Goal: Task Accomplishment & Management: Complete application form

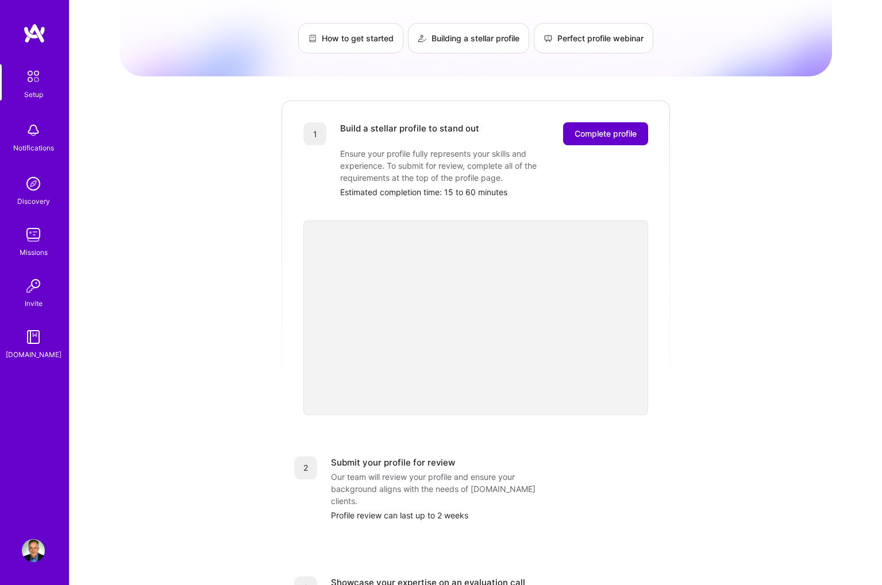
click at [604, 129] on button "Complete profile" at bounding box center [605, 133] width 85 height 23
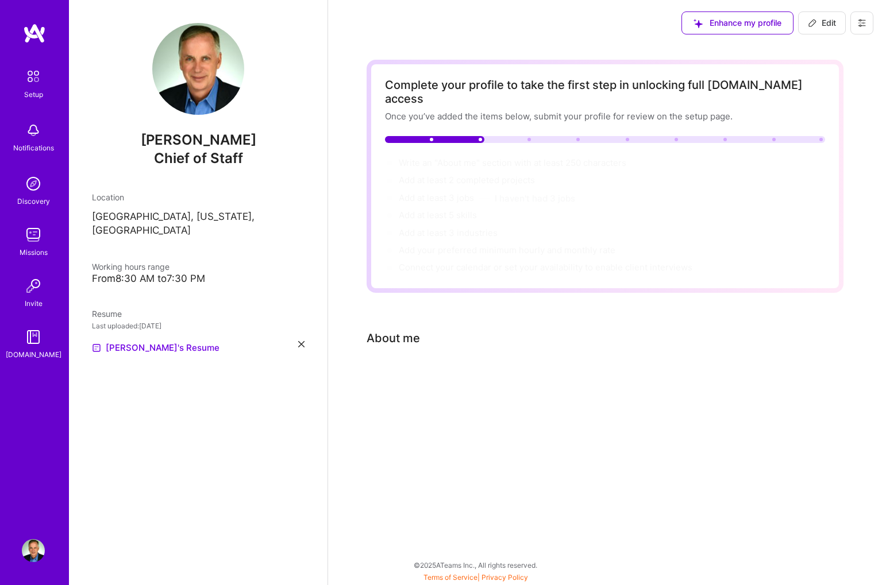
scroll to position [0, 1]
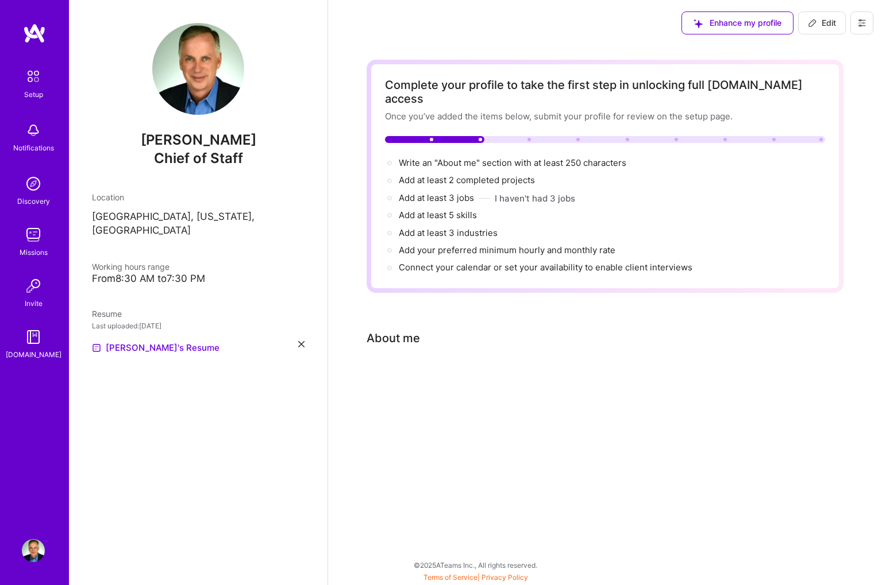
click at [415, 330] on div "About me" at bounding box center [393, 338] width 53 height 17
click at [444, 262] on span "Connect your calendar or set your availability to enable client interviews →" at bounding box center [551, 267] width 304 height 11
select select "US"
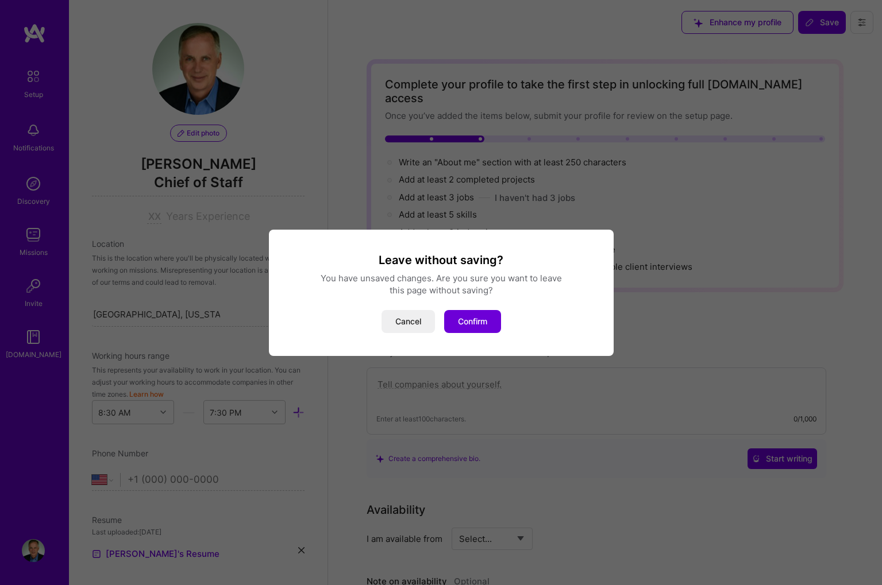
scroll to position [0, 0]
click at [412, 315] on button "Cancel" at bounding box center [407, 321] width 53 height 23
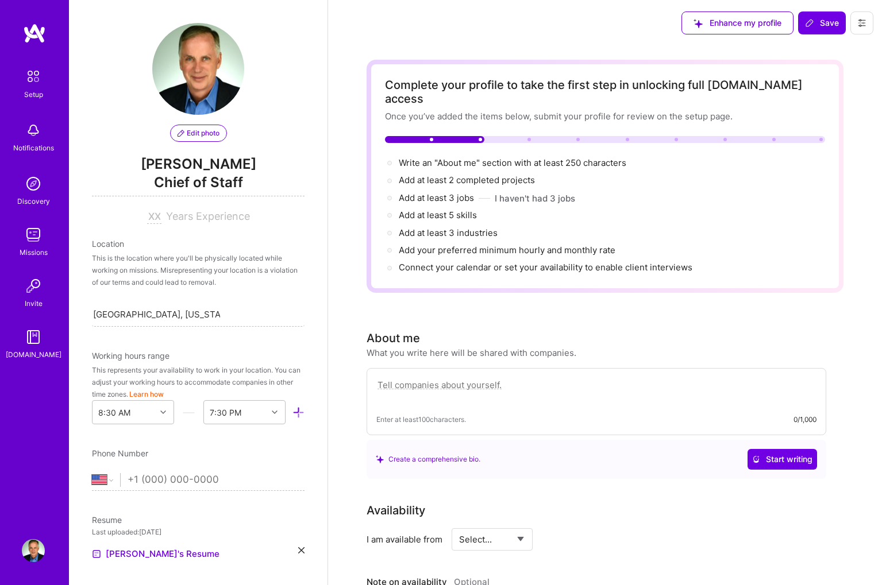
paste textarea "As a seasoned CXO, I specialize in identifying high-ROI AI opportunities that o…"
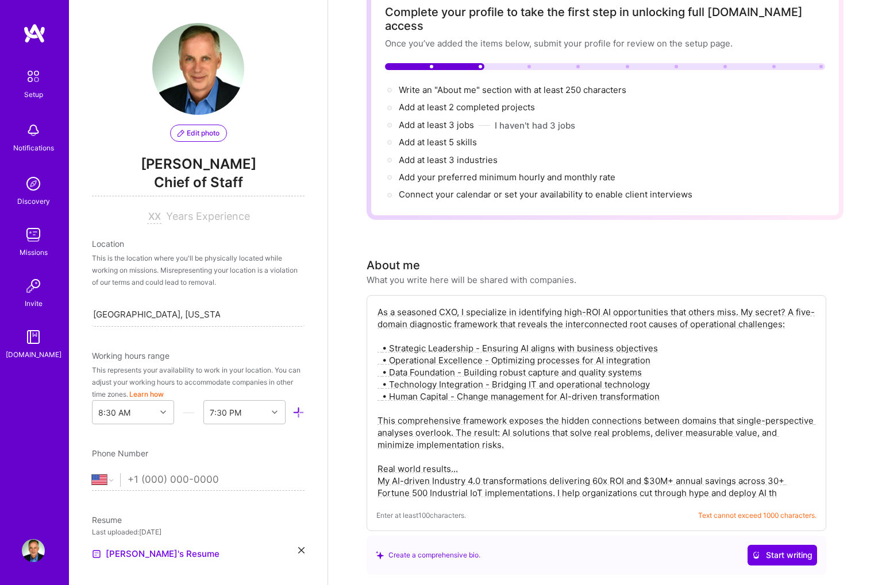
scroll to position [72, 0]
click at [666, 306] on textarea "As a seasoned CXO, I specialize in identifying high-ROI AI opportunities that o…" at bounding box center [596, 403] width 440 height 195
drag, startPoint x: 378, startPoint y: 298, endPoint x: 473, endPoint y: 429, distance: 162.2
click at [473, 429] on textarea "As a seasoned CXO, I specialize in identifying high-ROI AI opportunities that o…" at bounding box center [596, 402] width 440 height 195
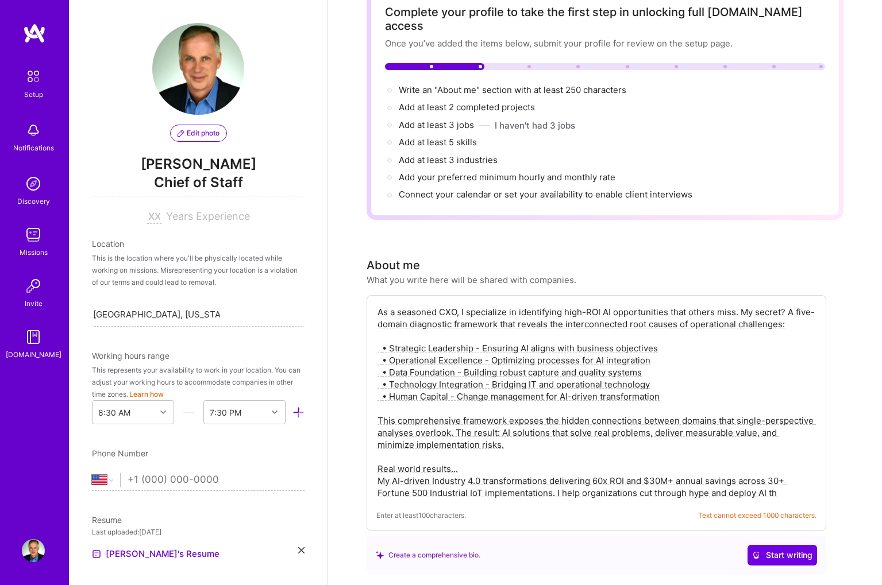
paste textarea "I find problems and opportunities that others often miss by leveraging my deep …"
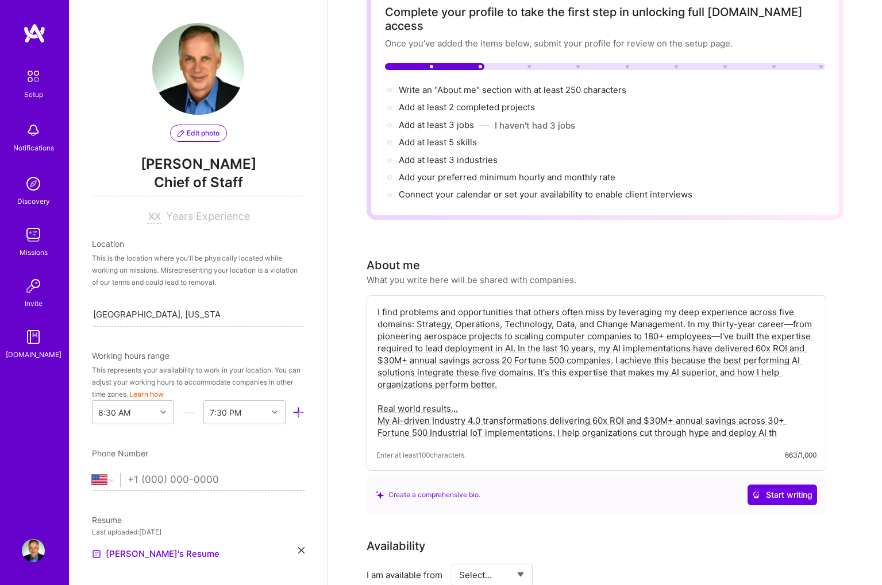
click at [515, 336] on textarea "I find problems and opportunities that others often miss by leveraging my deep …" at bounding box center [596, 372] width 440 height 135
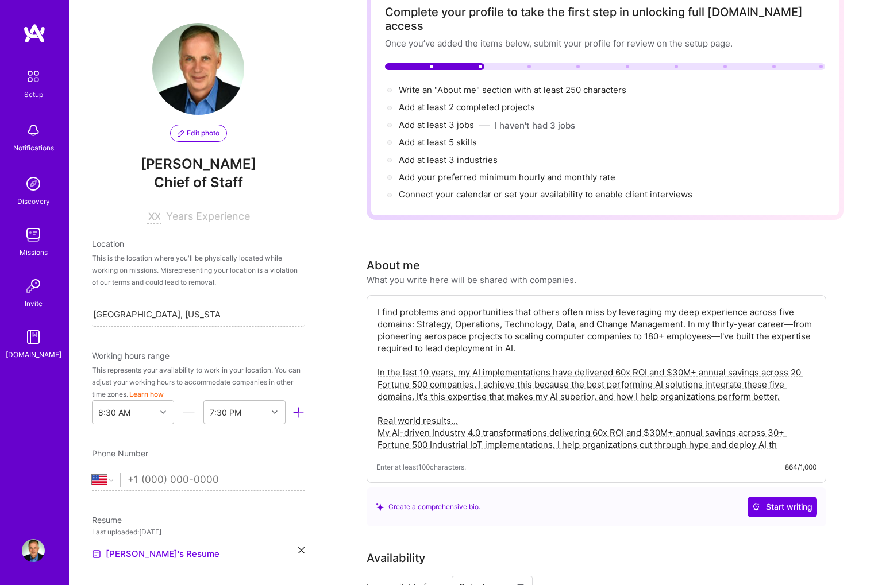
drag, startPoint x: 377, startPoint y: 408, endPoint x: 795, endPoint y: 441, distance: 419.5
click at [796, 442] on div "I find problems and opportunities that others often miss by leveraging my deep …" at bounding box center [597, 389] width 460 height 188
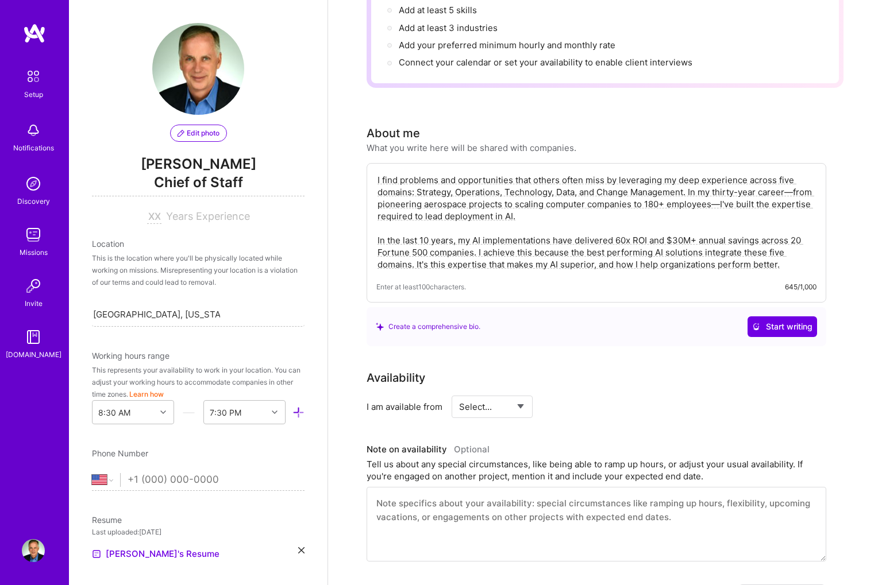
scroll to position [211, 0]
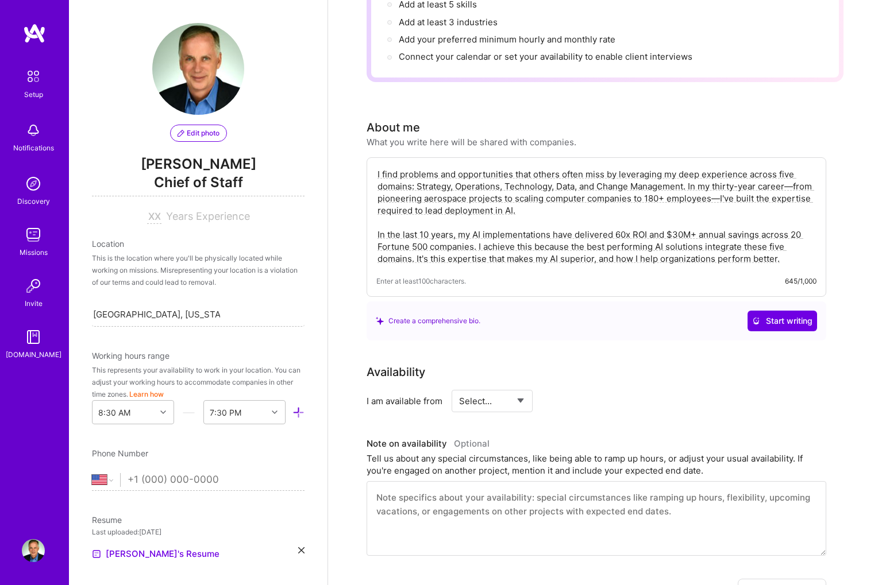
type textarea "I find problems and opportunities that others often miss by leveraging my deep …"
select select "Right Now"
click at [584, 390] on input at bounding box center [596, 401] width 69 height 22
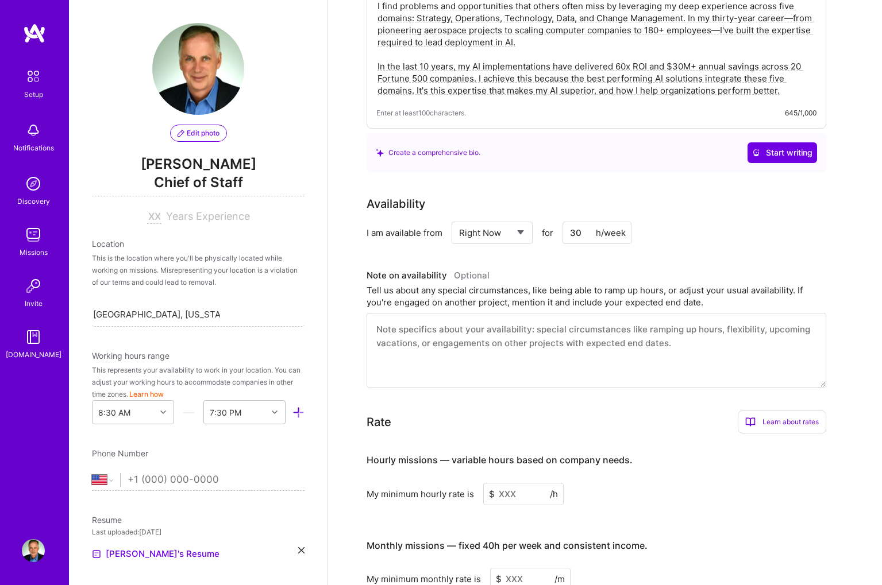
scroll to position [380, 0]
type input "30"
drag, startPoint x: 527, startPoint y: 478, endPoint x: 521, endPoint y: 477, distance: 6.3
click at [520, 482] on input at bounding box center [523, 493] width 80 height 22
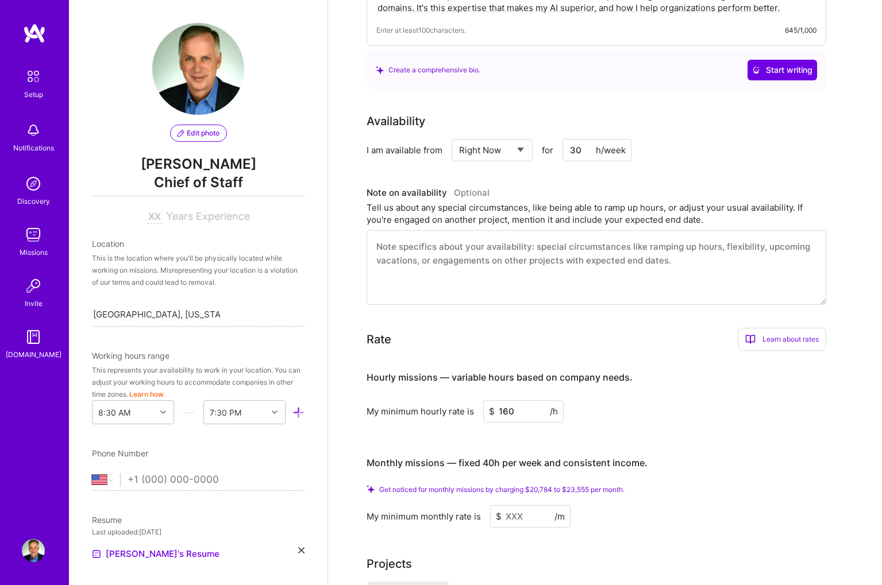
scroll to position [462, 0]
drag, startPoint x: 502, startPoint y: 398, endPoint x: 519, endPoint y: 394, distance: 18.3
click at [515, 400] on input "160" at bounding box center [523, 411] width 80 height 22
drag, startPoint x: 519, startPoint y: 399, endPoint x: 498, endPoint y: 400, distance: 21.3
click at [498, 400] on input "125" at bounding box center [523, 411] width 80 height 22
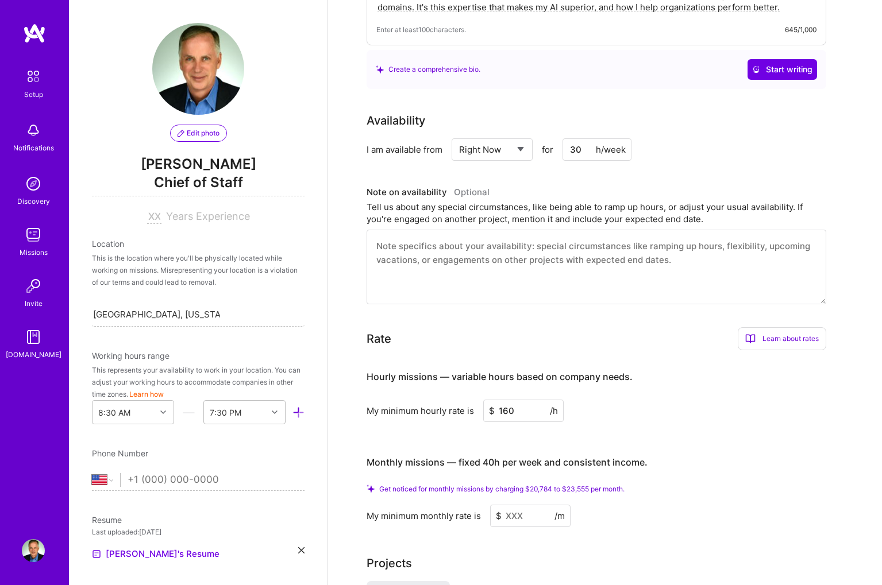
scroll to position [462, 1]
type input "160"
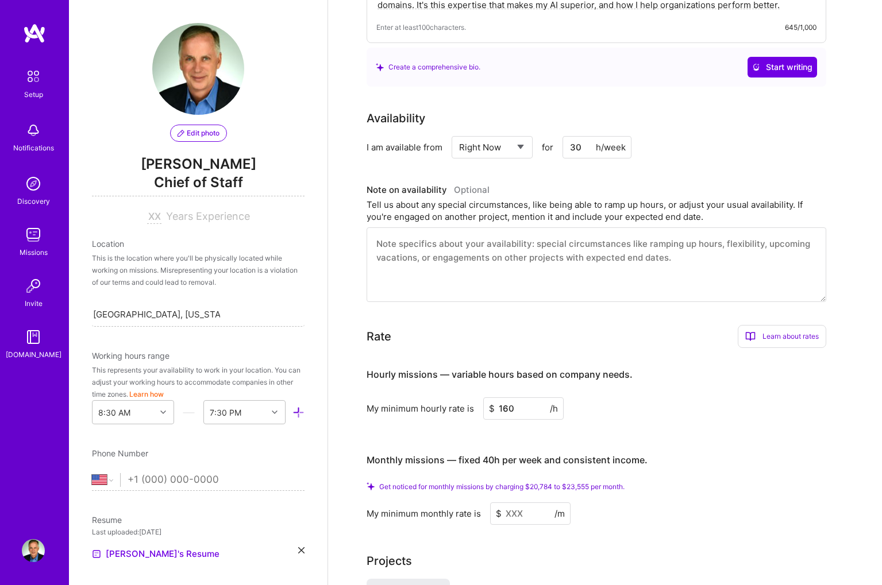
click at [522, 503] on input at bounding box center [530, 514] width 80 height 22
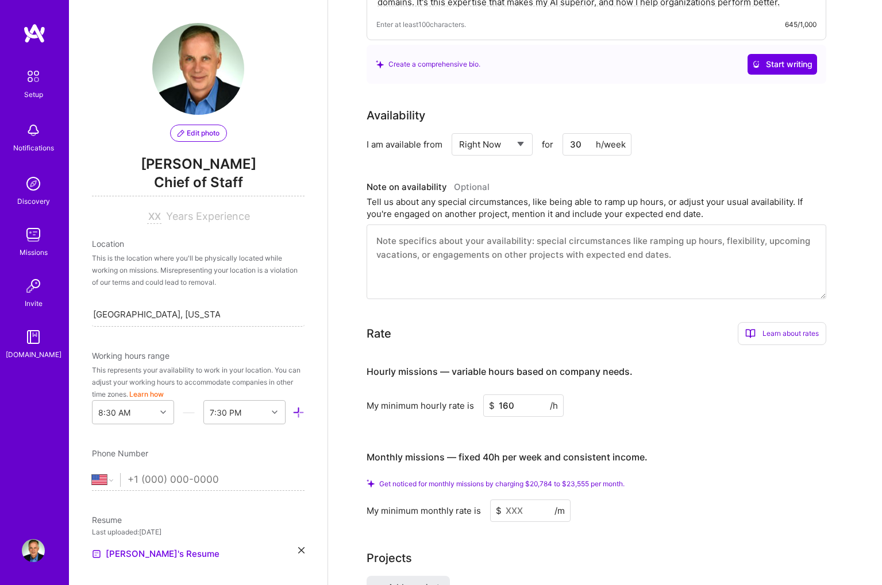
drag, startPoint x: 525, startPoint y: 496, endPoint x: 508, endPoint y: 497, distance: 16.1
click at [508, 500] on input at bounding box center [530, 511] width 80 height 22
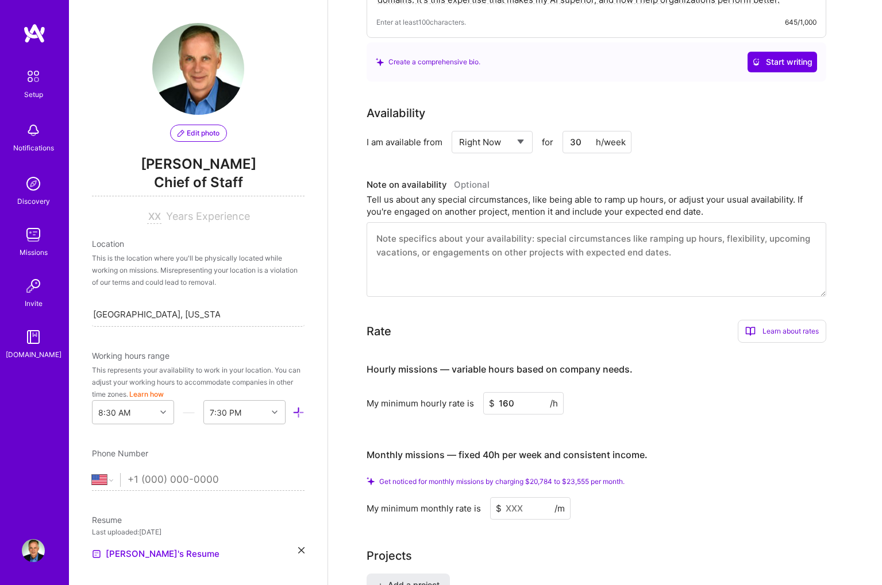
scroll to position [469, 1]
drag, startPoint x: 504, startPoint y: 496, endPoint x: 518, endPoint y: 496, distance: 14.4
click at [518, 499] on input at bounding box center [530, 510] width 80 height 22
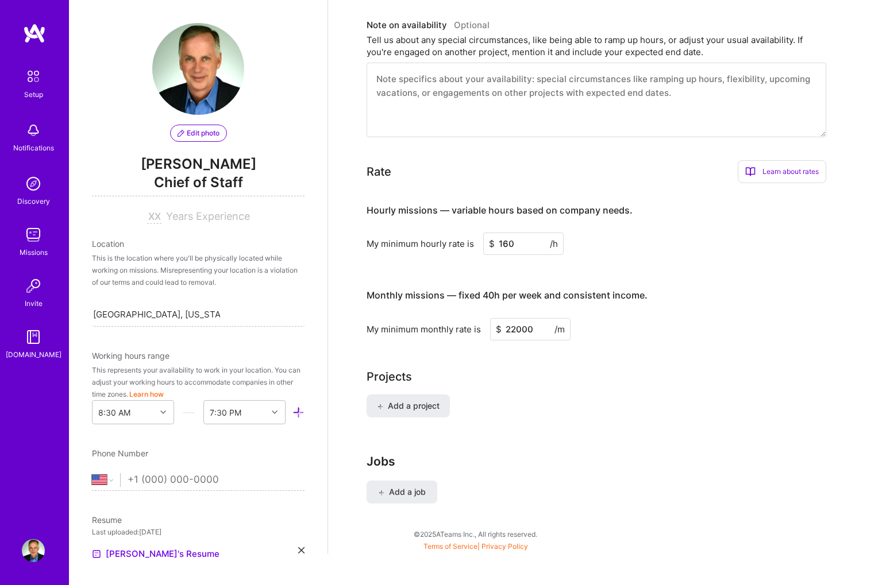
scroll to position [611, 0]
type input "22000"
click at [145, 481] on input "tel" at bounding box center [216, 480] width 177 height 33
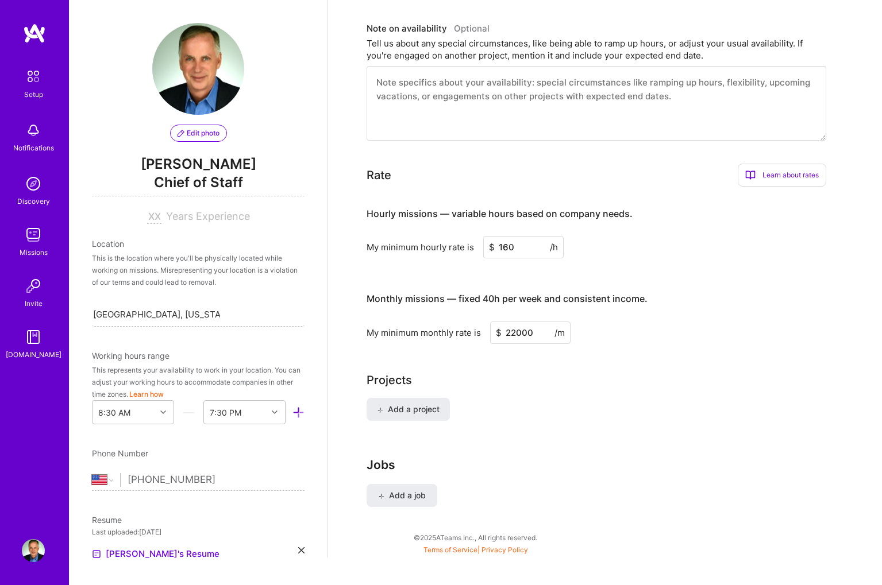
scroll to position [608, 1]
click at [250, 479] on input "(770) 630-5931" at bounding box center [216, 480] width 177 height 33
type input "(770) 630-5931"
click at [377, 69] on textarea at bounding box center [597, 103] width 460 height 75
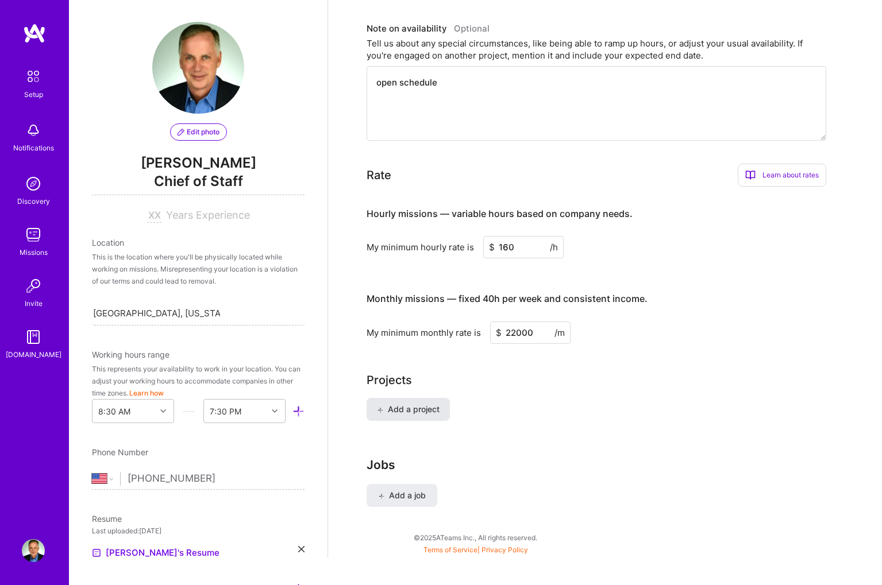
type textarea "open schedule"
click at [391, 404] on span "Add a project" at bounding box center [408, 409] width 63 height 11
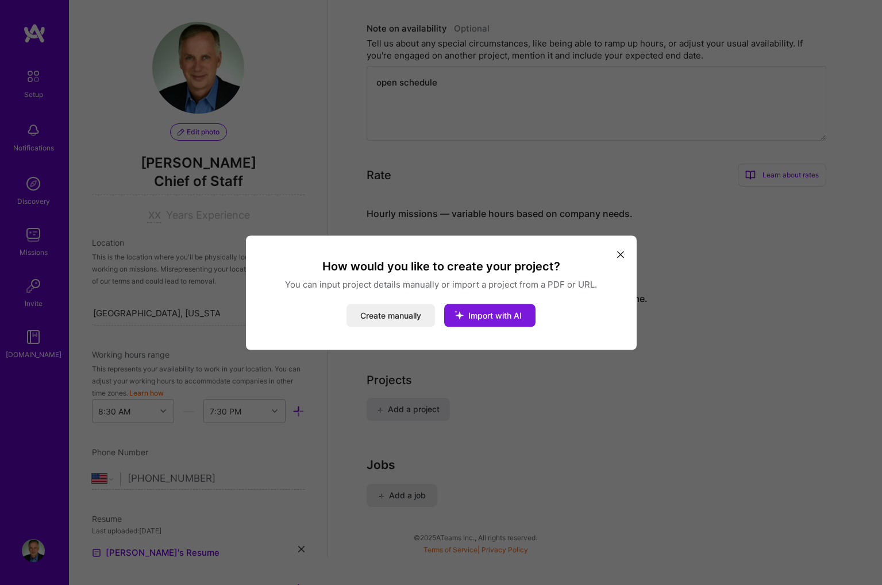
click at [472, 316] on icon "modal" at bounding box center [459, 315] width 30 height 30
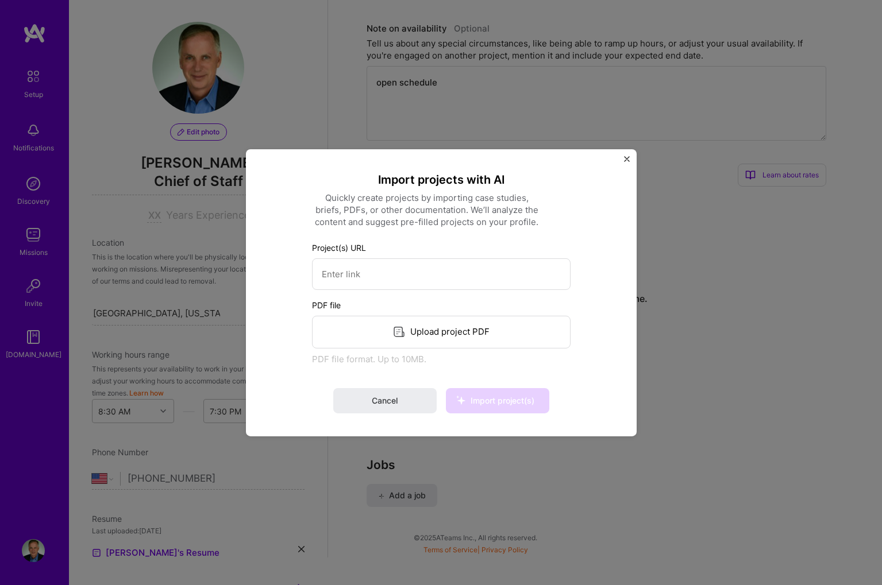
click at [465, 323] on div "Upload project PDF" at bounding box center [441, 331] width 259 height 33
click at [469, 336] on div "Upload project PDF" at bounding box center [441, 331] width 259 height 33
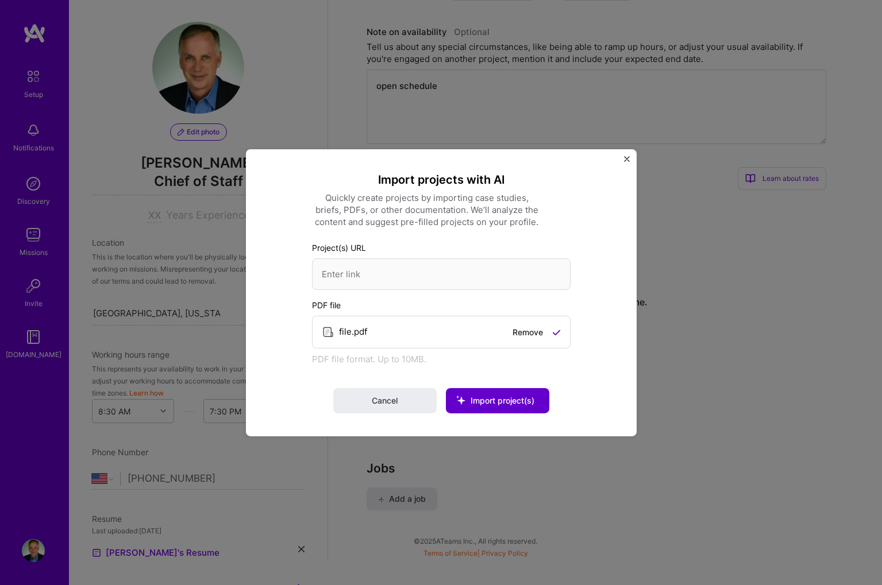
click at [472, 402] on icon at bounding box center [461, 401] width 30 height 30
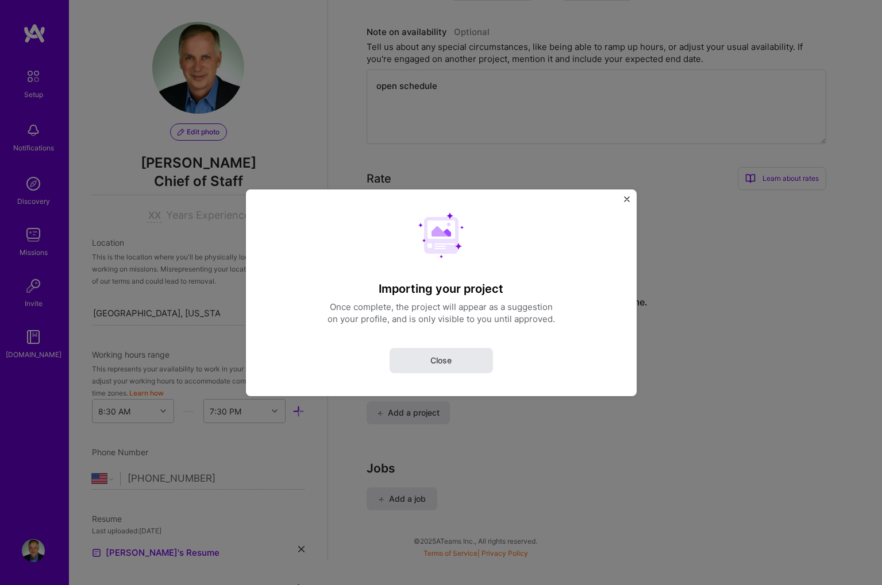
scroll to position [612, 1]
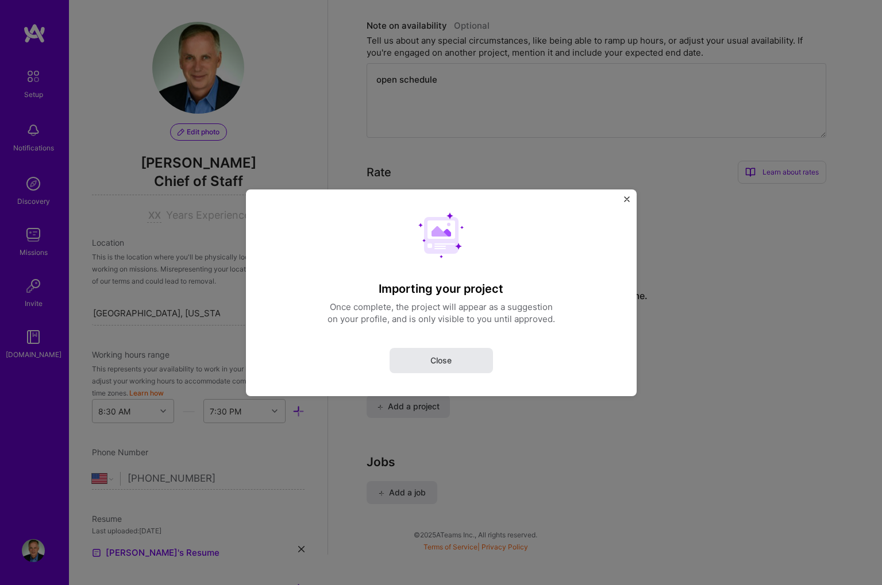
click at [472, 357] on button "Close" at bounding box center [441, 360] width 103 height 25
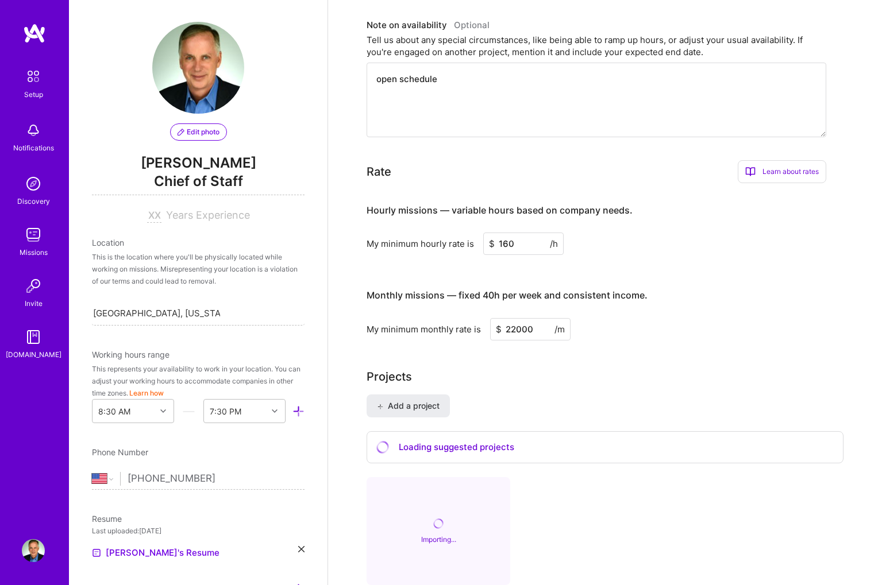
scroll to position [611, 0]
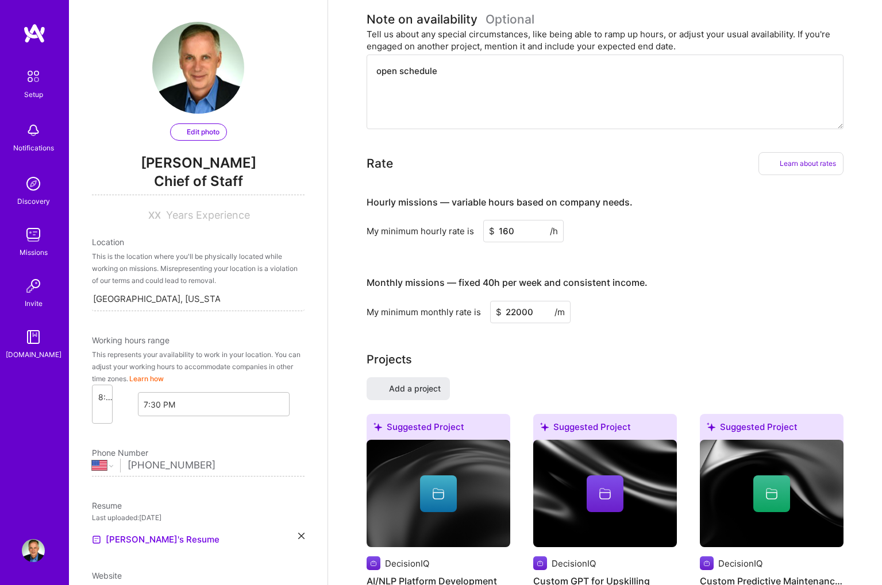
select select "US"
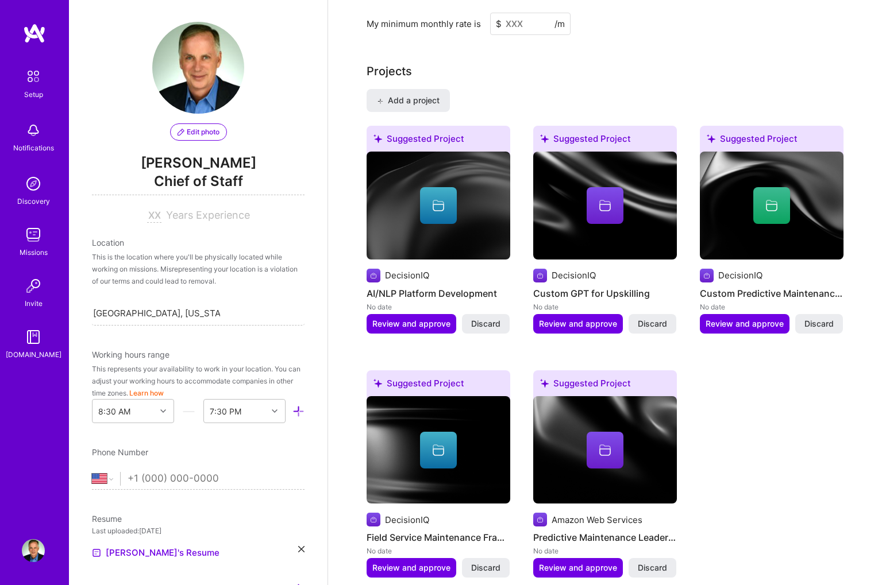
scroll to position [3, 0]
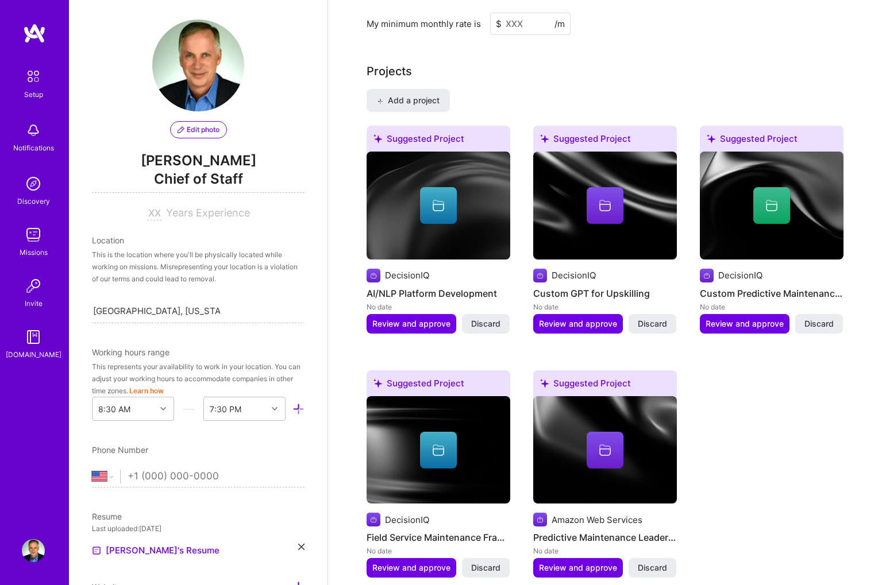
click at [182, 218] on span "Years Experience" at bounding box center [208, 213] width 84 height 12
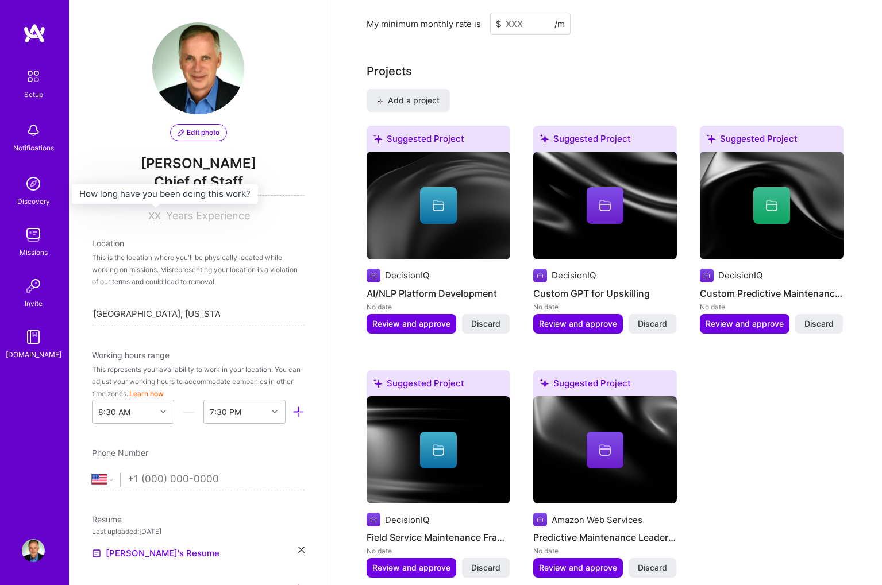
scroll to position [3, 0]
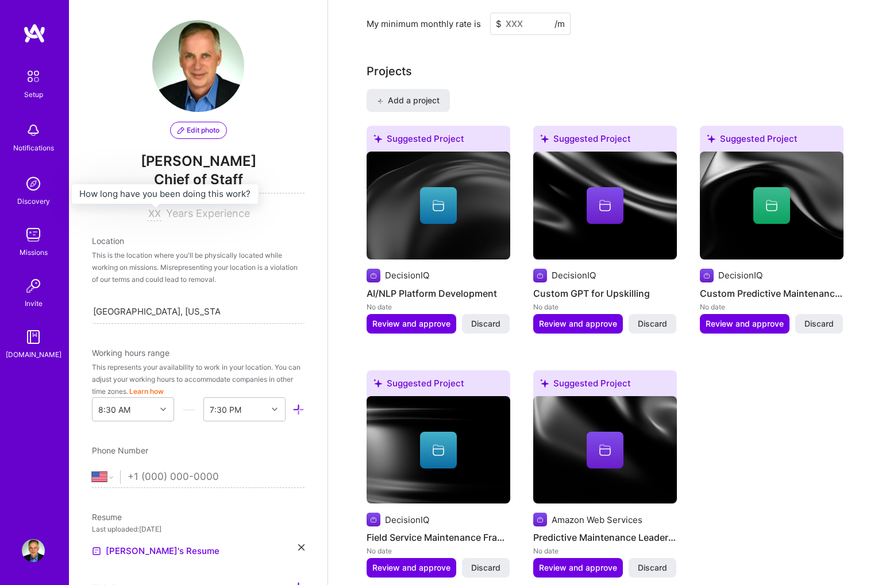
click at [155, 220] on input at bounding box center [154, 214] width 14 height 14
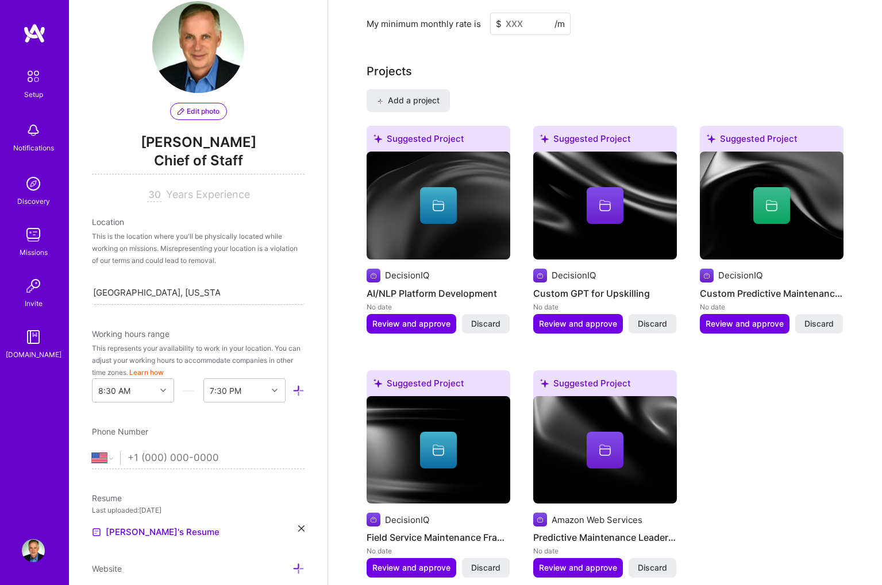
scroll to position [40, 0]
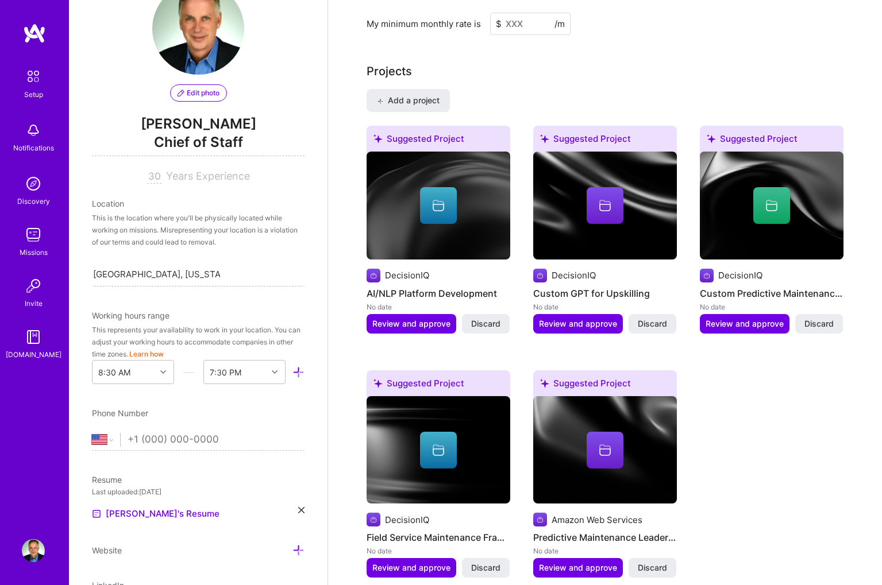
type input "30"
click at [139, 434] on input "tel" at bounding box center [216, 439] width 177 height 33
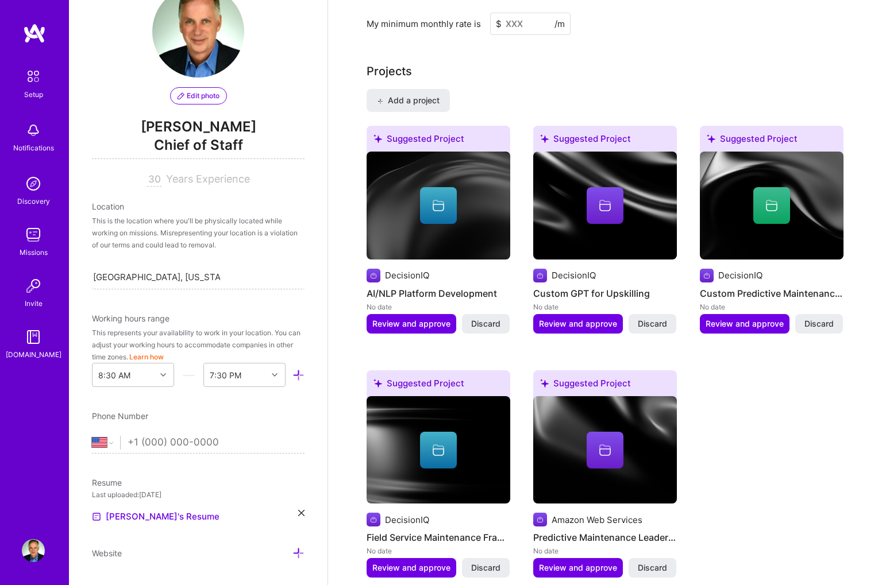
scroll to position [37, 0]
type input "(770) 630-5931"
click at [442, 218] on img at bounding box center [439, 206] width 144 height 108
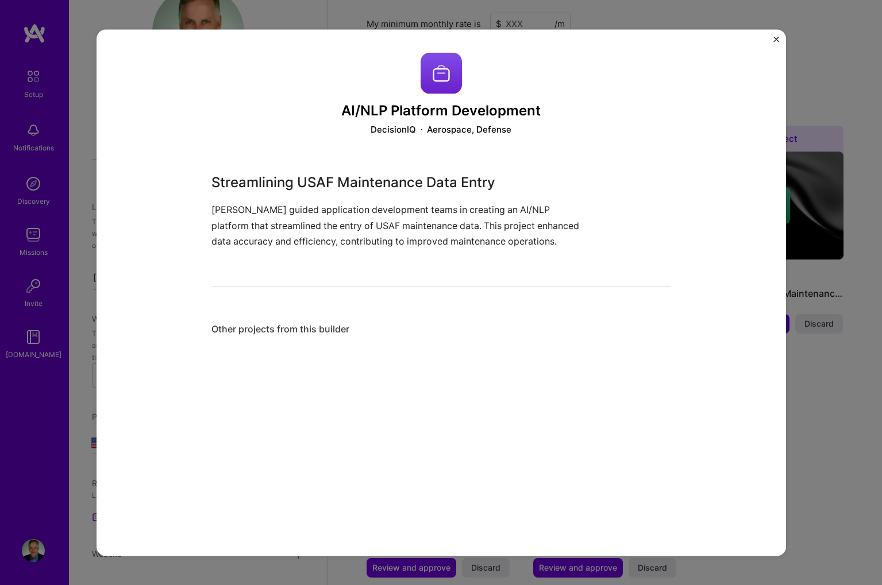
click at [774, 37] on img "Close" at bounding box center [776, 39] width 6 height 6
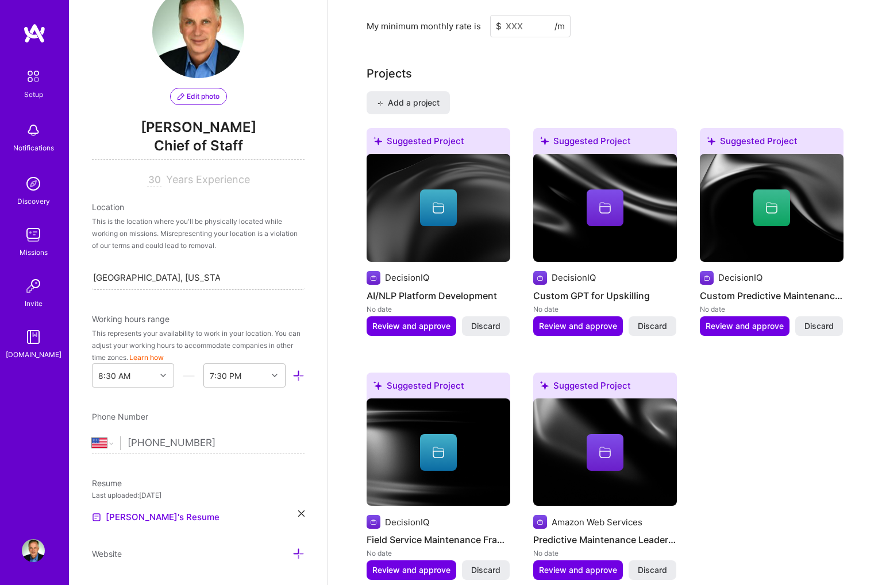
scroll to position [857, 0]
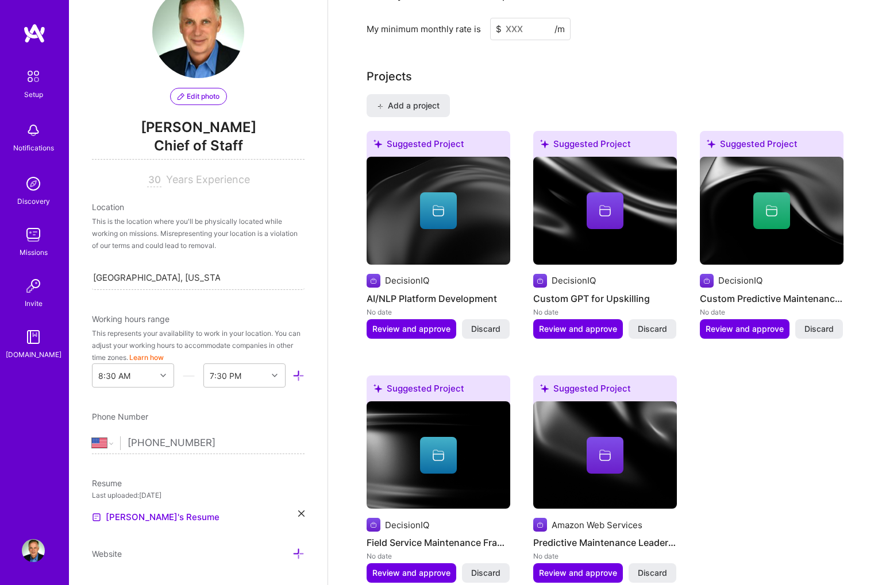
click at [763, 192] on div at bounding box center [771, 210] width 37 height 37
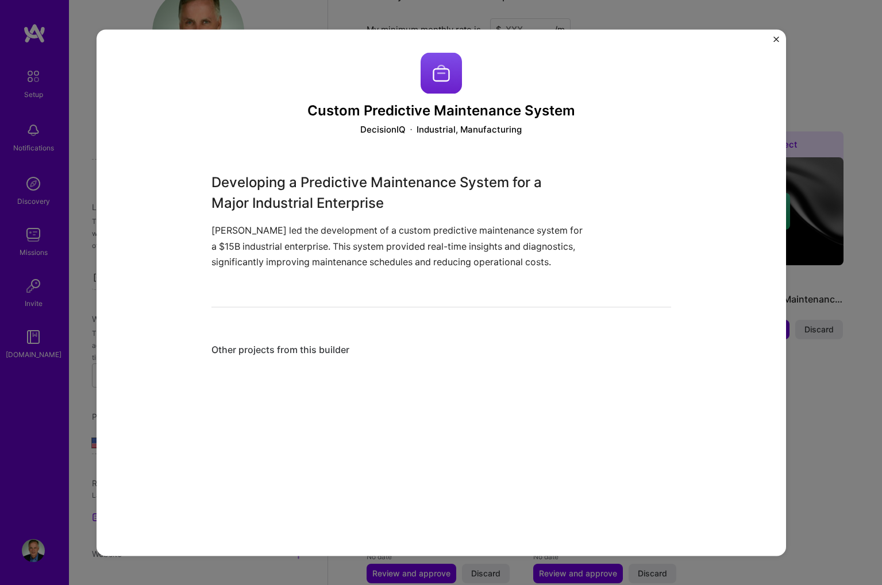
click at [776, 40] on img "Close" at bounding box center [776, 39] width 6 height 6
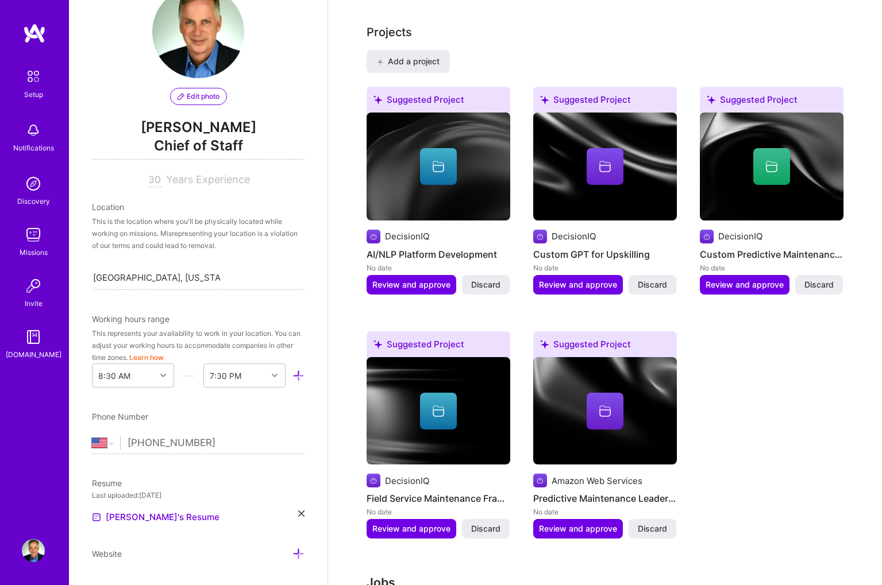
scroll to position [904, 0]
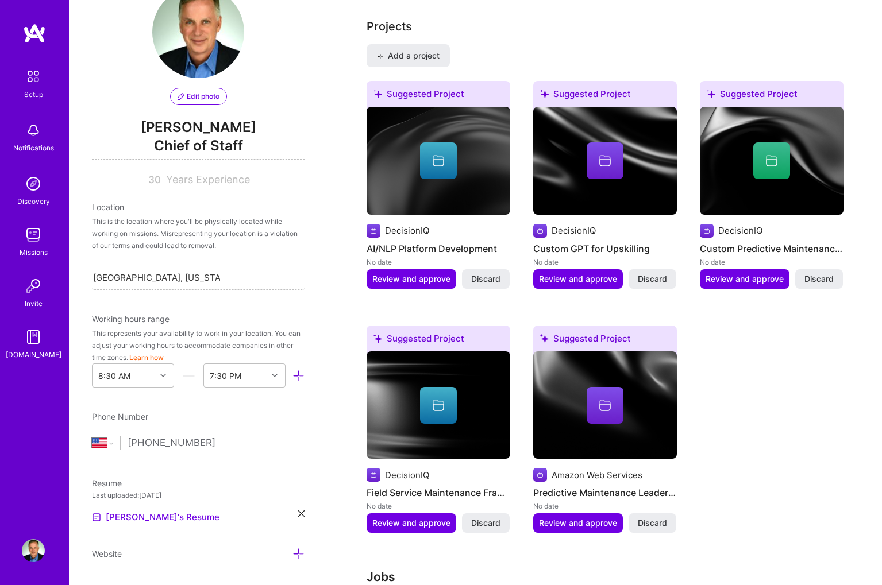
click at [602, 404] on span at bounding box center [605, 409] width 14 height 11
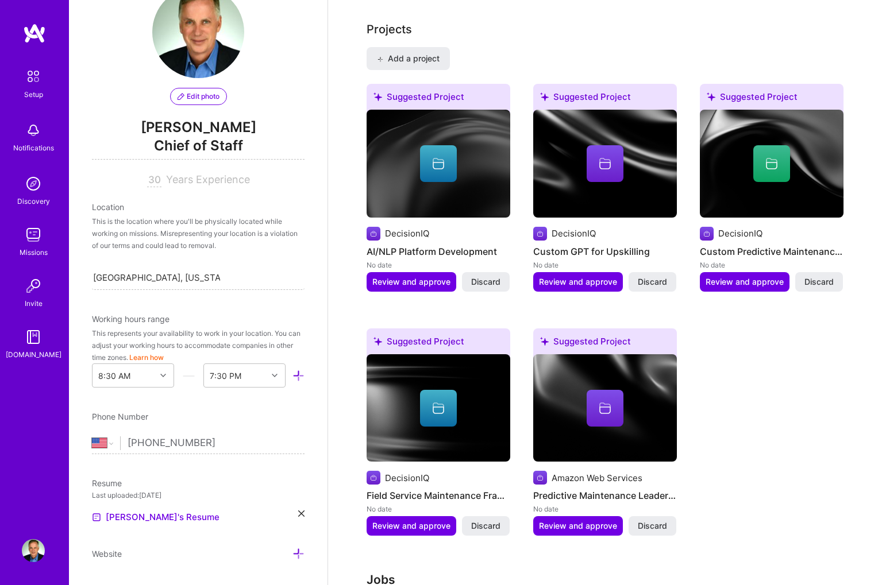
scroll to position [904, 0]
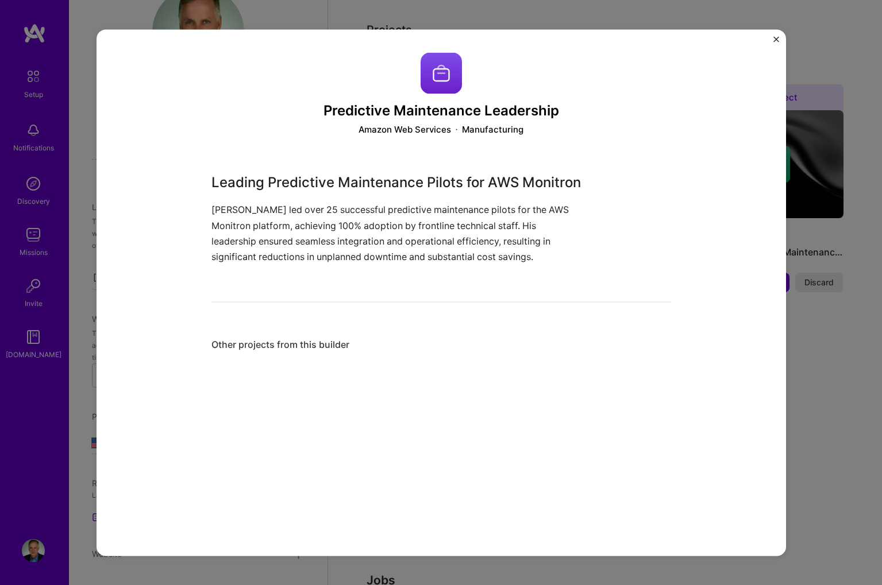
click at [776, 40] on img "Close" at bounding box center [776, 39] width 6 height 6
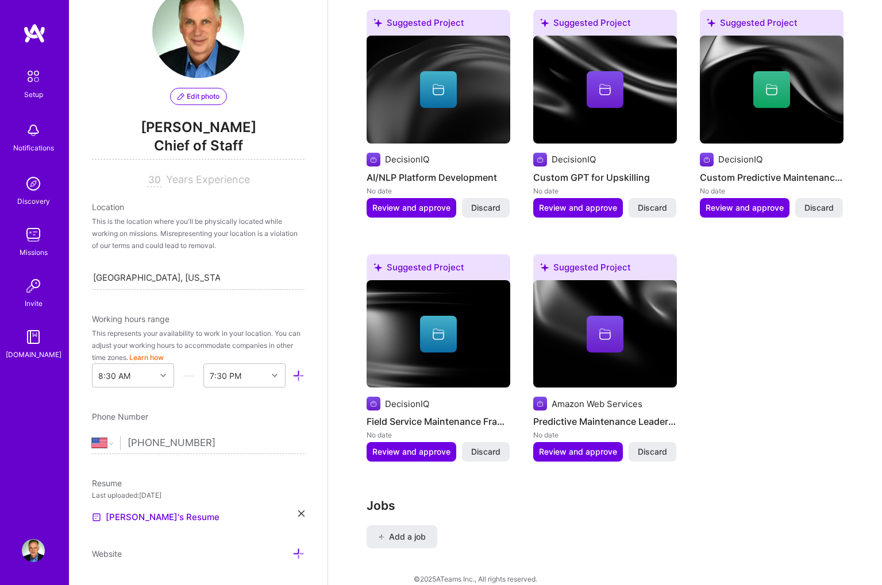
scroll to position [978, 0]
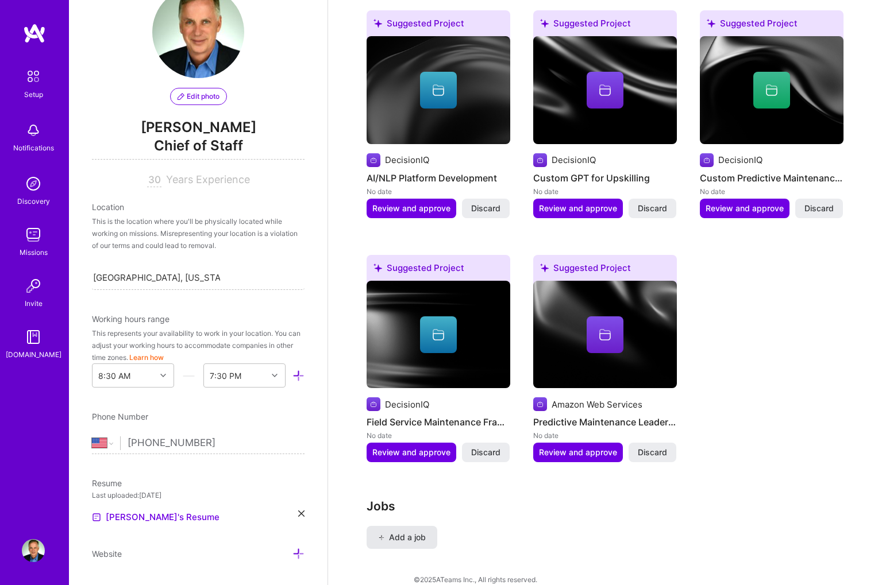
click at [403, 532] on span "Add a job" at bounding box center [402, 537] width 48 height 11
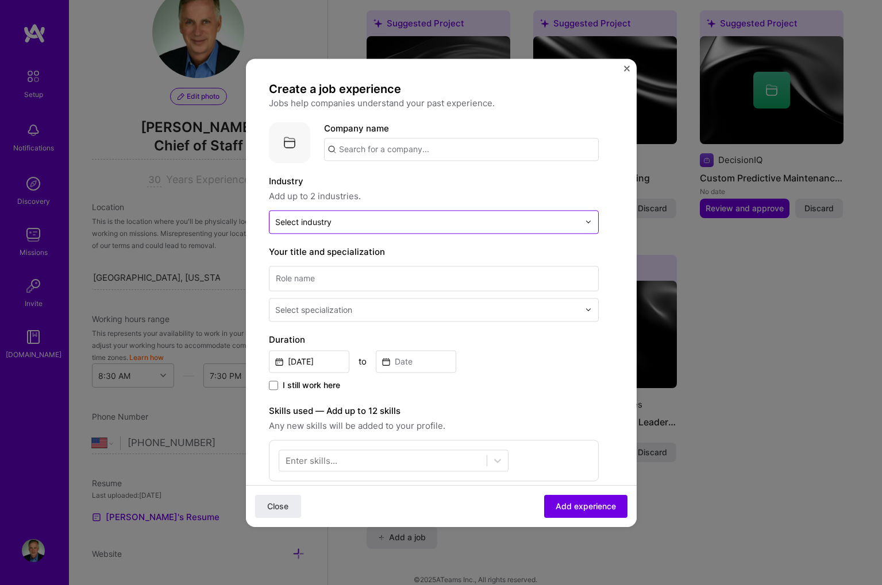
click at [468, 225] on input "text" at bounding box center [427, 222] width 304 height 12
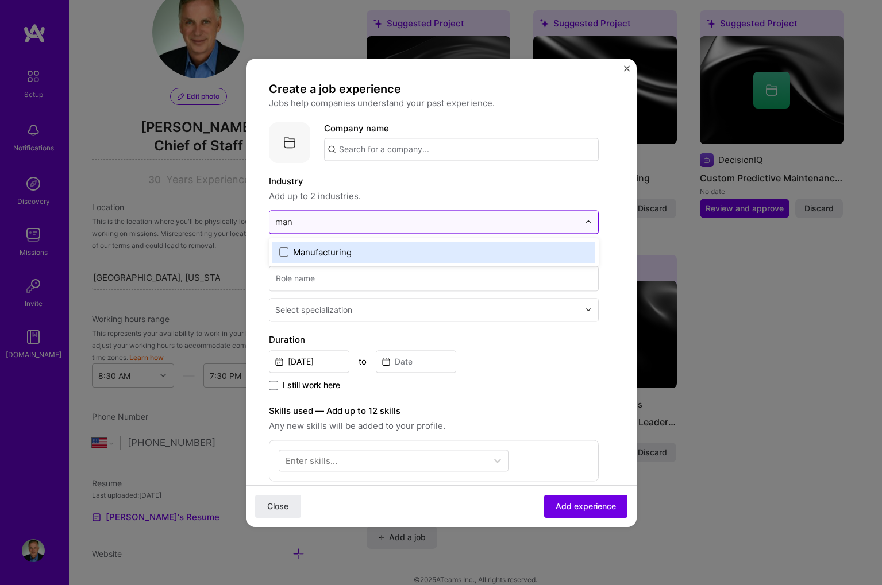
drag, startPoint x: 315, startPoint y: 223, endPoint x: 273, endPoint y: 223, distance: 41.9
click at [273, 223] on div "man" at bounding box center [426, 222] width 315 height 22
type input "p"
type input "a"
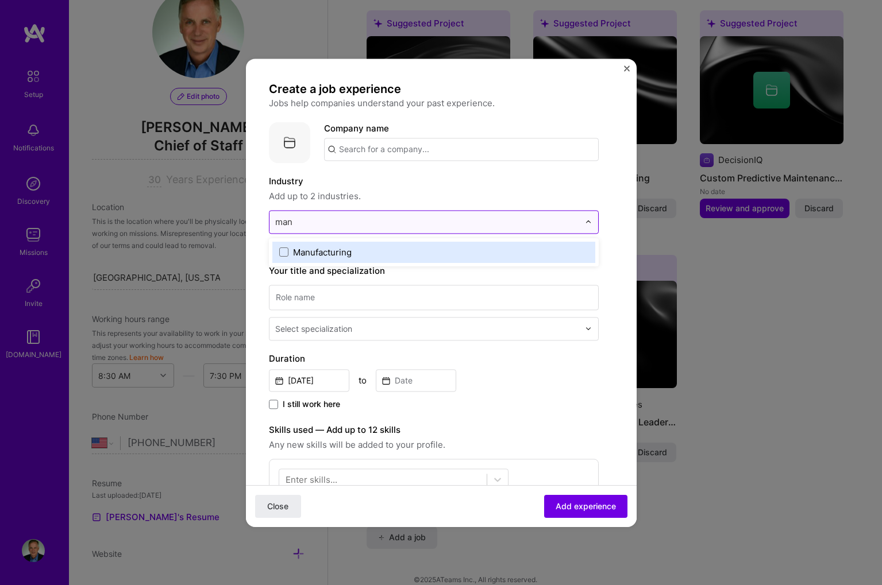
type input "manu"
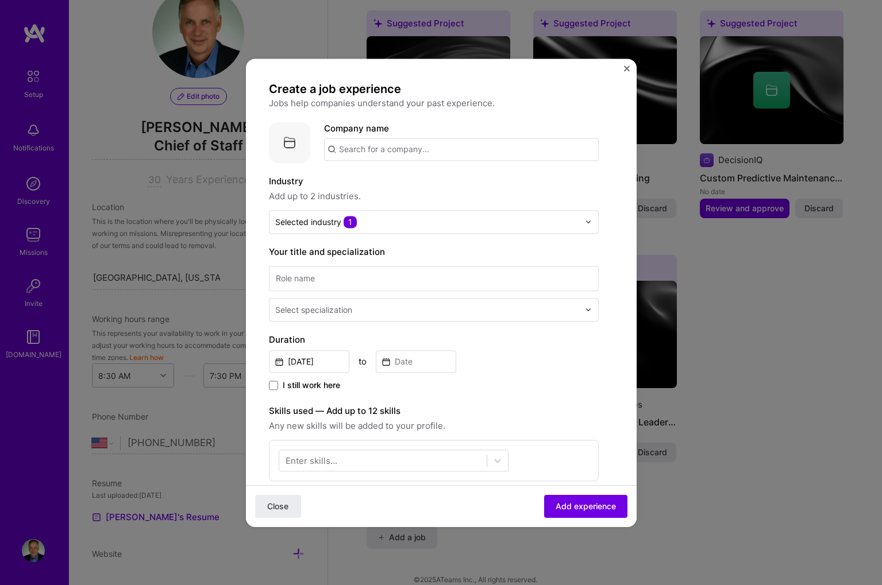
click at [260, 271] on form "Create a job experience Jobs help companies understand your past experience. Co…" at bounding box center [441, 460] width 391 height 757
click at [288, 278] on input at bounding box center [434, 278] width 330 height 25
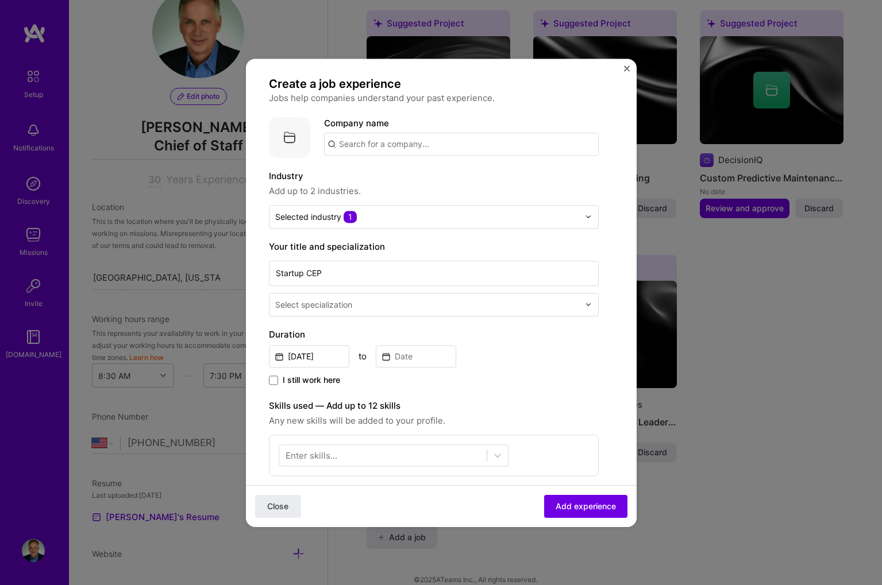
click at [352, 310] on div "Select specialization" at bounding box center [313, 305] width 77 height 12
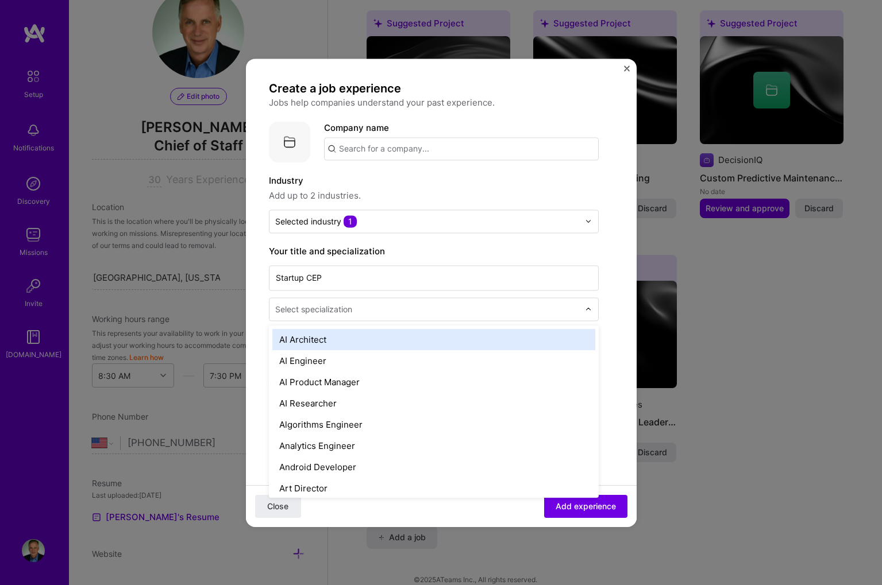
scroll to position [0, 0]
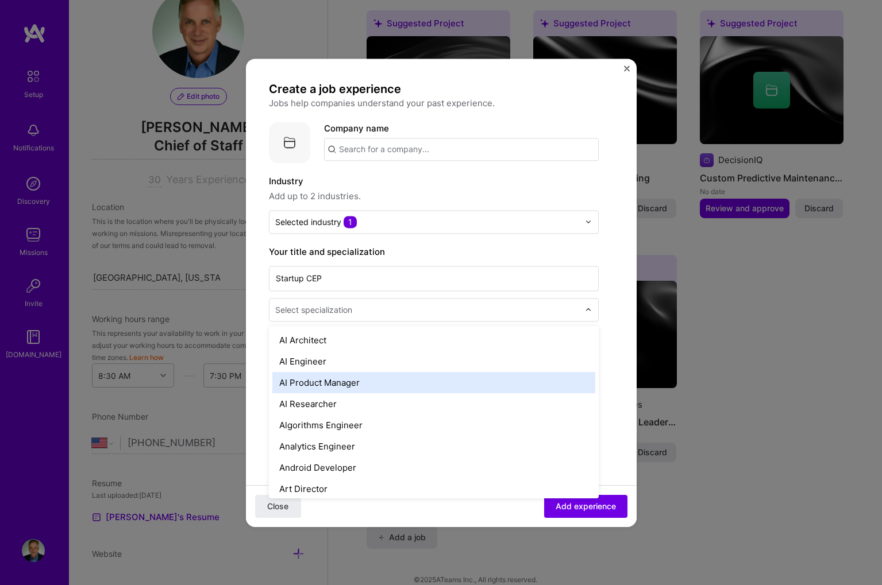
click at [342, 380] on div "AI Product Manager" at bounding box center [433, 382] width 323 height 21
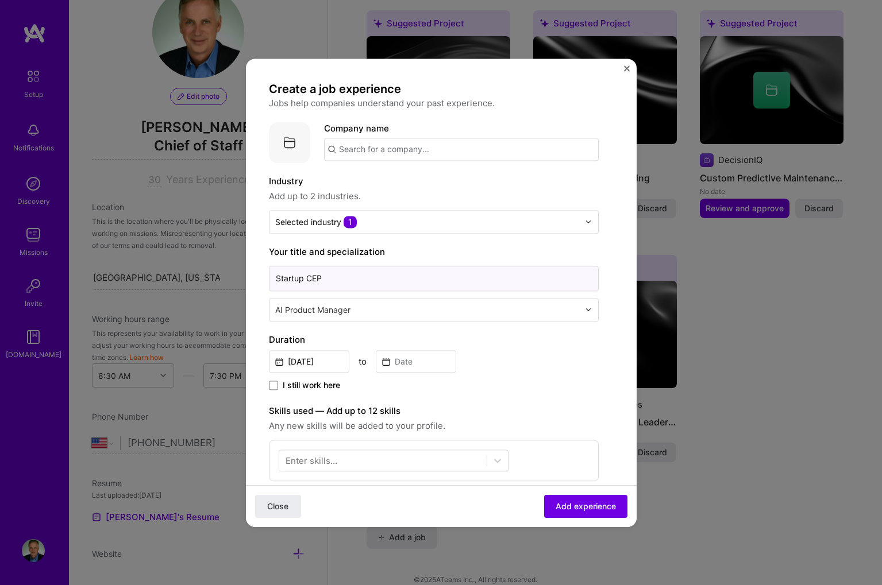
scroll to position [3, 0]
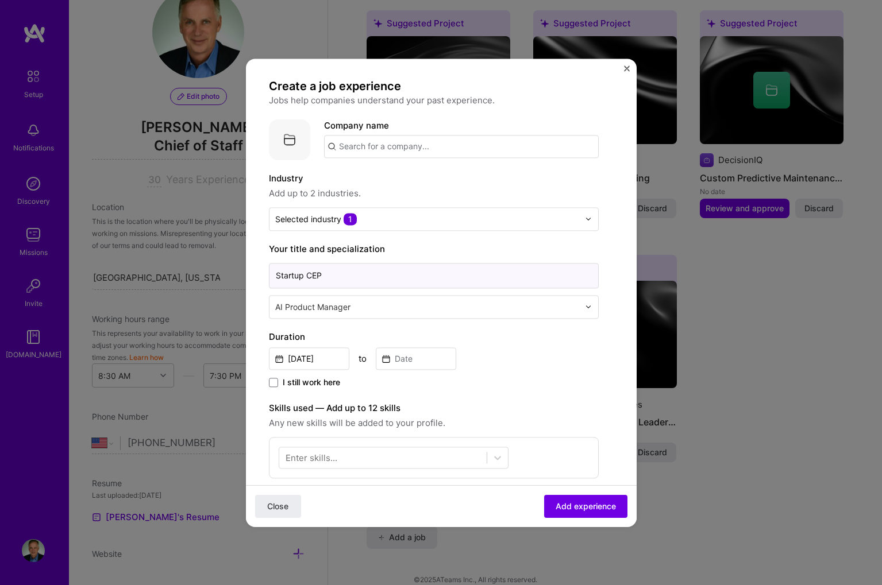
click at [327, 282] on input "Startup CEP" at bounding box center [434, 275] width 330 height 25
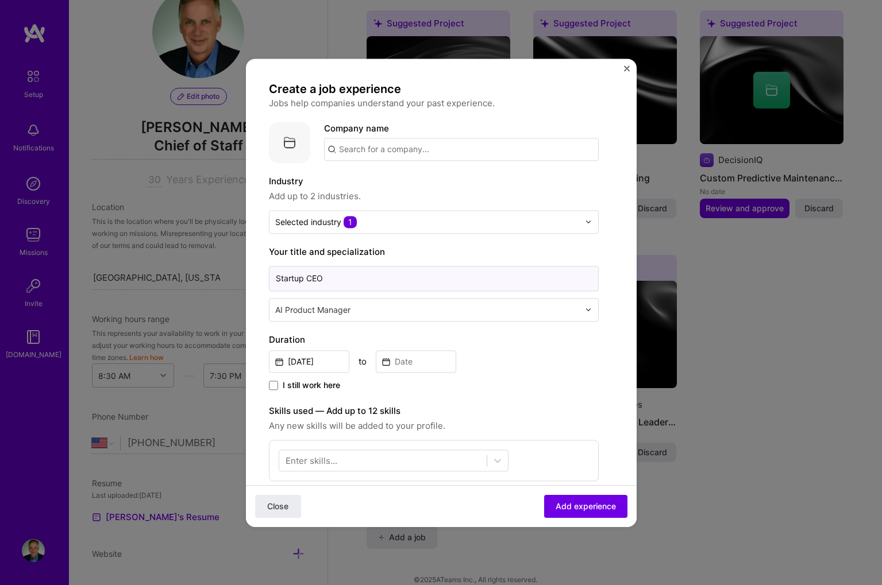
scroll to position [0, 0]
type input "Startup CEO"
click at [399, 358] on input at bounding box center [416, 361] width 80 height 22
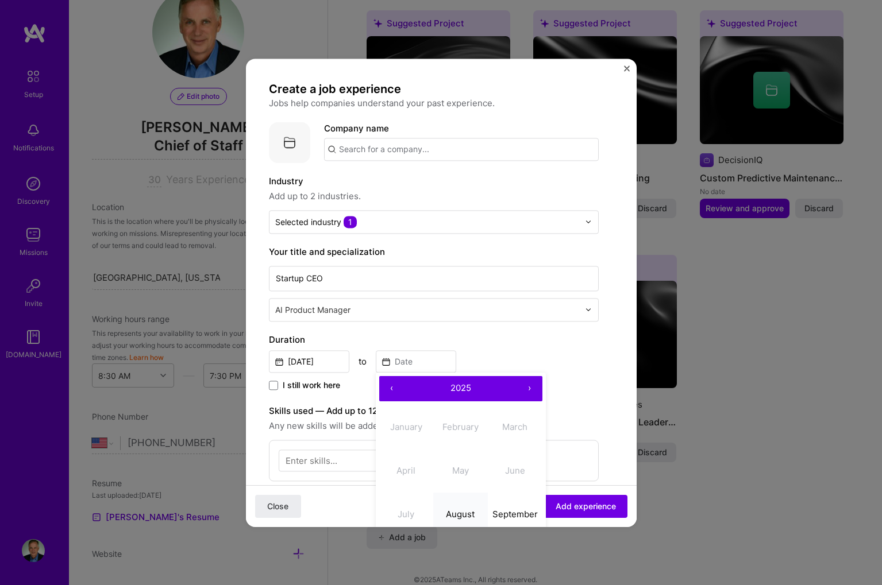
click at [465, 516] on abbr "August" at bounding box center [460, 514] width 29 height 11
type input "Aug, 2025"
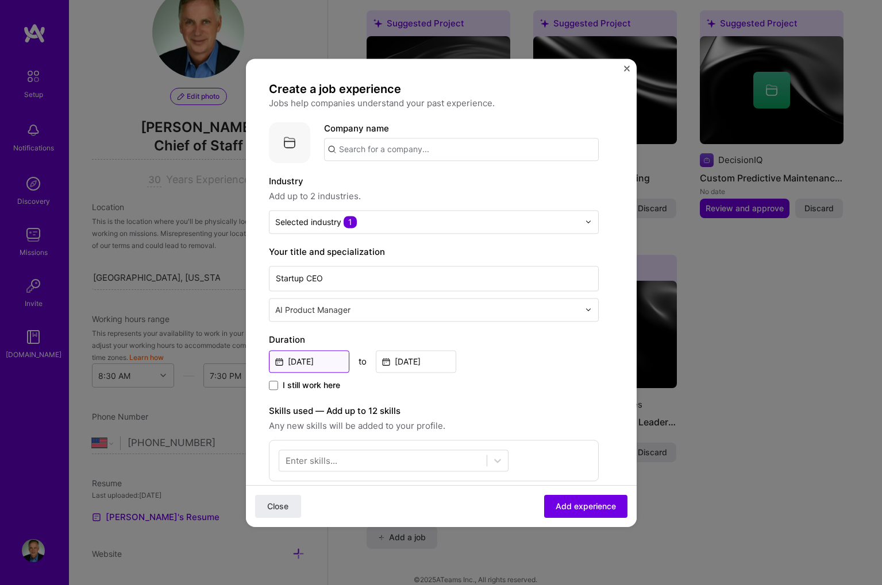
click at [321, 360] on input "Aug, 2025" at bounding box center [309, 361] width 80 height 22
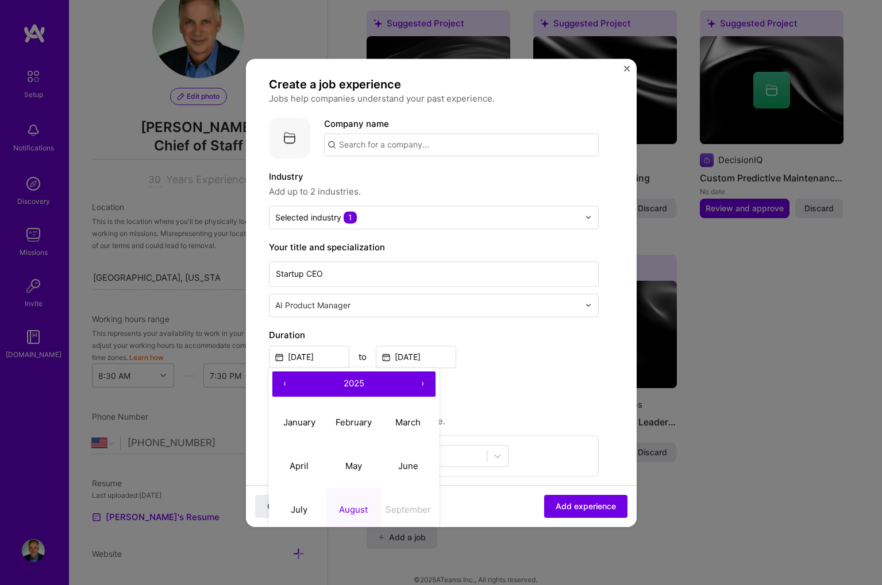
click at [283, 387] on button "‹" at bounding box center [284, 384] width 25 height 25
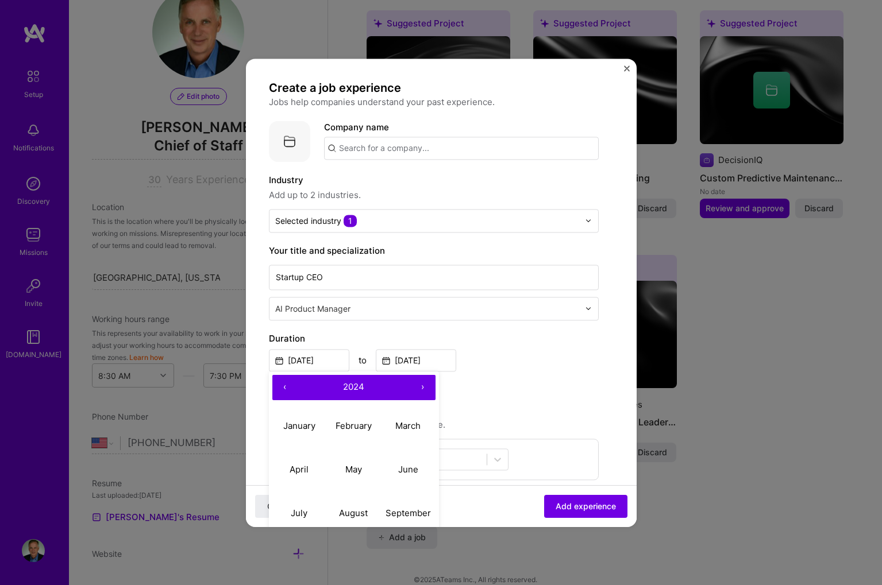
click at [284, 388] on button "‹" at bounding box center [284, 387] width 25 height 25
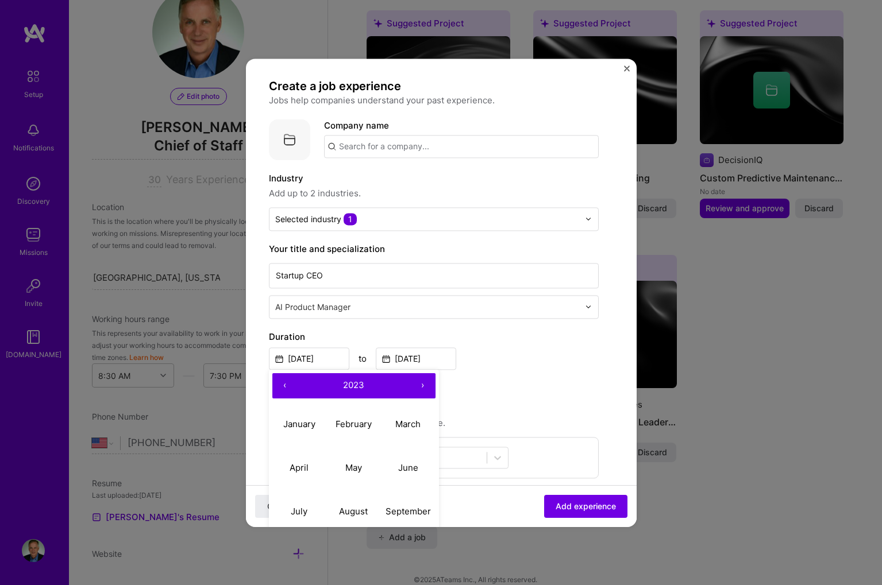
click at [284, 388] on button "‹" at bounding box center [284, 385] width 25 height 25
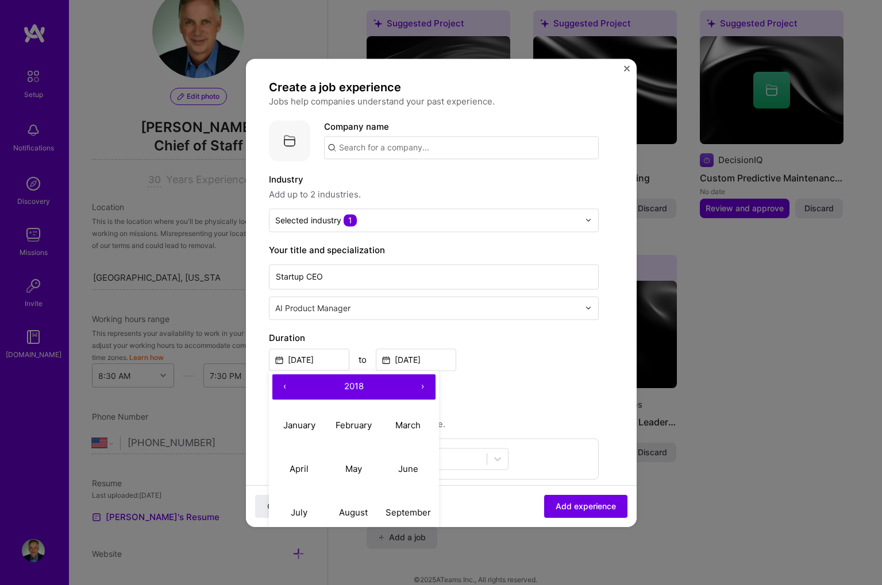
scroll to position [1, 0]
click at [284, 388] on button "‹" at bounding box center [284, 388] width 25 height 25
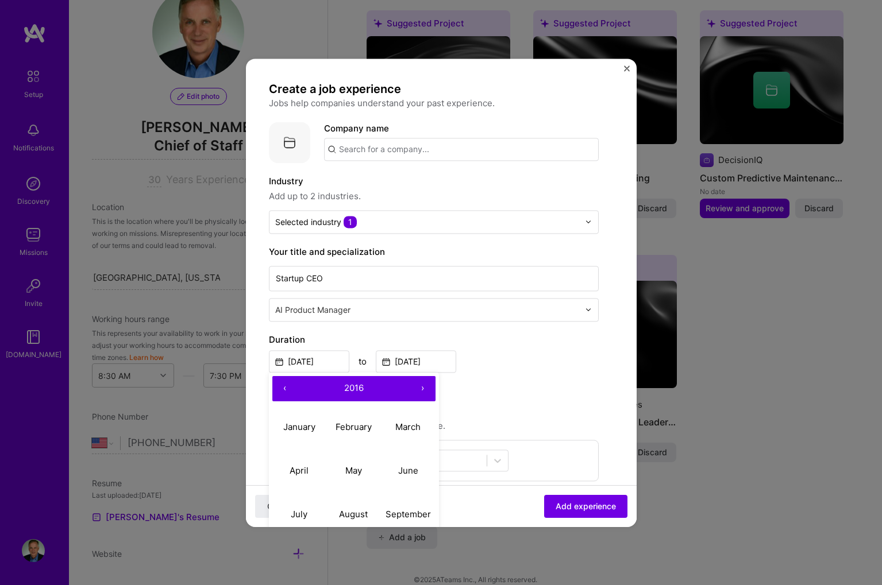
click at [284, 388] on button "‹" at bounding box center [284, 388] width 25 height 25
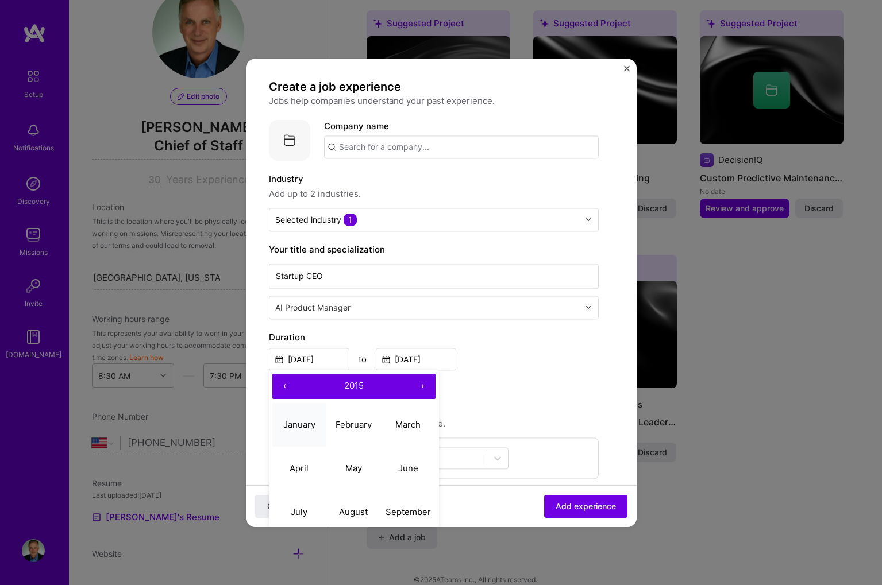
click at [289, 423] on abbr "January" at bounding box center [299, 424] width 32 height 11
type input "Jan, 2015"
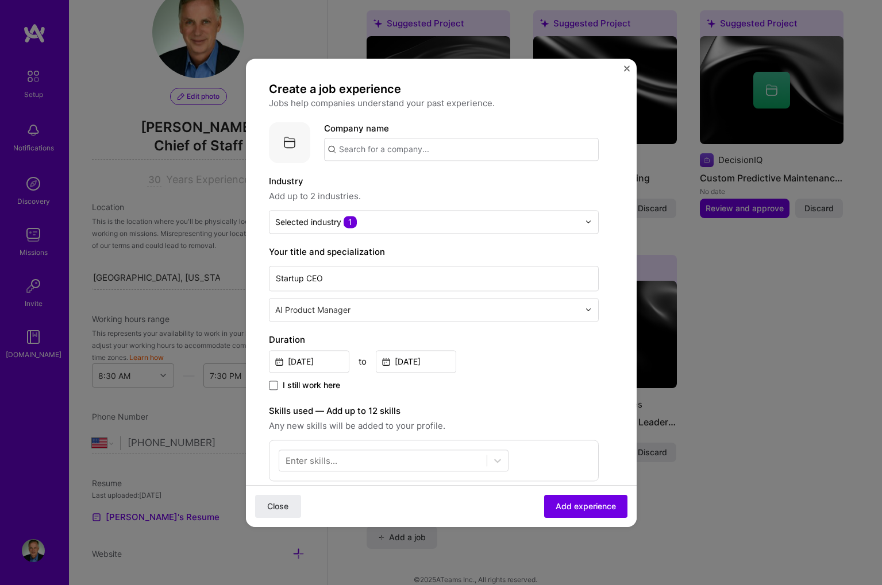
click at [275, 384] on span at bounding box center [273, 385] width 9 height 9
click at [0, 0] on input "I still work here" at bounding box center [0, 0] width 0 height 0
click at [376, 313] on input "text" at bounding box center [428, 309] width 306 height 12
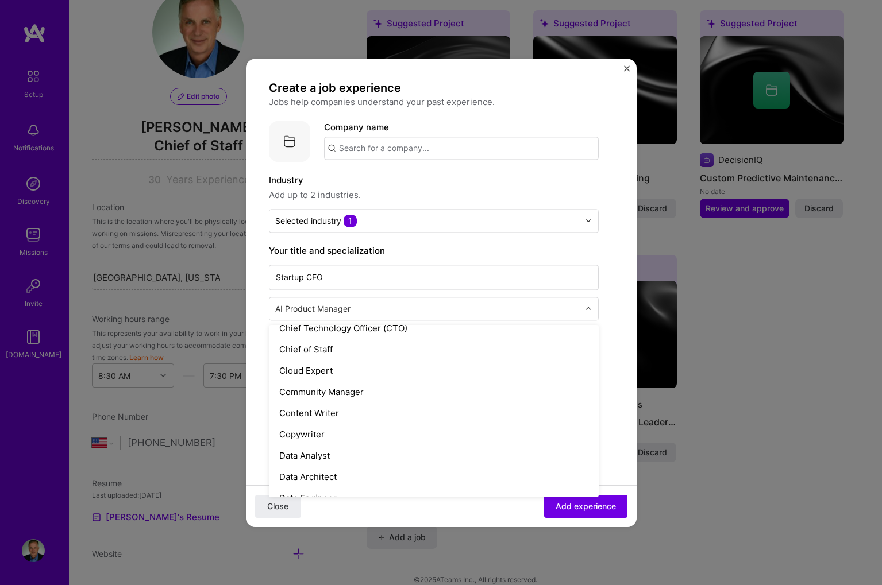
scroll to position [288, 0]
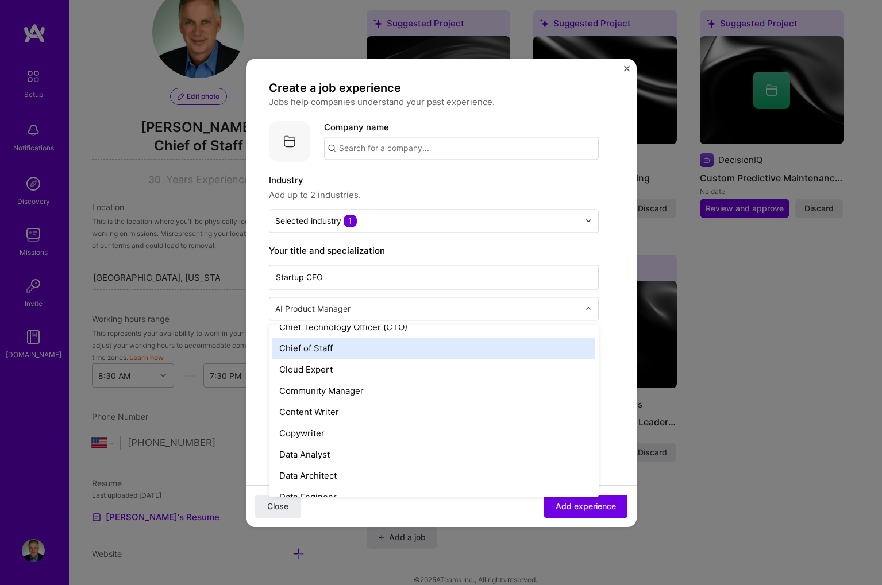
click at [363, 352] on div "Chief of Staff" at bounding box center [433, 348] width 323 height 21
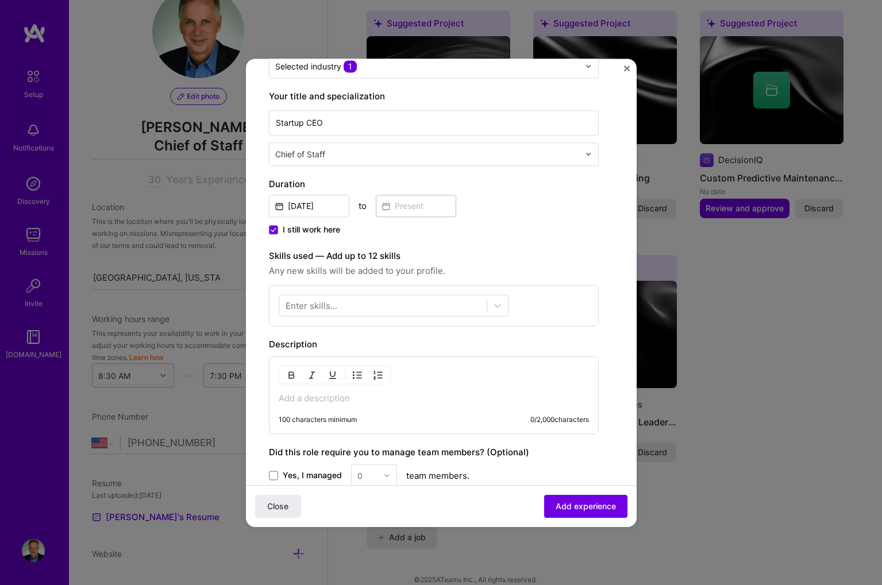
scroll to position [154, 0]
click at [275, 477] on span at bounding box center [273, 477] width 9 height 9
click at [0, 0] on input "Yes, I managed" at bounding box center [0, 0] width 0 height 0
drag, startPoint x: 365, startPoint y: 477, endPoint x: 357, endPoint y: 478, distance: 8.1
click at [356, 478] on div "0" at bounding box center [368, 478] width 32 height 22
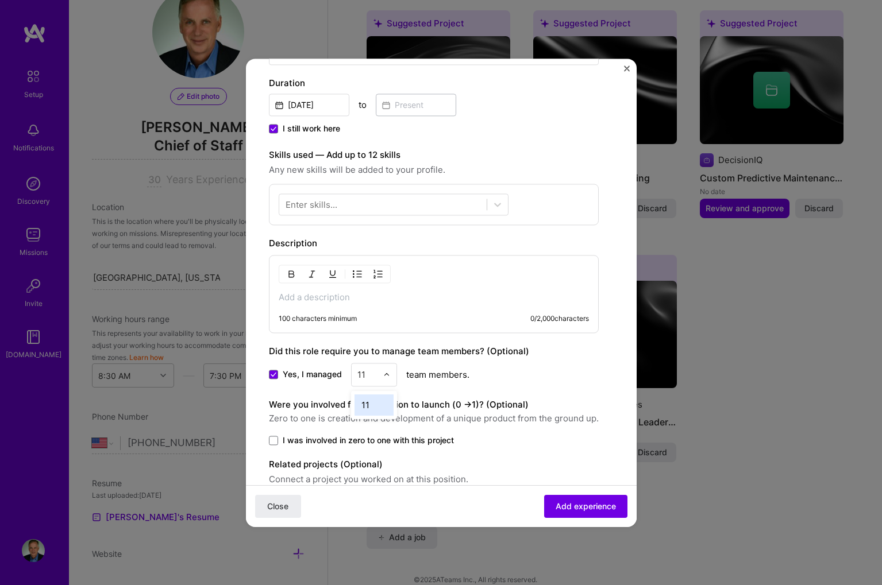
scroll to position [262, 0]
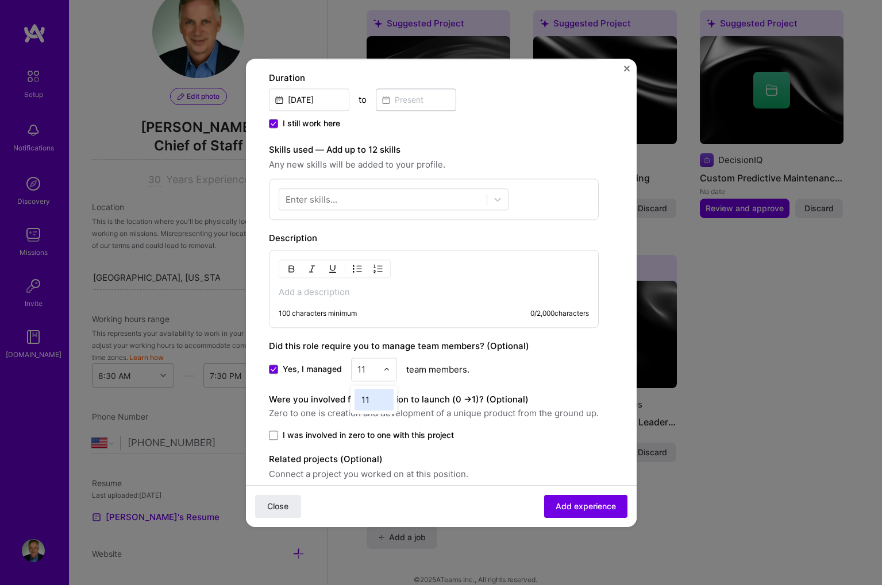
type input "11"
click at [444, 431] on span "I was involved in zero to one with this project" at bounding box center [368, 435] width 171 height 11
click at [0, 0] on input "I was involved in zero to one with this project" at bounding box center [0, 0] width 0 height 0
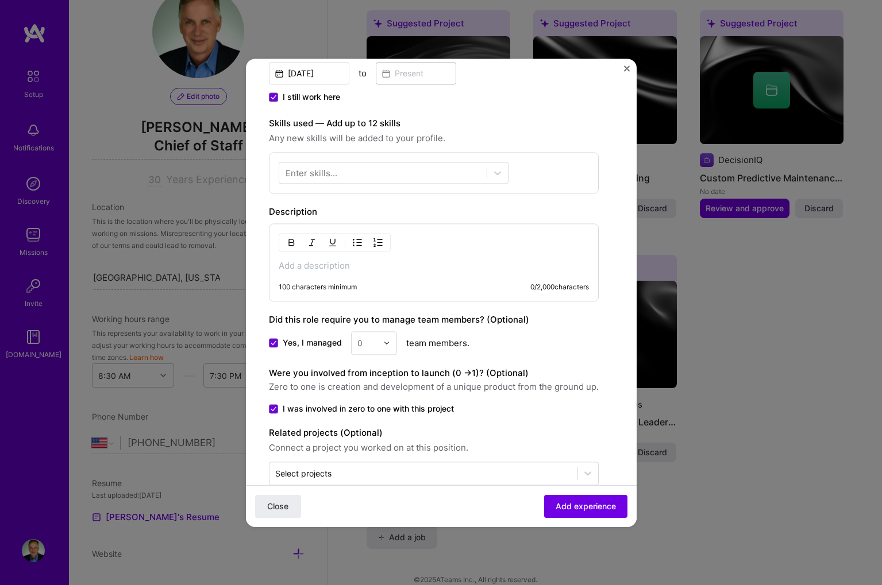
scroll to position [299, 0]
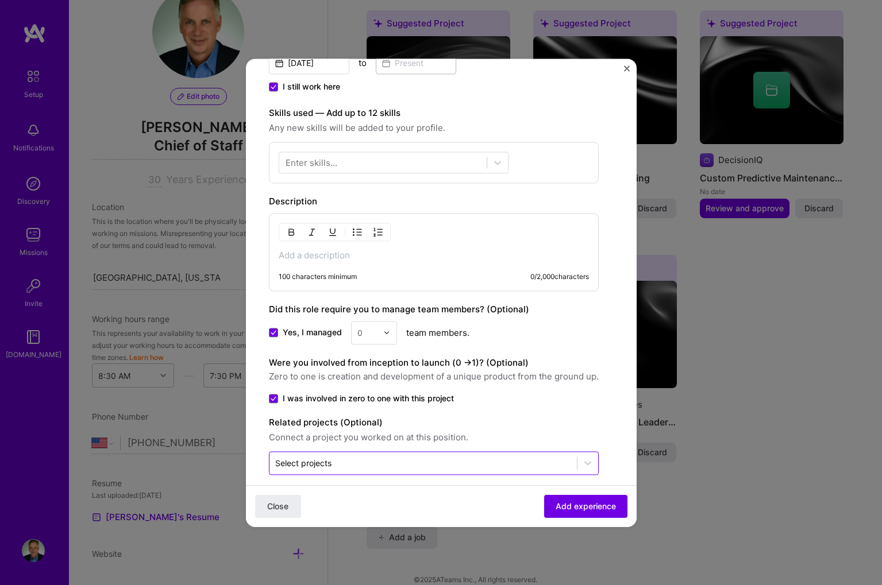
click at [426, 454] on div "Select projects" at bounding box center [422, 463] width 307 height 22
click at [534, 436] on div "No options" at bounding box center [433, 432] width 323 height 21
click at [584, 460] on icon at bounding box center [587, 462] width 11 height 11
click at [353, 268] on div "100 characters minimum 0 / 2,000 characters" at bounding box center [434, 252] width 330 height 78
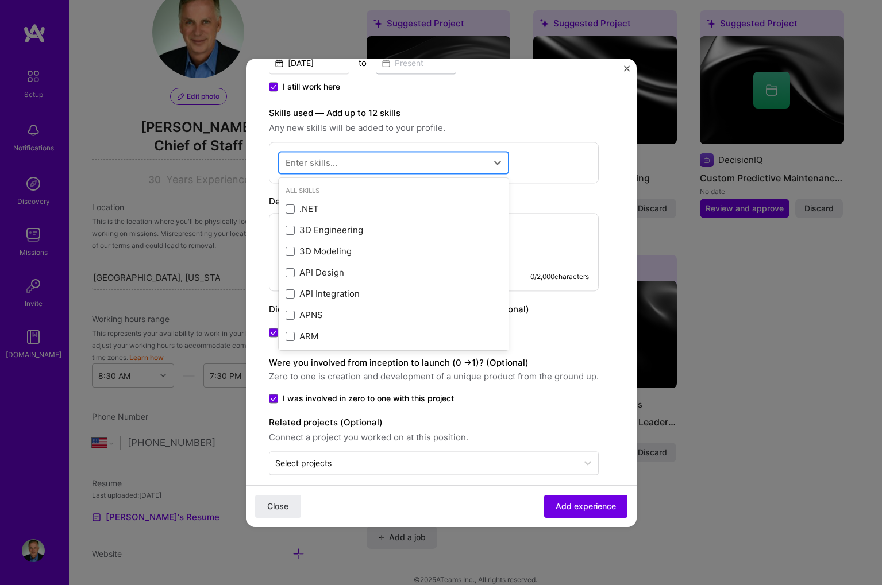
click at [438, 159] on div at bounding box center [382, 162] width 207 height 19
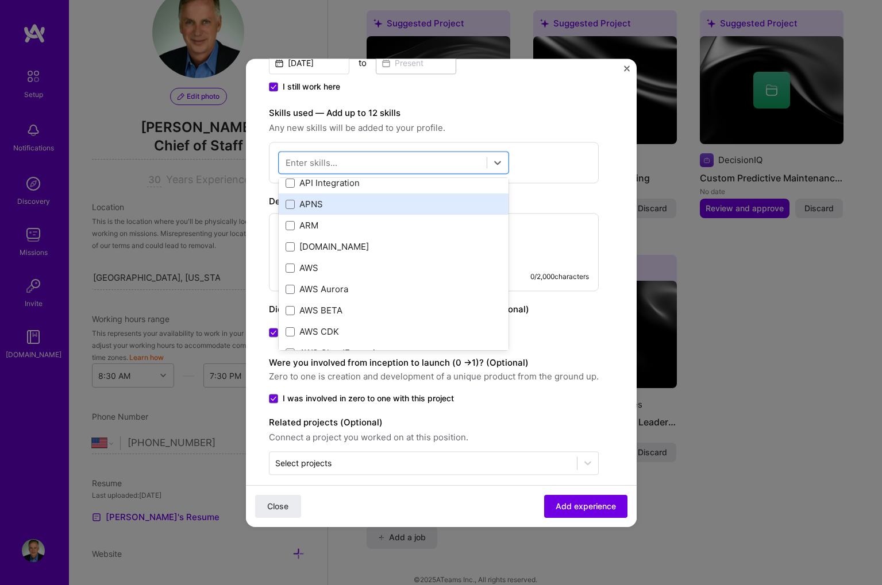
scroll to position [114, 0]
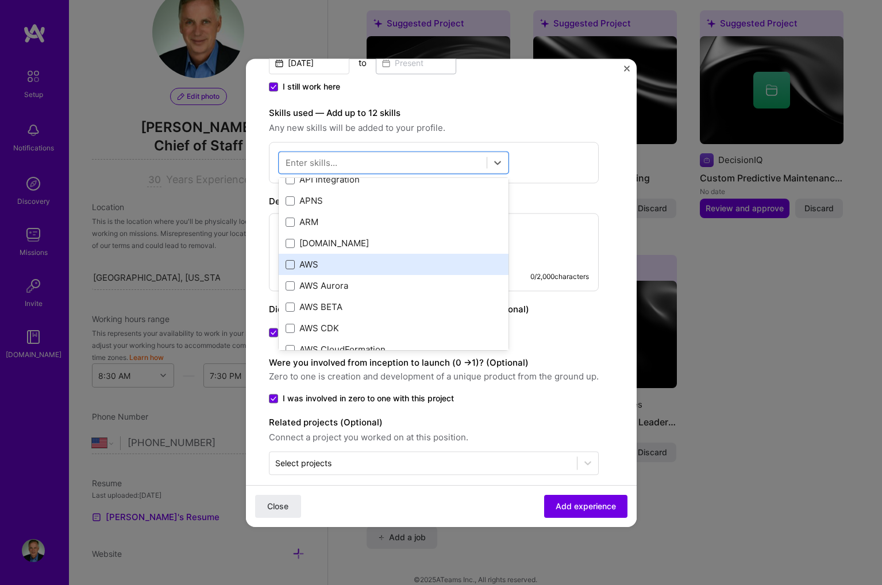
click at [293, 265] on span at bounding box center [290, 264] width 9 height 9
click at [0, 0] on input "checkbox" at bounding box center [0, 0] width 0 height 0
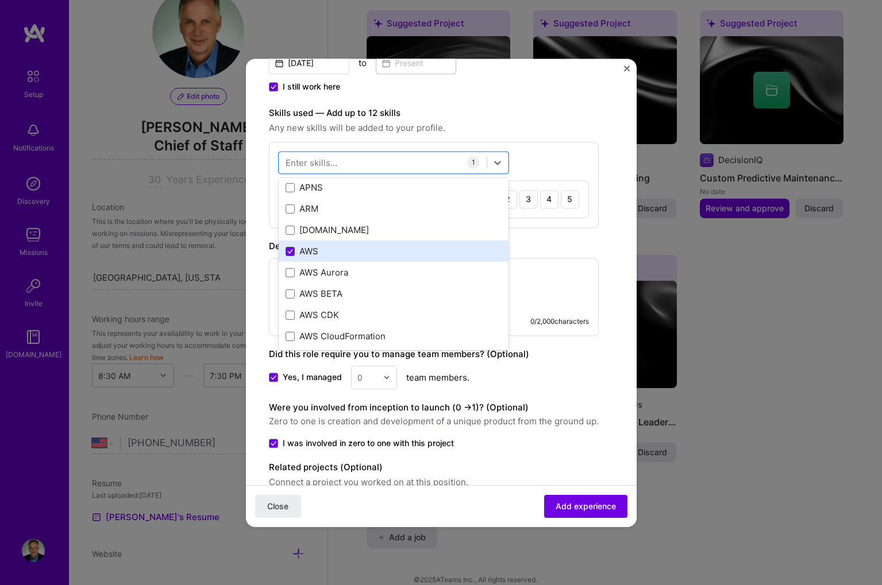
scroll to position [126, 0]
click at [290, 252] on icon at bounding box center [290, 252] width 6 height 5
click at [0, 0] on input "checkbox" at bounding box center [0, 0] width 0 height 0
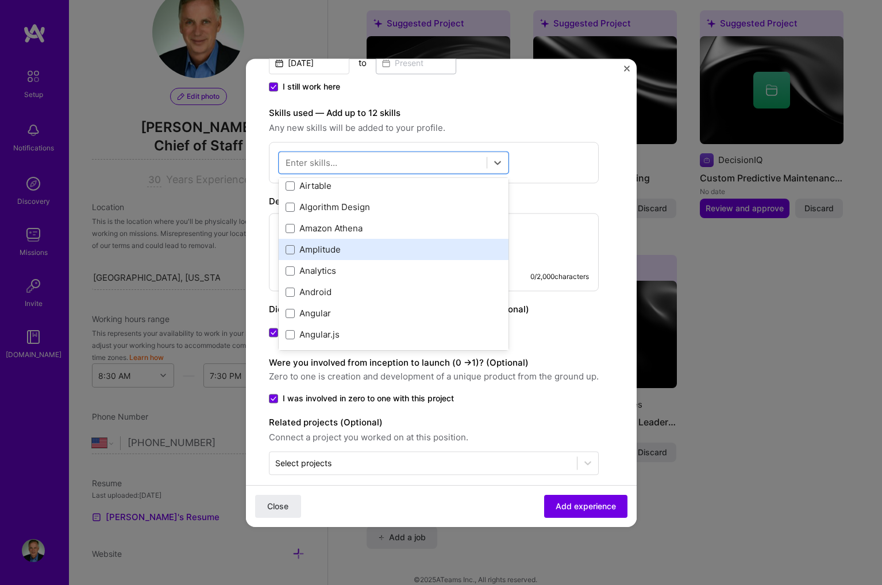
scroll to position [511, 0]
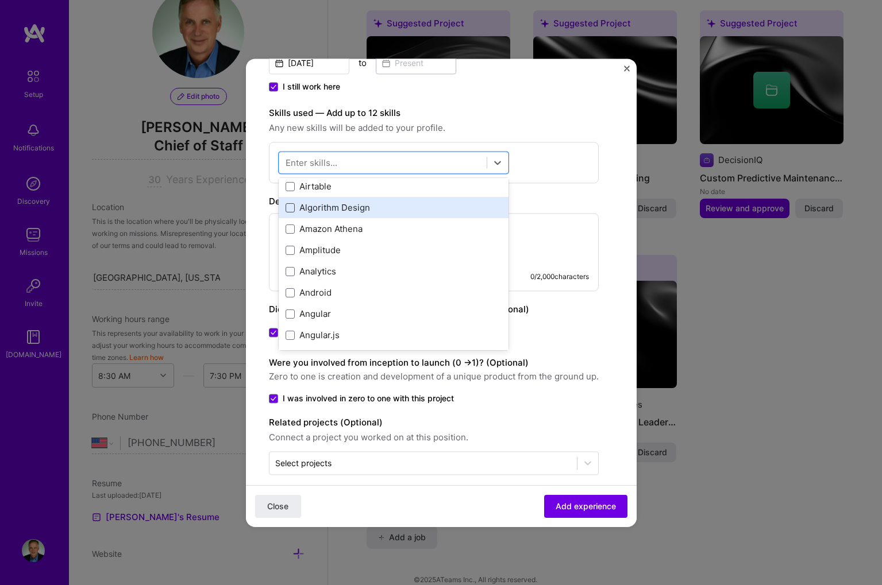
click at [289, 207] on span at bounding box center [290, 207] width 9 height 9
click at [0, 0] on input "checkbox" at bounding box center [0, 0] width 0 height 0
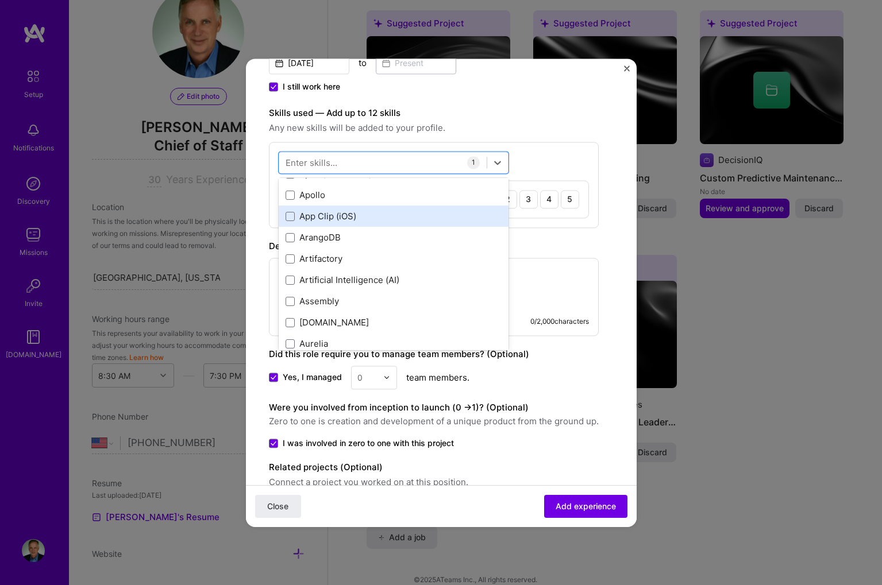
scroll to position [741, 0]
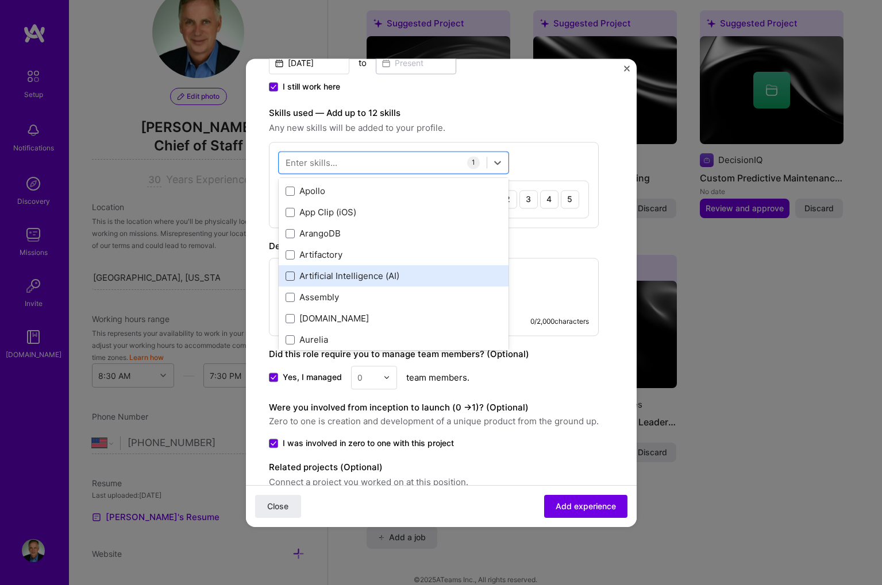
click at [288, 273] on span at bounding box center [290, 276] width 9 height 9
click at [0, 0] on input "checkbox" at bounding box center [0, 0] width 0 height 0
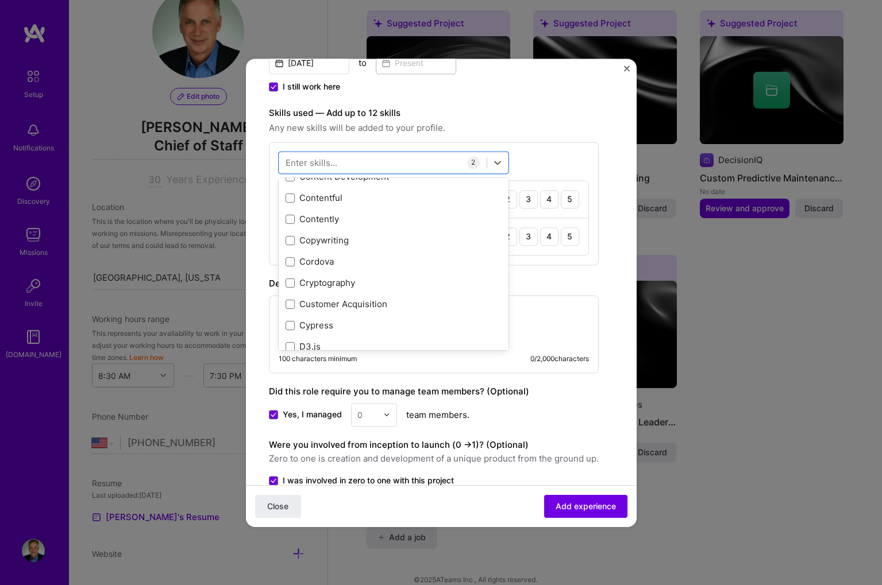
scroll to position [1613, 0]
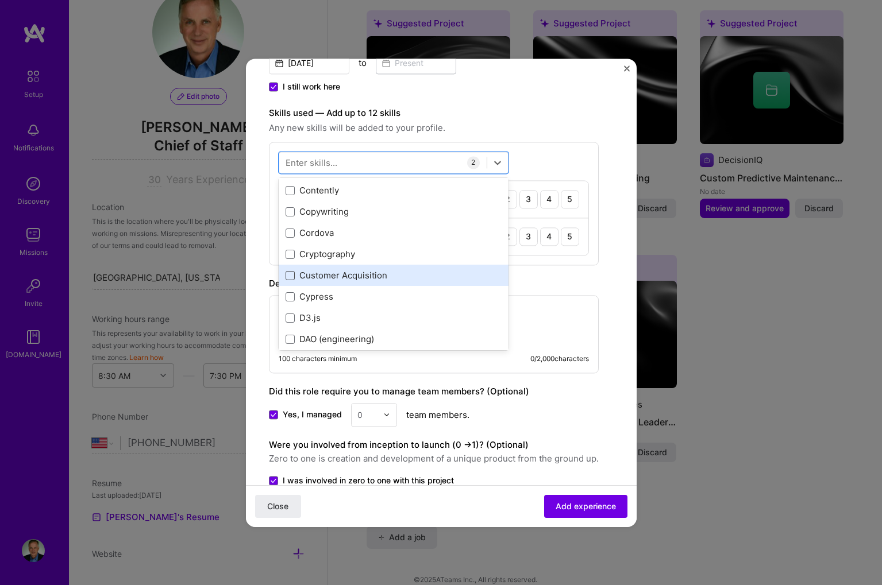
click at [291, 275] on span at bounding box center [290, 275] width 9 height 9
click at [0, 0] on input "checkbox" at bounding box center [0, 0] width 0 height 0
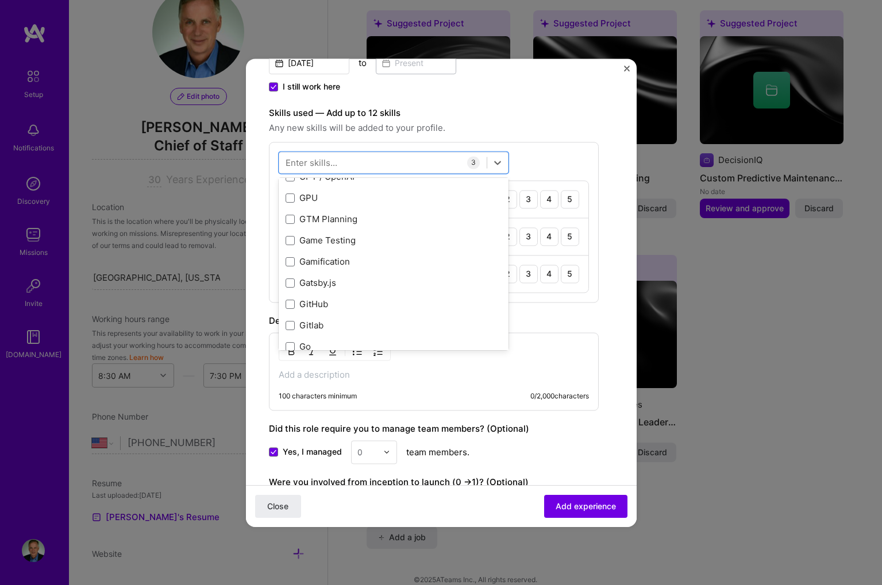
scroll to position [2986, 0]
click at [288, 219] on span at bounding box center [290, 219] width 9 height 9
click at [0, 0] on input "checkbox" at bounding box center [0, 0] width 0 height 0
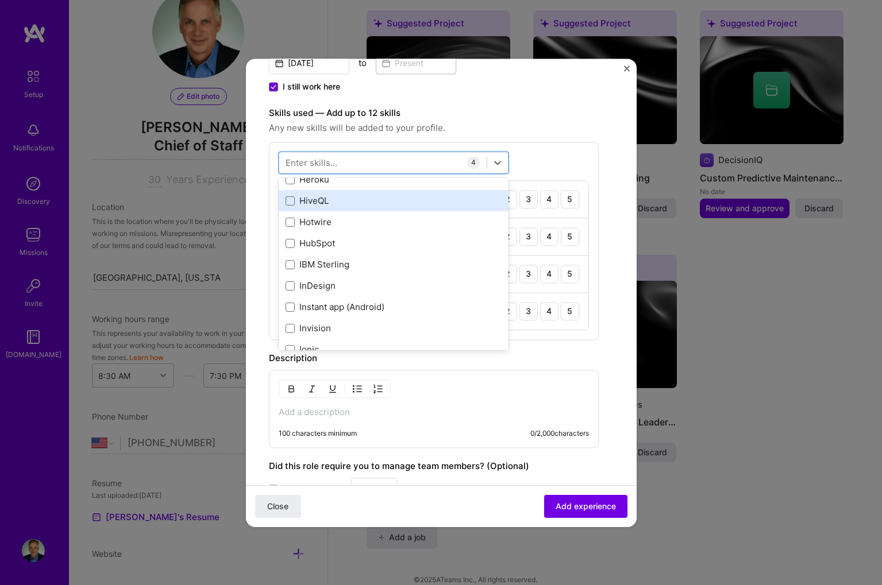
scroll to position [3476, 0]
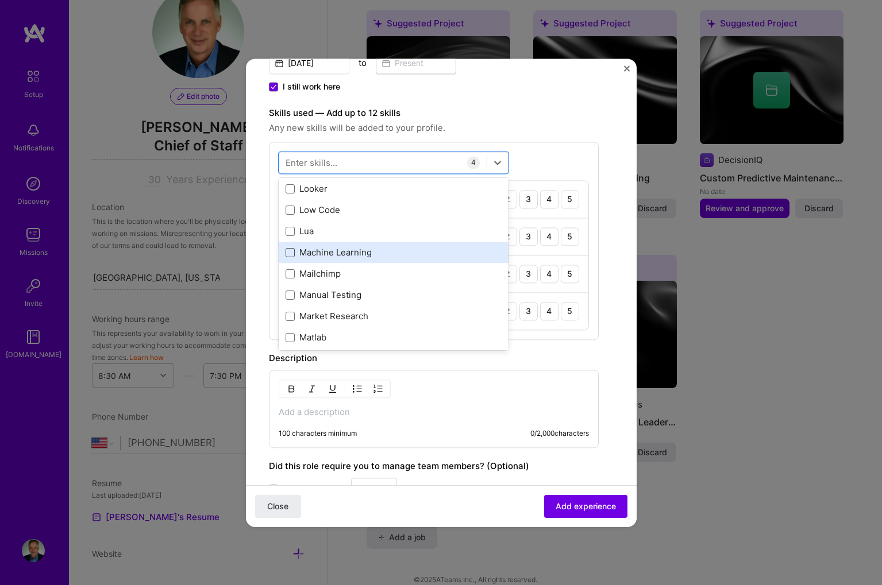
click at [289, 249] on span at bounding box center [290, 252] width 9 height 9
click at [0, 0] on input "checkbox" at bounding box center [0, 0] width 0 height 0
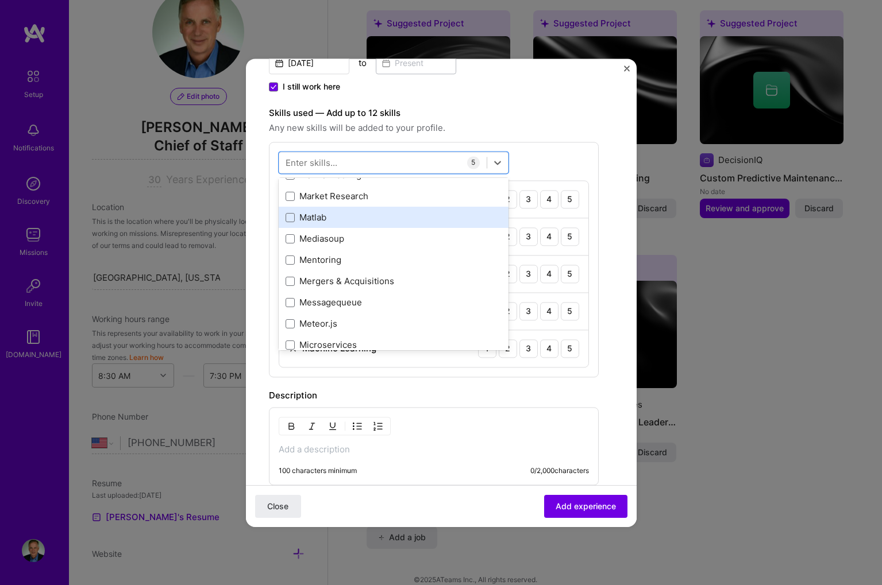
scroll to position [4223, 0]
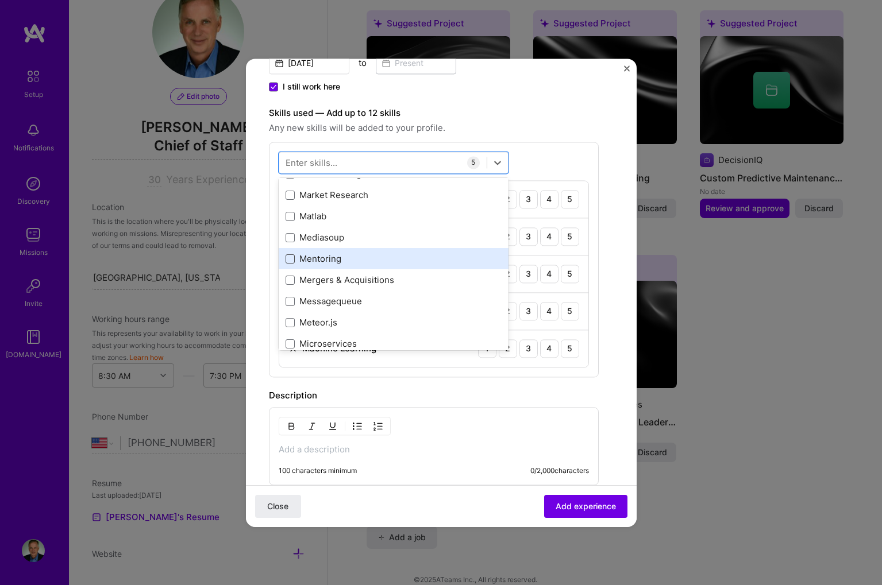
click at [294, 257] on span at bounding box center [290, 259] width 9 height 9
click at [0, 0] on input "checkbox" at bounding box center [0, 0] width 0 height 0
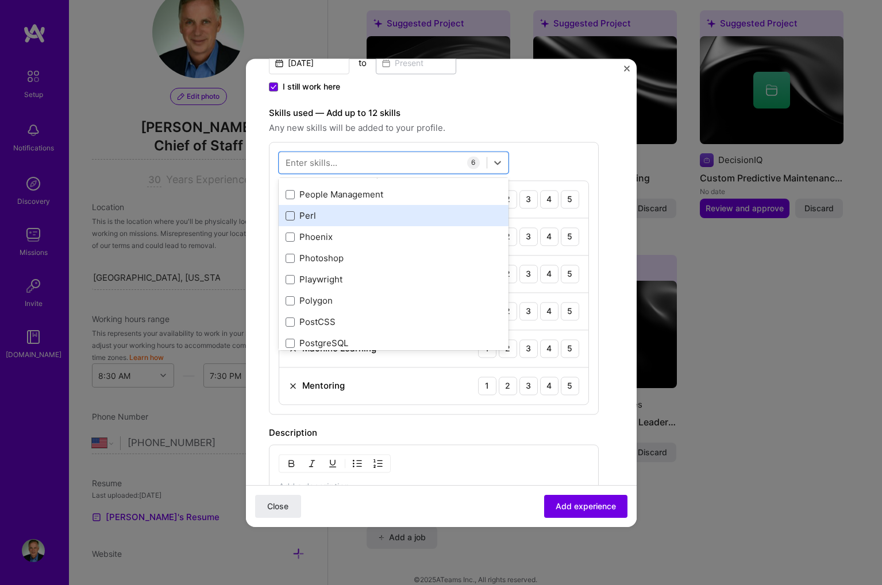
scroll to position [5032, 0]
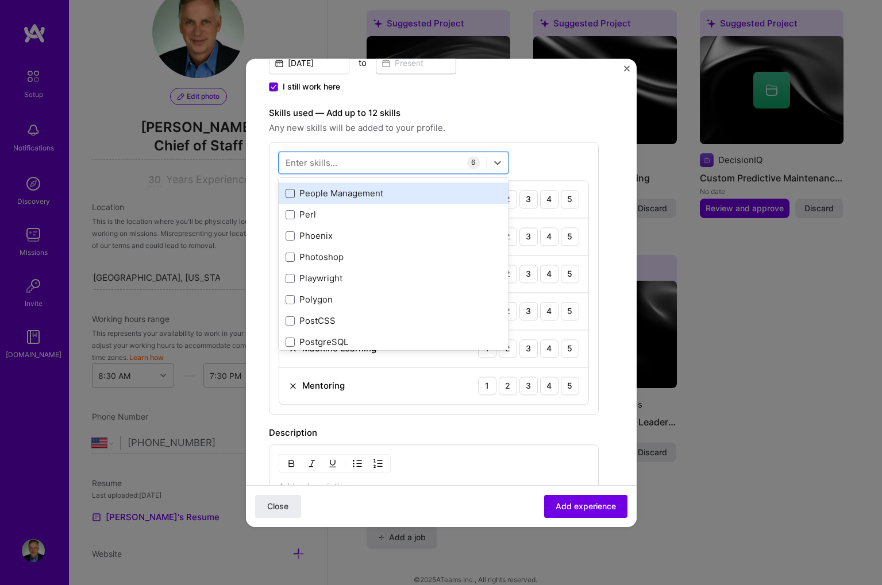
click at [290, 194] on span at bounding box center [290, 193] width 9 height 9
click at [0, 0] on input "checkbox" at bounding box center [0, 0] width 0 height 0
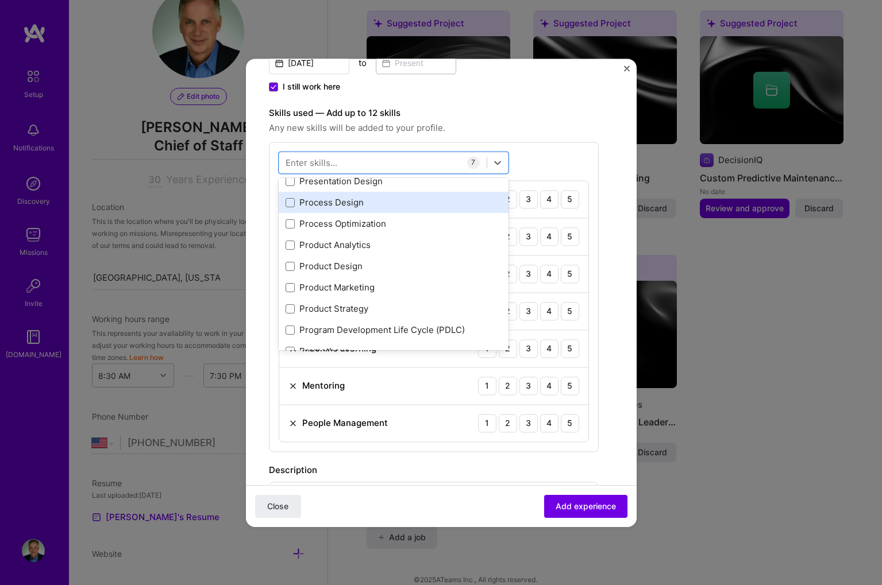
scroll to position [5239, 0]
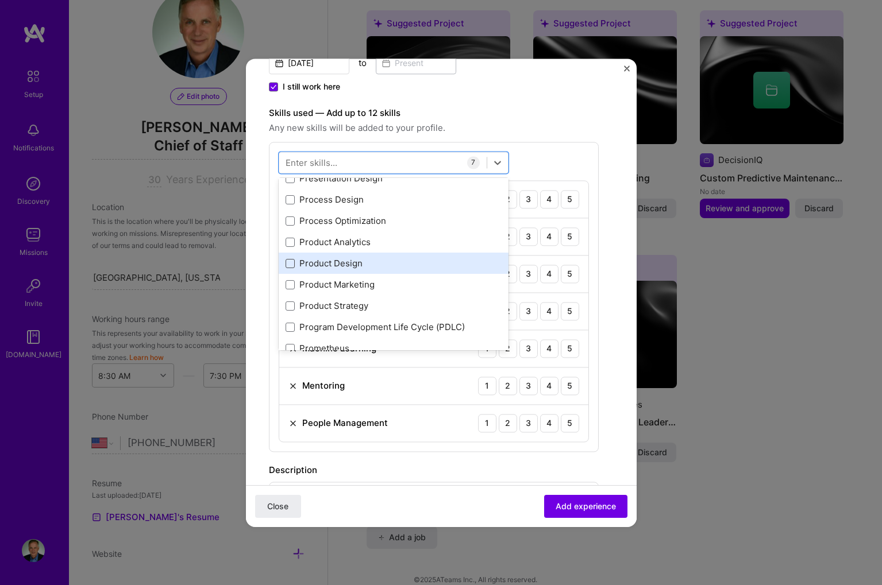
click at [291, 261] on span at bounding box center [290, 263] width 9 height 9
click at [0, 0] on input "checkbox" at bounding box center [0, 0] width 0 height 0
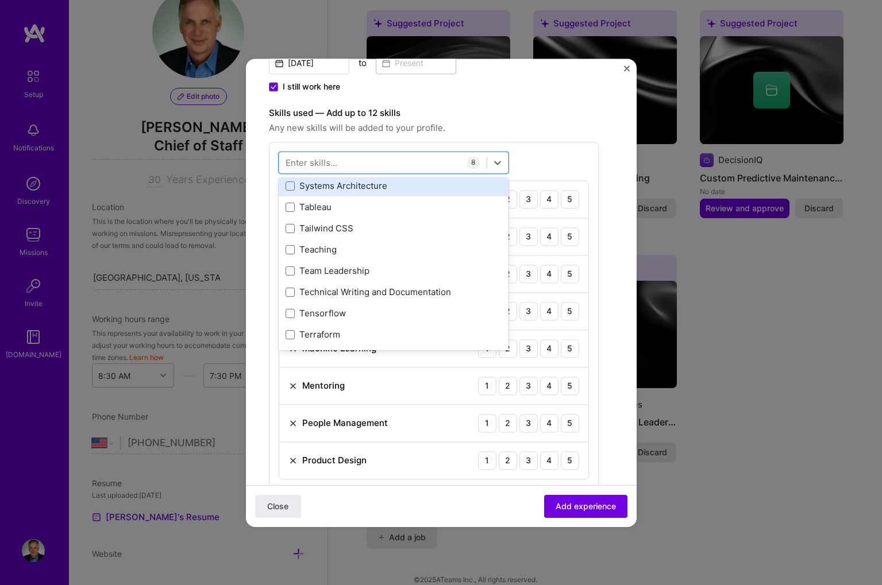
scroll to position [6936, 0]
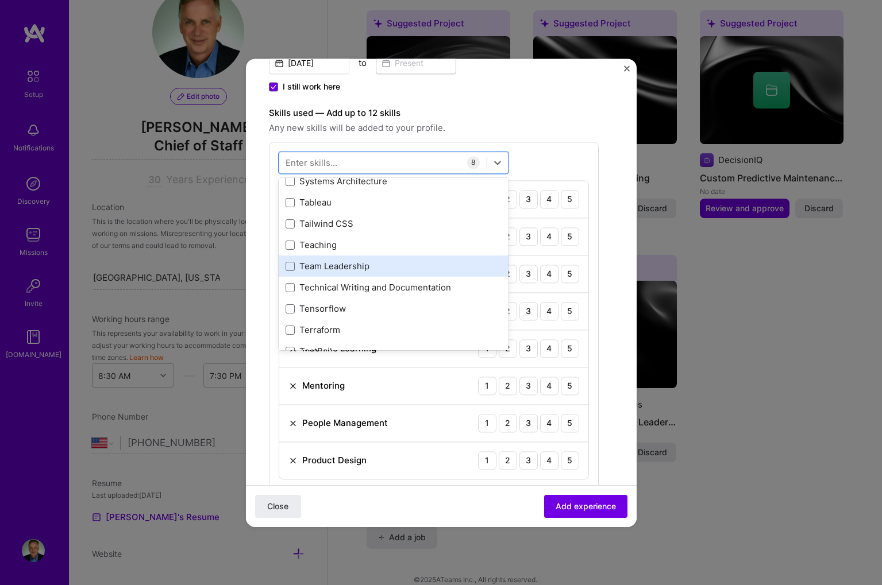
click at [290, 261] on div "Team Leadership" at bounding box center [394, 267] width 216 height 12
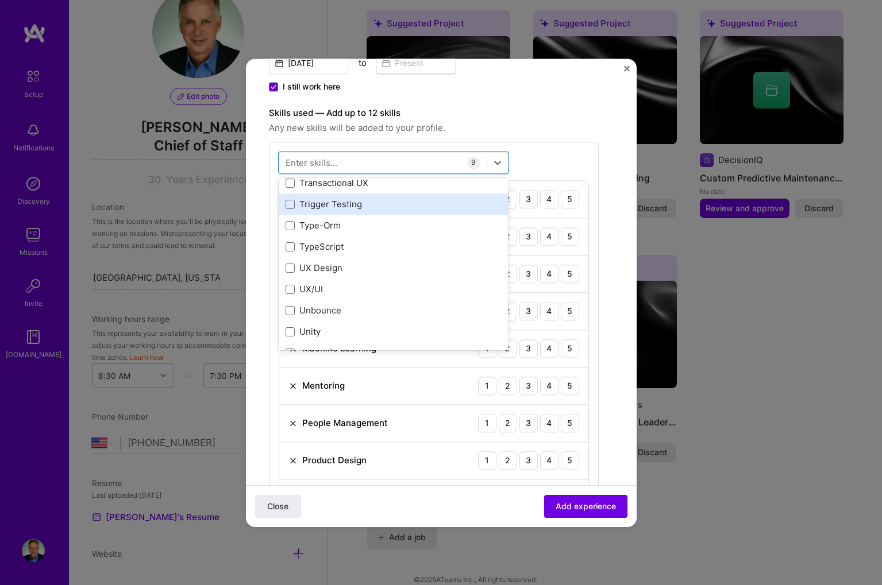
scroll to position [7218, 0]
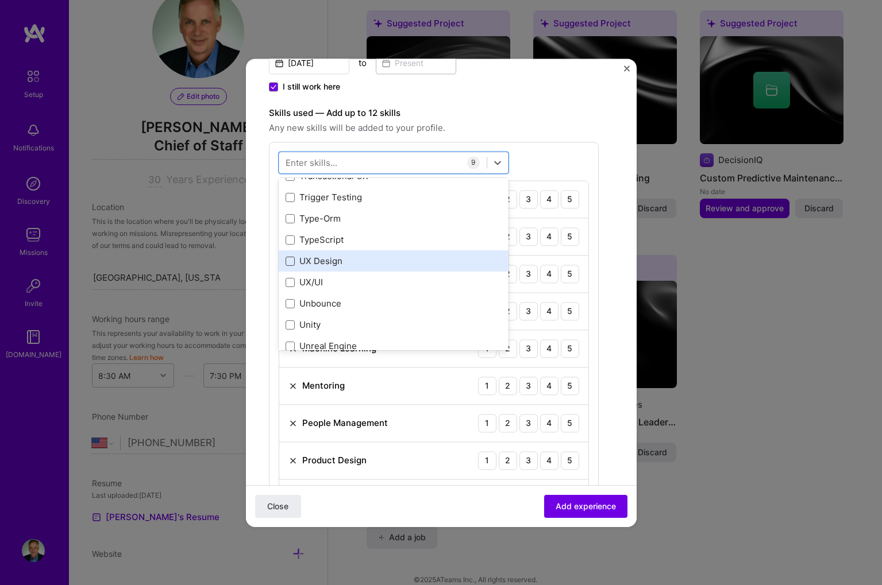
click at [292, 257] on span at bounding box center [290, 261] width 9 height 9
click at [0, 0] on input "checkbox" at bounding box center [0, 0] width 0 height 0
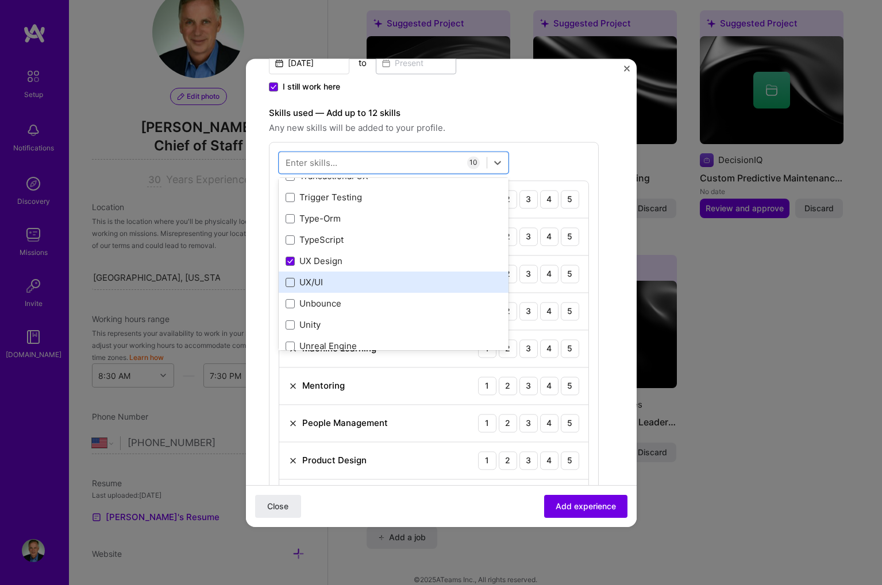
click at [291, 280] on span at bounding box center [290, 282] width 9 height 9
click at [0, 0] on input "checkbox" at bounding box center [0, 0] width 0 height 0
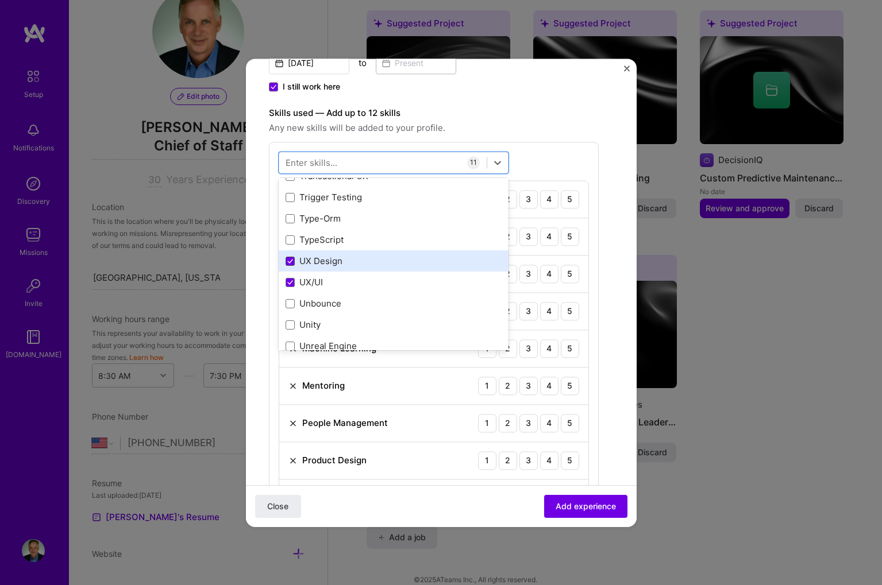
click at [290, 259] on span at bounding box center [290, 261] width 9 height 9
click at [0, 0] on input "checkbox" at bounding box center [0, 0] width 0 height 0
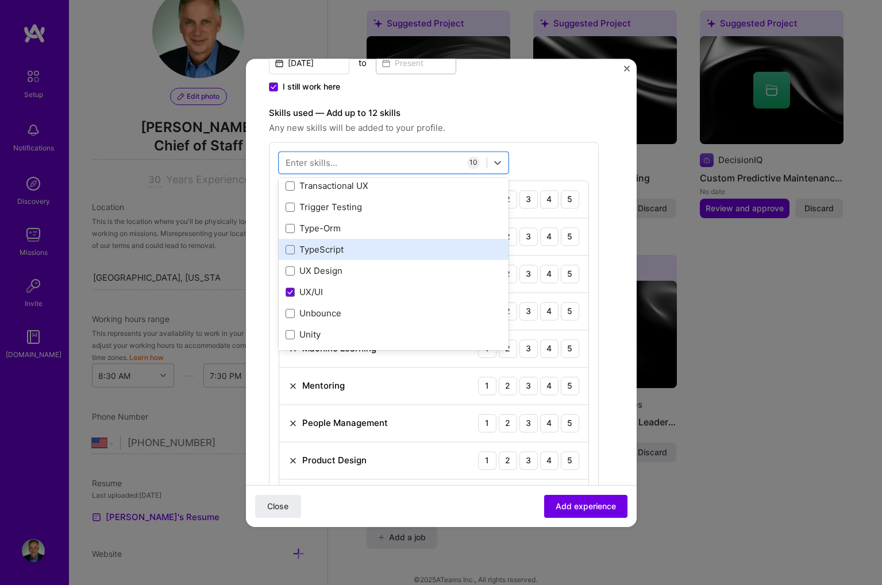
scroll to position [7206, 0]
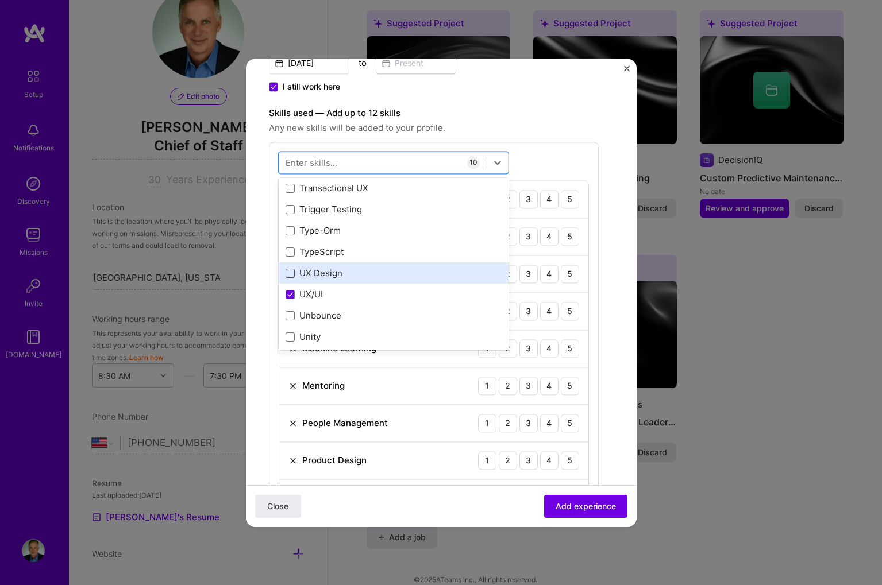
click at [290, 270] on span at bounding box center [290, 273] width 9 height 9
click at [0, 0] on input "checkbox" at bounding box center [0, 0] width 0 height 0
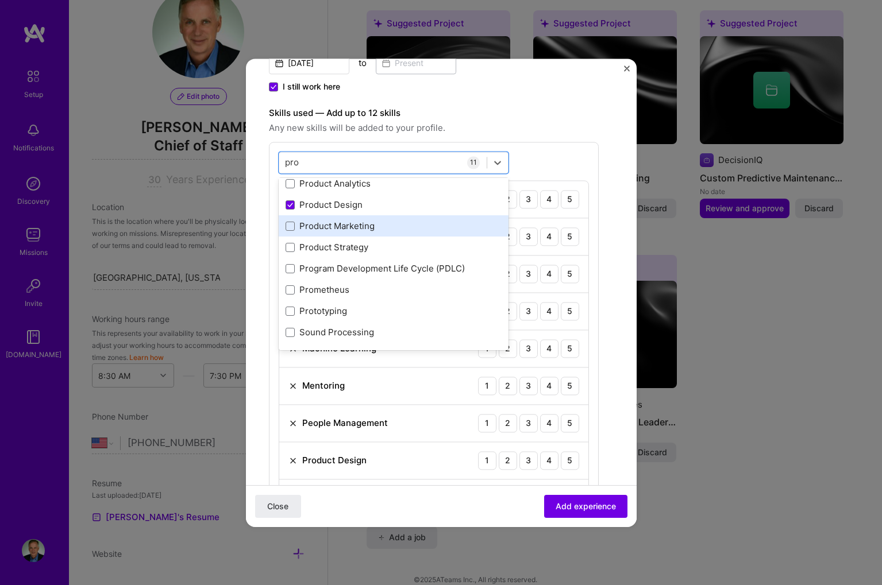
scroll to position [0, 0]
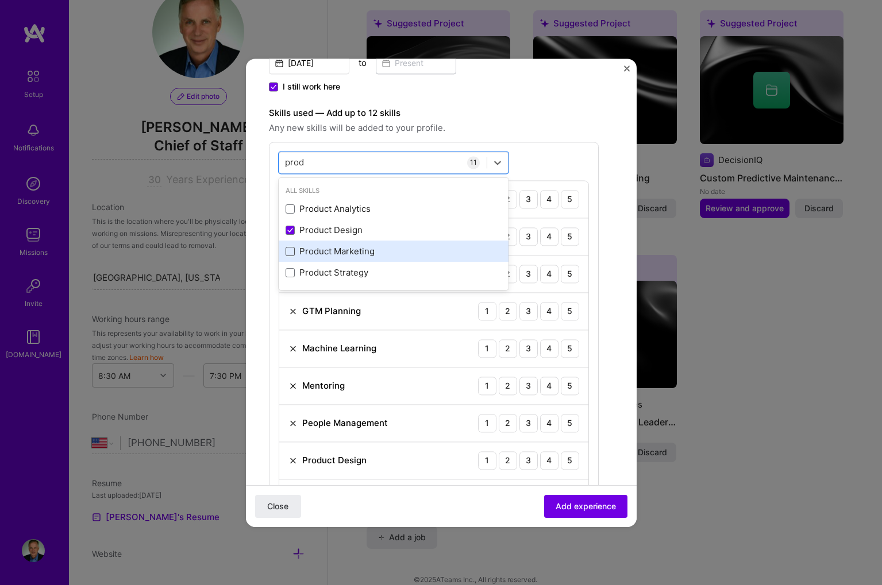
click at [290, 252] on span at bounding box center [290, 251] width 9 height 9
click at [0, 0] on input "checkbox" at bounding box center [0, 0] width 0 height 0
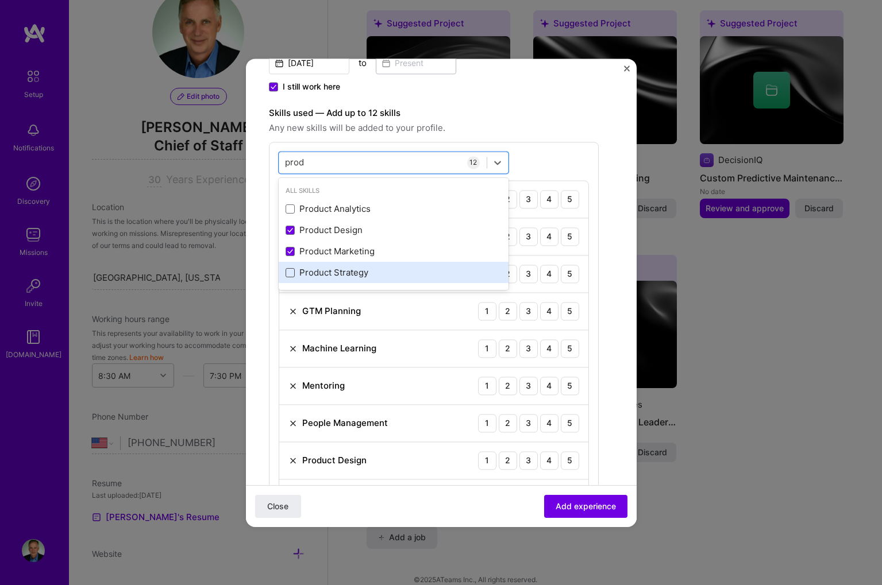
click at [291, 271] on span at bounding box center [290, 272] width 9 height 9
click at [0, 0] on input "checkbox" at bounding box center [0, 0] width 0 height 0
type input "prod"
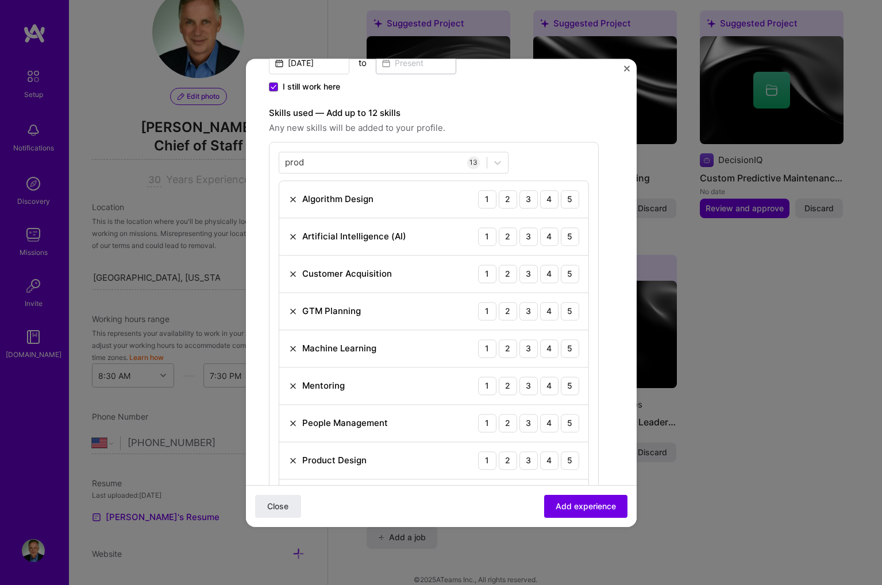
click at [455, 320] on div "GTM Planning 1 2 3 4 5" at bounding box center [433, 311] width 309 height 37
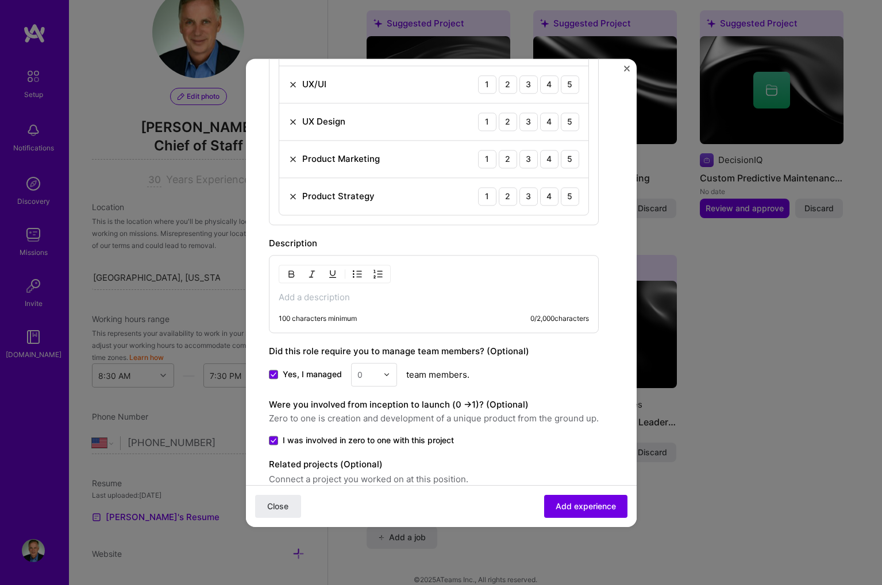
scroll to position [752, 0]
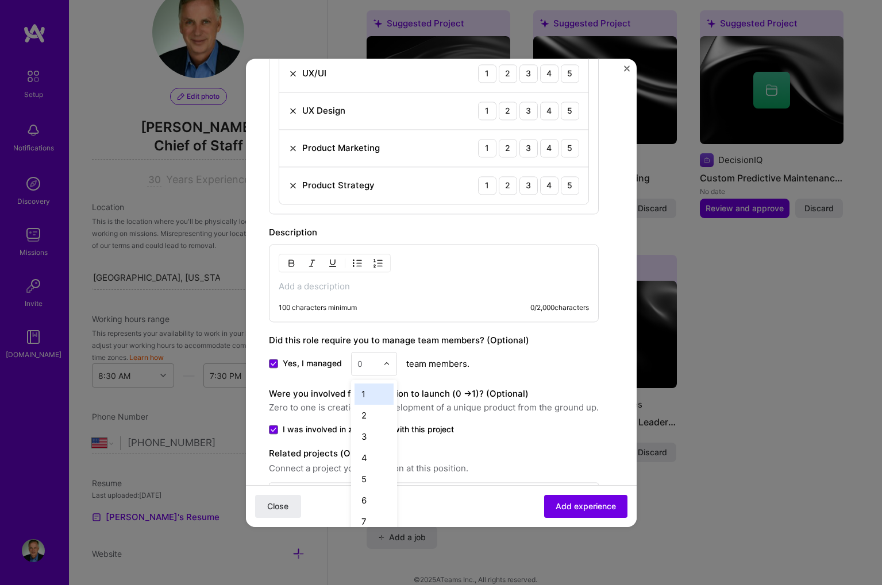
drag, startPoint x: 364, startPoint y: 372, endPoint x: 346, endPoint y: 371, distance: 18.4
click at [346, 371] on div "Yes, I managed option 1 focused, 1 of 26. 26 results available. Use Up and Down…" at bounding box center [434, 364] width 330 height 24
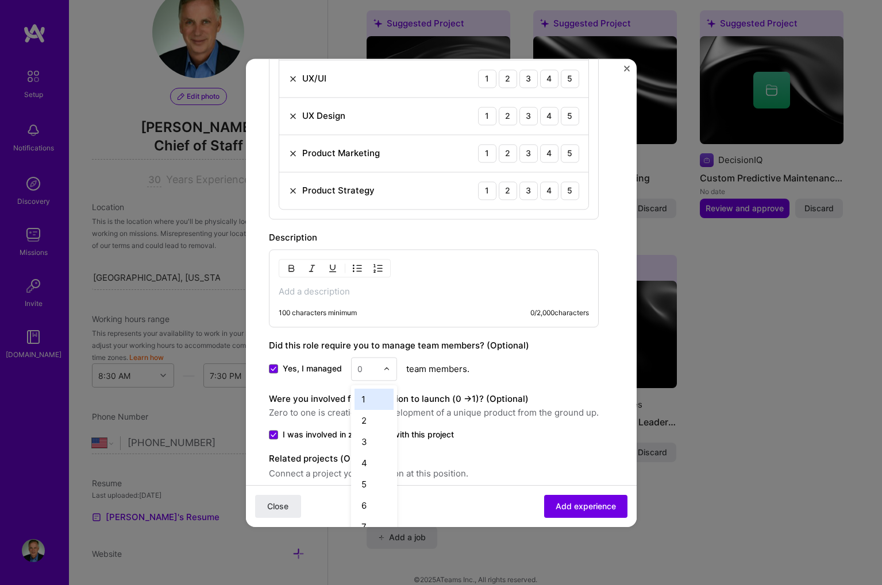
scroll to position [754, 0]
type input "11"
click at [374, 429] on div "Were you involved from inception to launch (0 - > 1)? (Optional) Zero to one is…" at bounding box center [434, 418] width 330 height 48
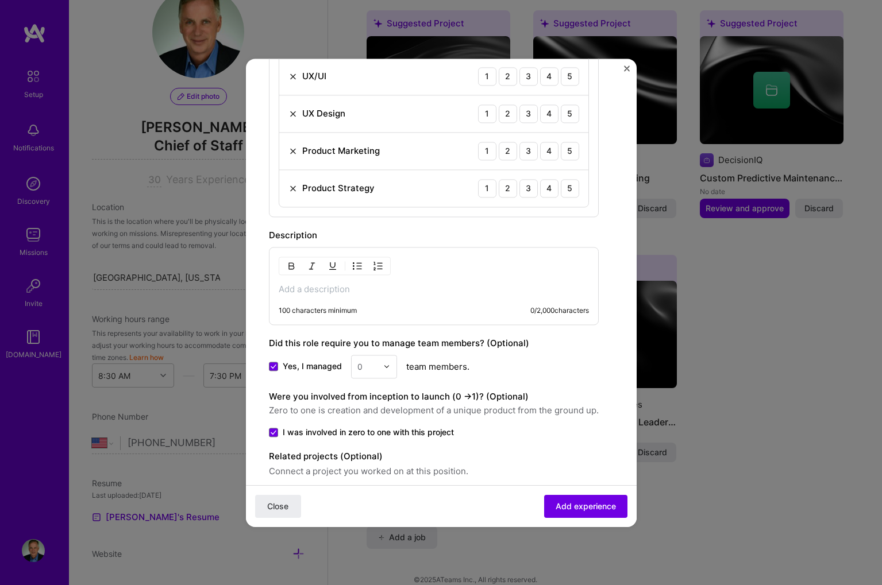
click at [387, 366] on img at bounding box center [386, 366] width 7 height 7
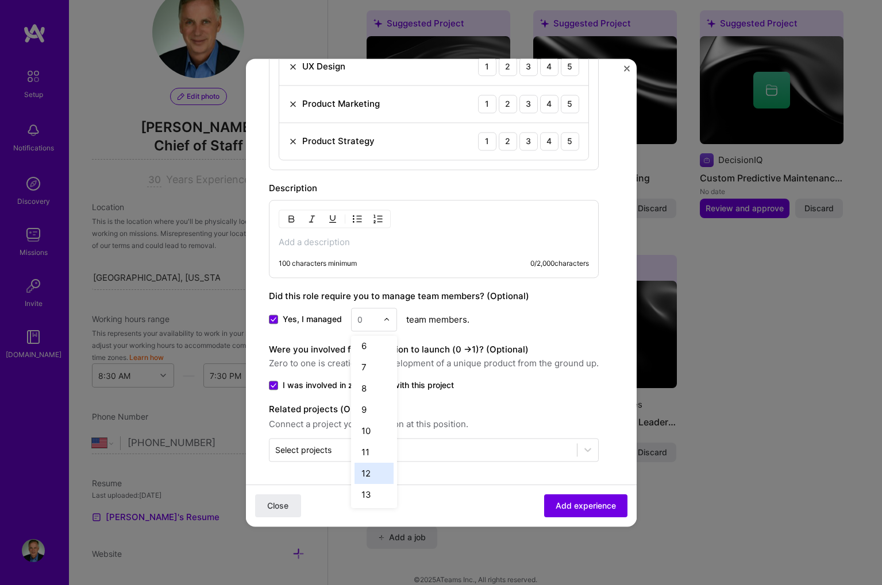
scroll to position [112, 0]
click at [367, 466] on div "12" at bounding box center [373, 471] width 39 height 21
click at [547, 331] on div "Yes, I managed option 12, selected. Select is focused ,type to refine list, pre…" at bounding box center [434, 320] width 330 height 24
click at [392, 234] on div "100 characters minimum 0 / 2,000 characters" at bounding box center [434, 239] width 330 height 78
click at [350, 241] on p at bounding box center [434, 242] width 310 height 11
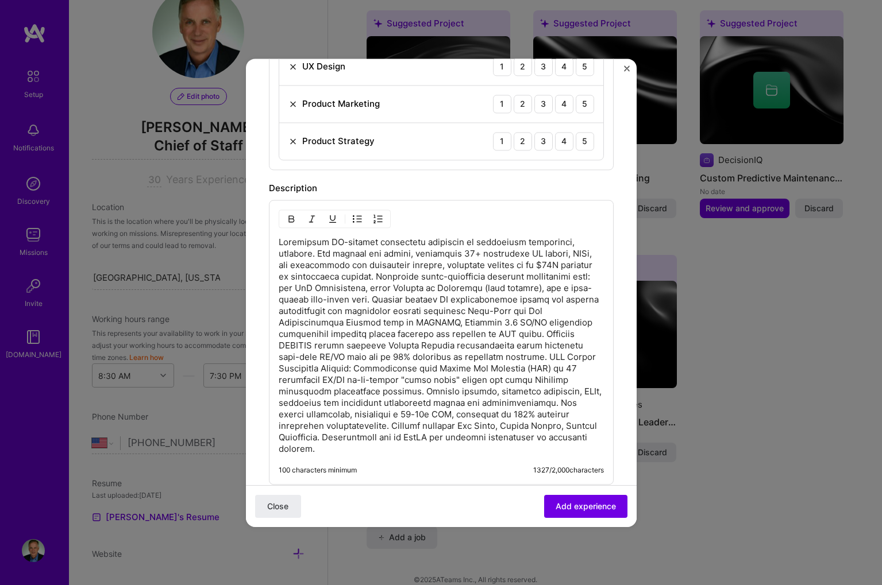
click at [279, 256] on p at bounding box center [441, 346] width 325 height 218
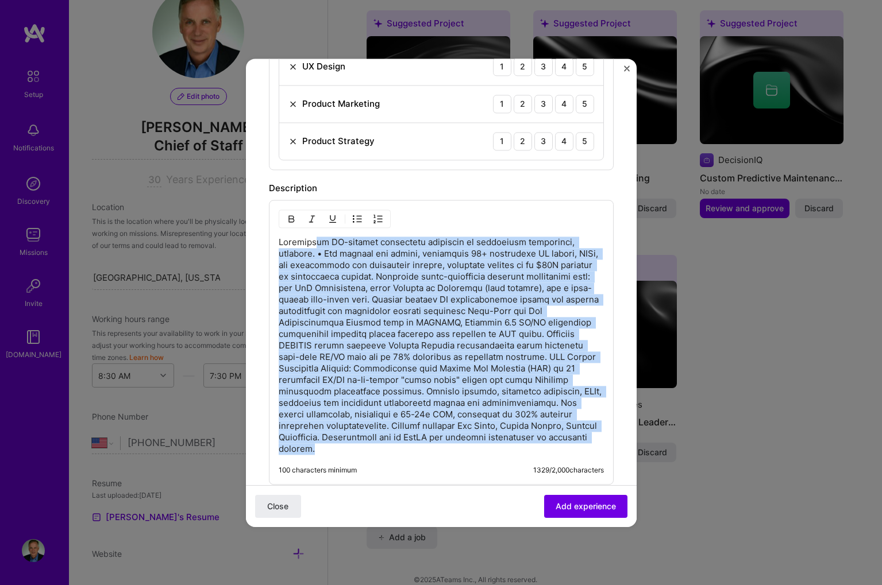
drag, startPoint x: 309, startPoint y: 246, endPoint x: 316, endPoint y: 444, distance: 198.4
click at [315, 444] on p at bounding box center [441, 346] width 325 height 218
click at [353, 219] on img "button" at bounding box center [357, 218] width 9 height 9
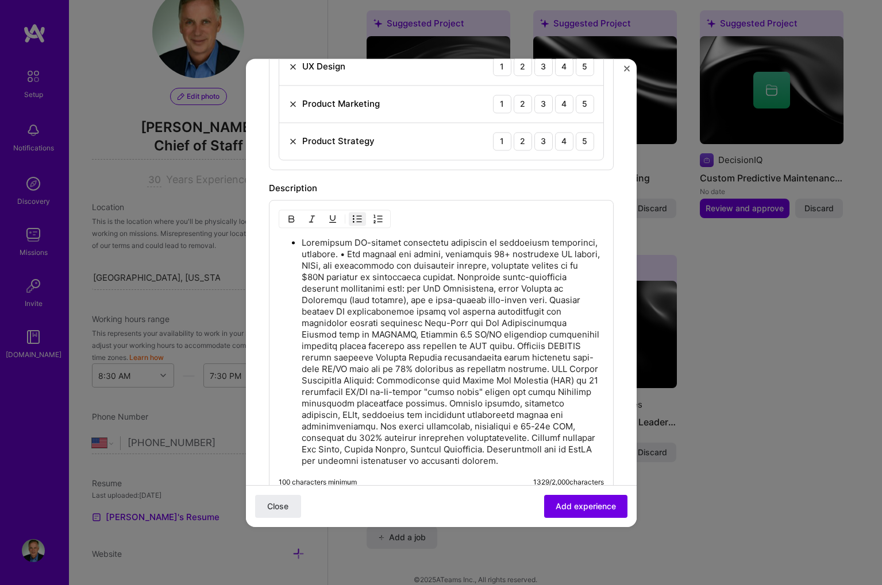
click at [347, 257] on p at bounding box center [453, 352] width 302 height 230
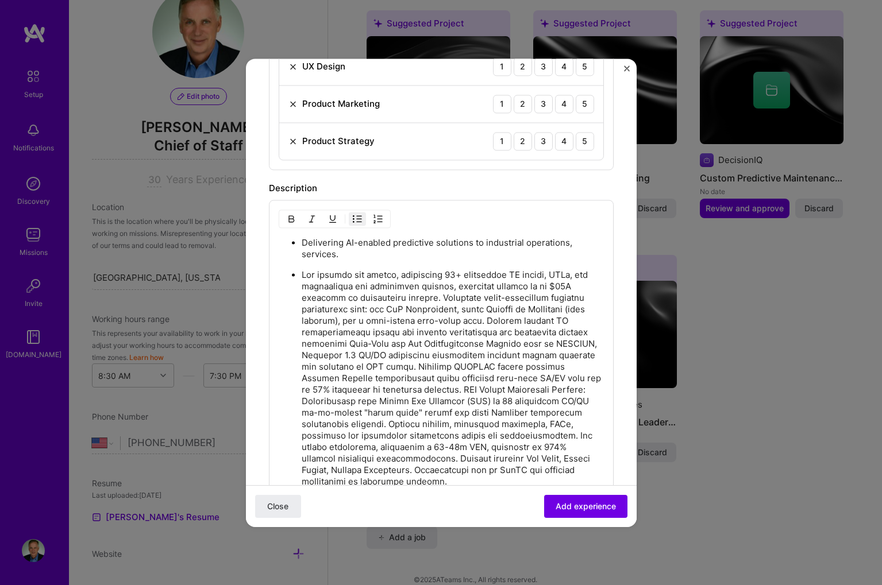
click at [396, 297] on p at bounding box center [453, 378] width 302 height 218
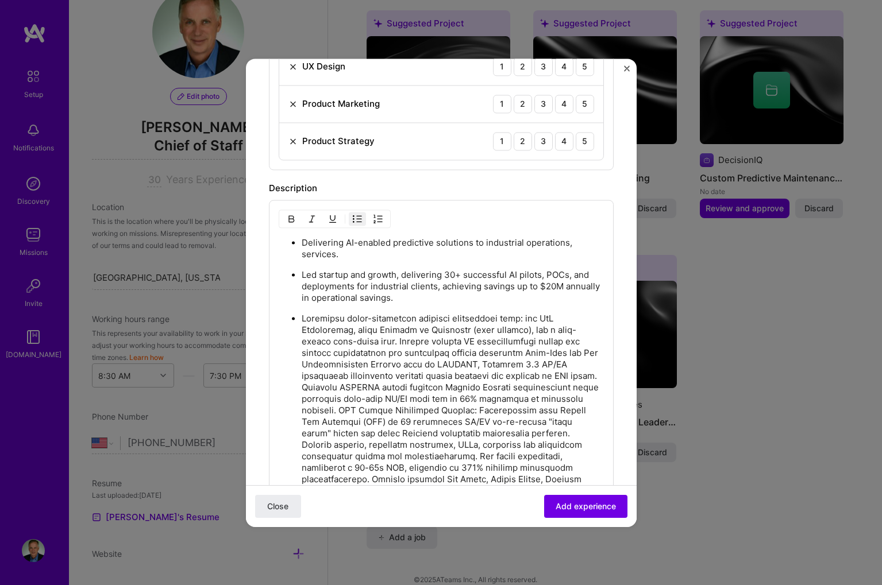
click at [368, 341] on p at bounding box center [453, 410] width 302 height 195
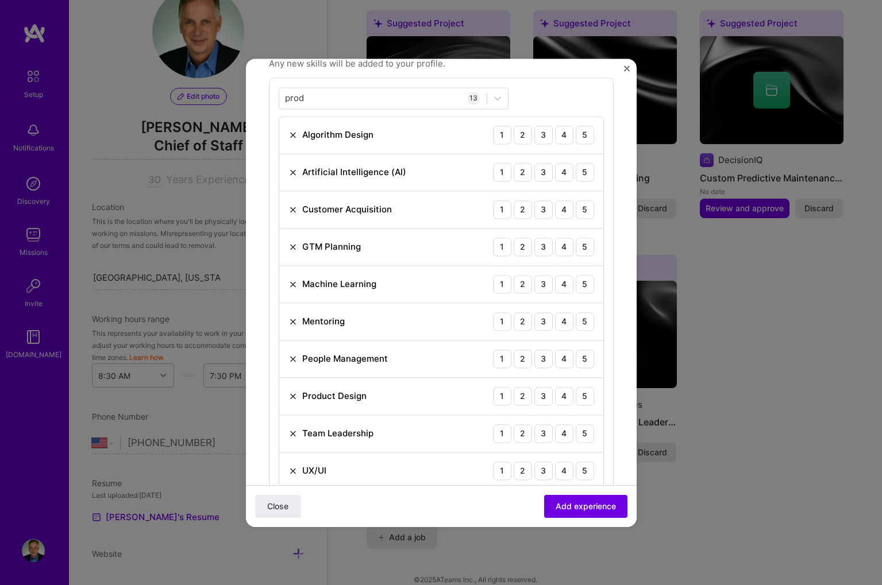
scroll to position [360, 0]
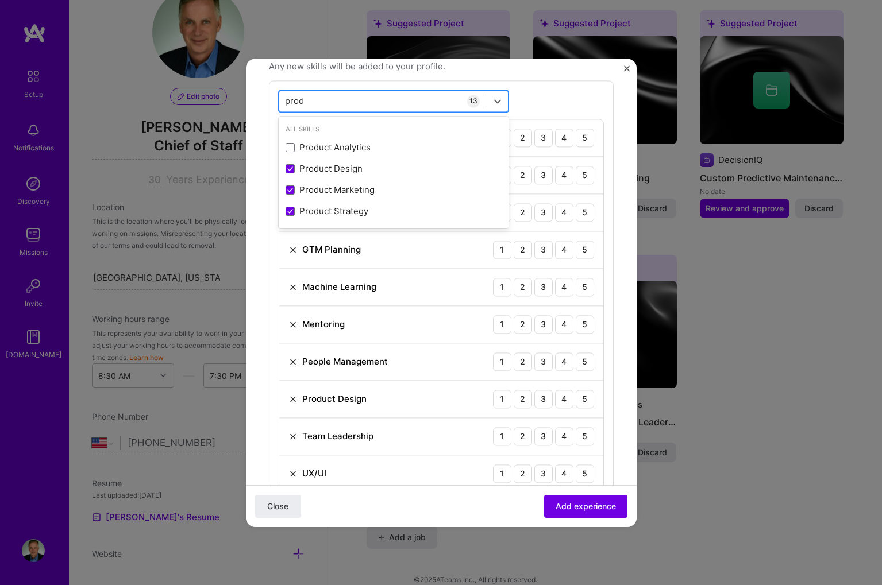
click at [343, 102] on div "prod prod" at bounding box center [382, 100] width 207 height 19
type input "p"
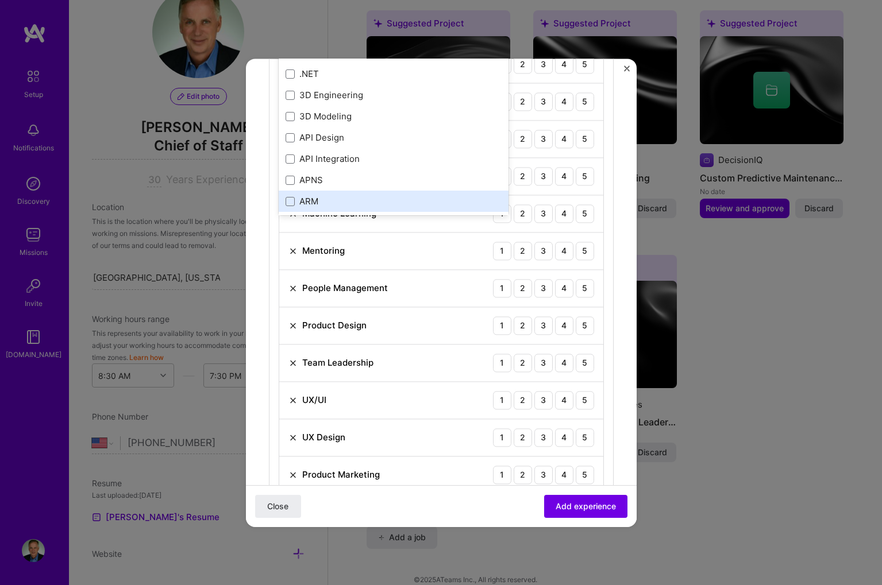
scroll to position [434, 0]
click at [251, 272] on form "Create a job experience Jobs help companies understand your past experience. Co…" at bounding box center [441, 394] width 391 height 1494
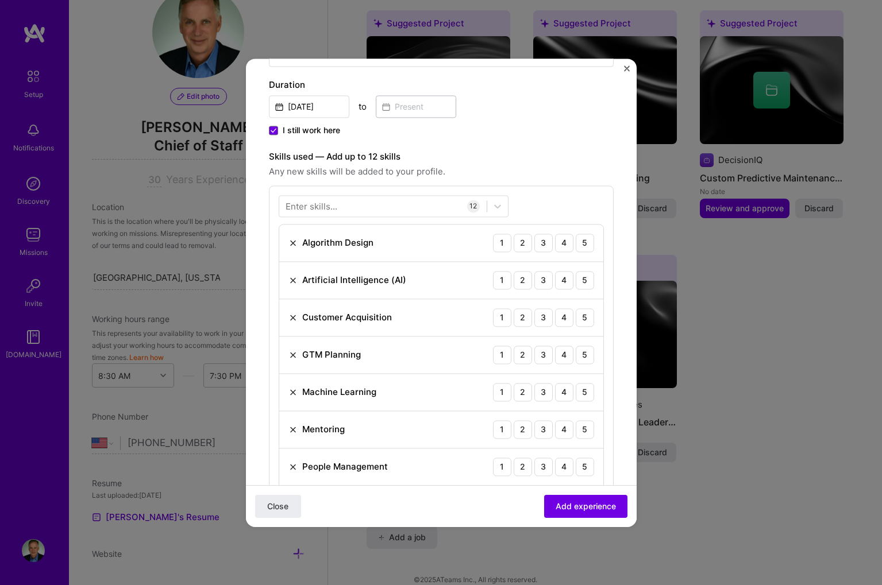
scroll to position [254, 0]
click at [517, 246] on div "2" at bounding box center [523, 244] width 18 height 18
click at [542, 279] on div "3" at bounding box center [543, 281] width 18 height 18
click at [581, 312] on div "5" at bounding box center [585, 319] width 18 height 18
click at [580, 348] on div "5" at bounding box center [585, 356] width 18 height 18
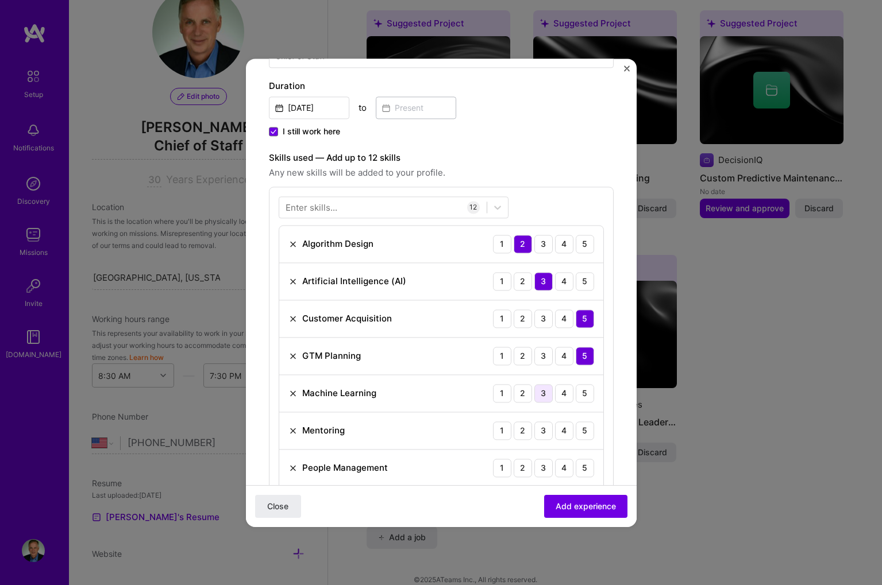
click at [539, 388] on div "3" at bounding box center [543, 393] width 18 height 18
click at [583, 423] on div "5" at bounding box center [585, 431] width 18 height 18
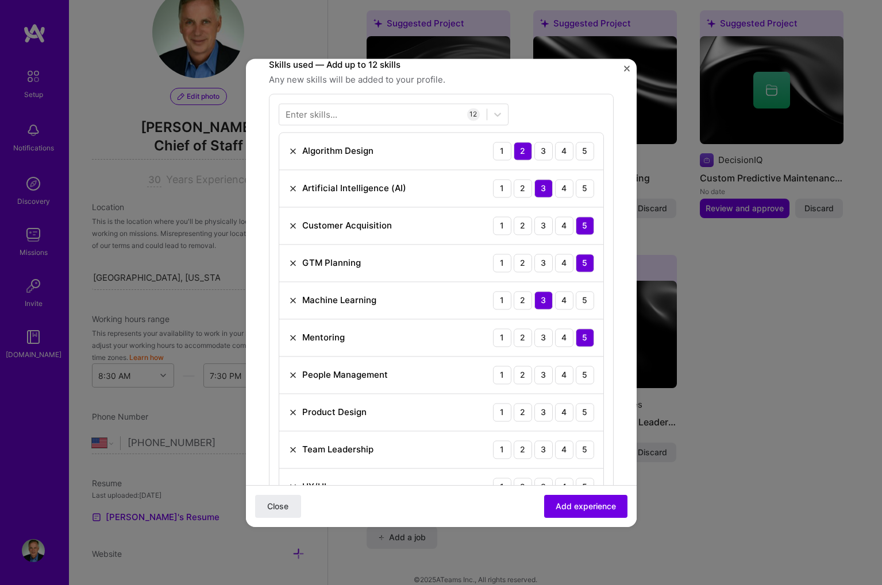
scroll to position [348, 0]
click at [580, 372] on div "5" at bounding box center [585, 374] width 18 height 18
click at [584, 410] on div "5" at bounding box center [585, 412] width 18 height 18
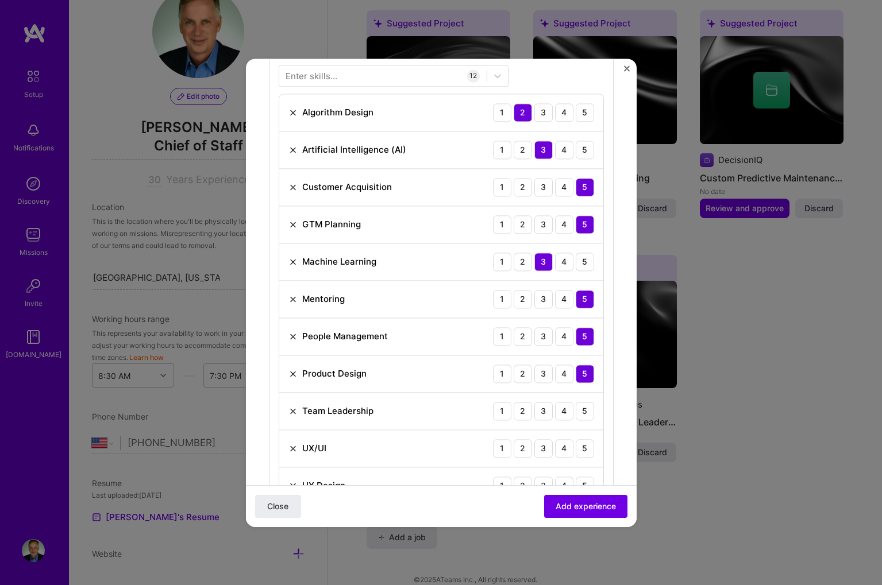
scroll to position [408, 0]
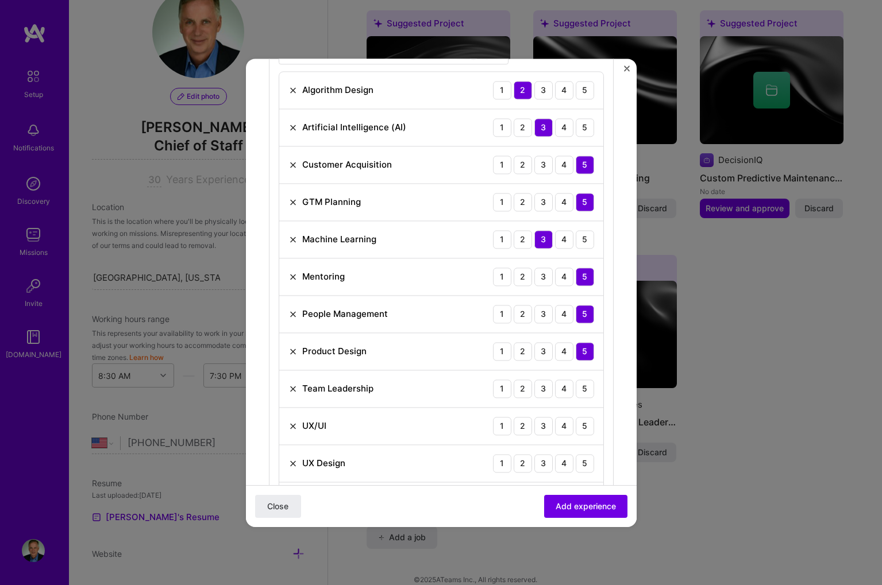
click at [294, 462] on img at bounding box center [292, 463] width 9 height 9
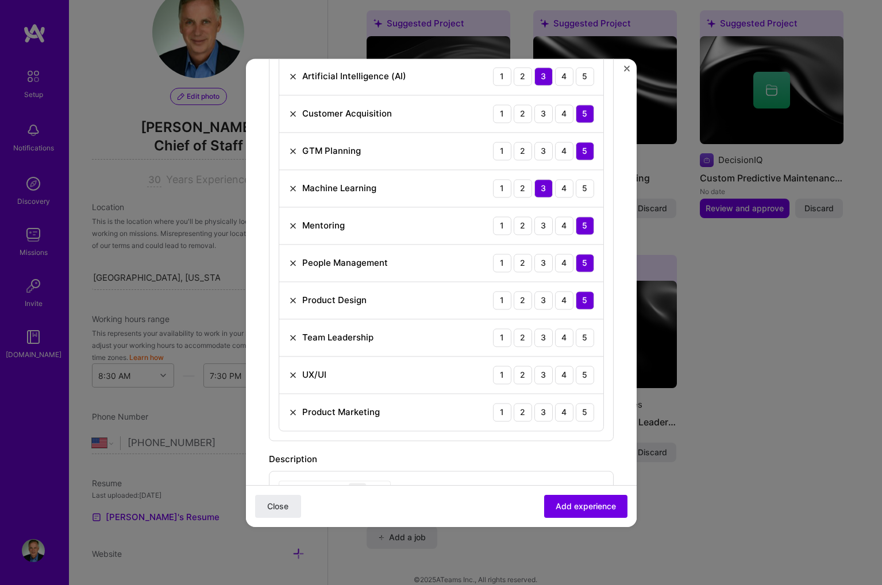
scroll to position [461, 0]
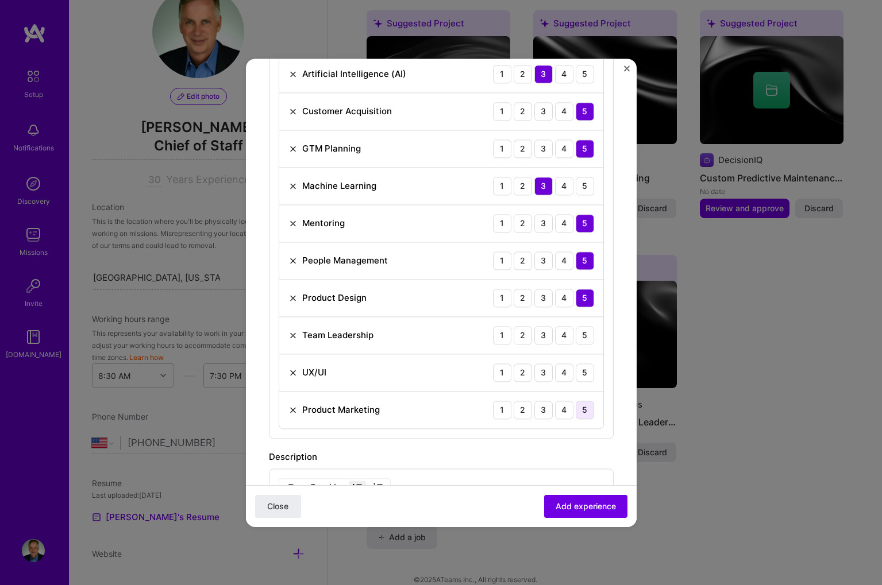
click at [583, 407] on div "5" at bounding box center [585, 410] width 18 height 18
click at [560, 371] on div "4" at bounding box center [564, 373] width 18 height 18
click at [586, 335] on div "5" at bounding box center [585, 335] width 18 height 18
click at [541, 368] on div "3" at bounding box center [543, 373] width 18 height 18
click at [522, 187] on div "2" at bounding box center [523, 186] width 18 height 18
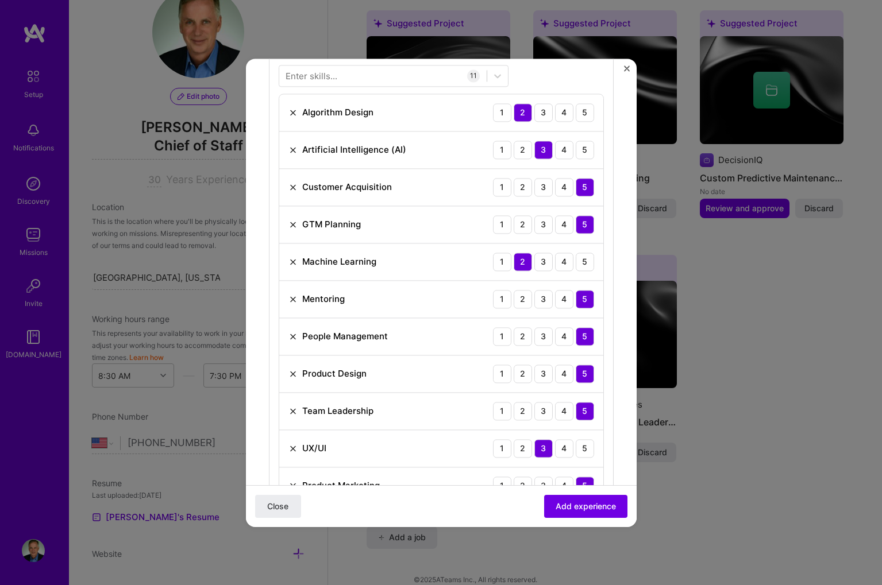
scroll to position [378, 0]
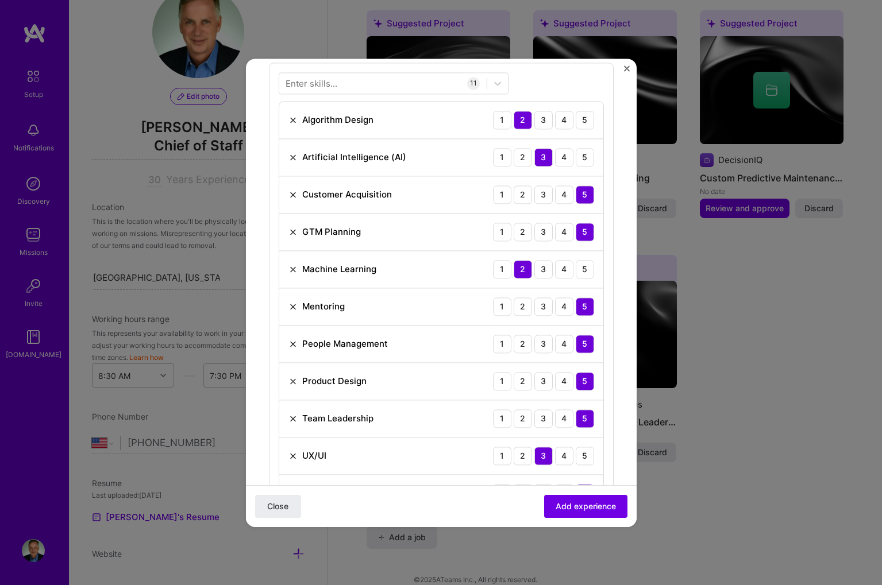
click at [294, 230] on img at bounding box center [292, 232] width 9 height 9
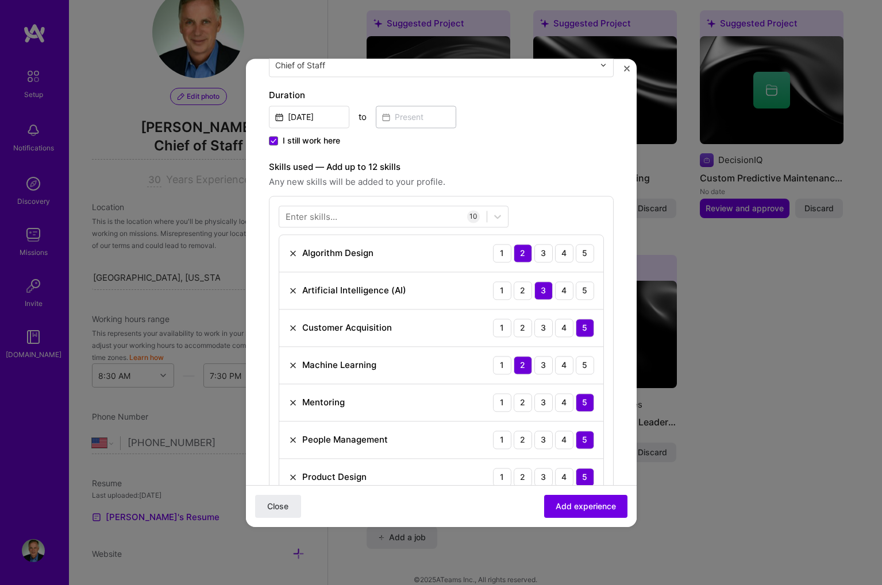
scroll to position [238, 0]
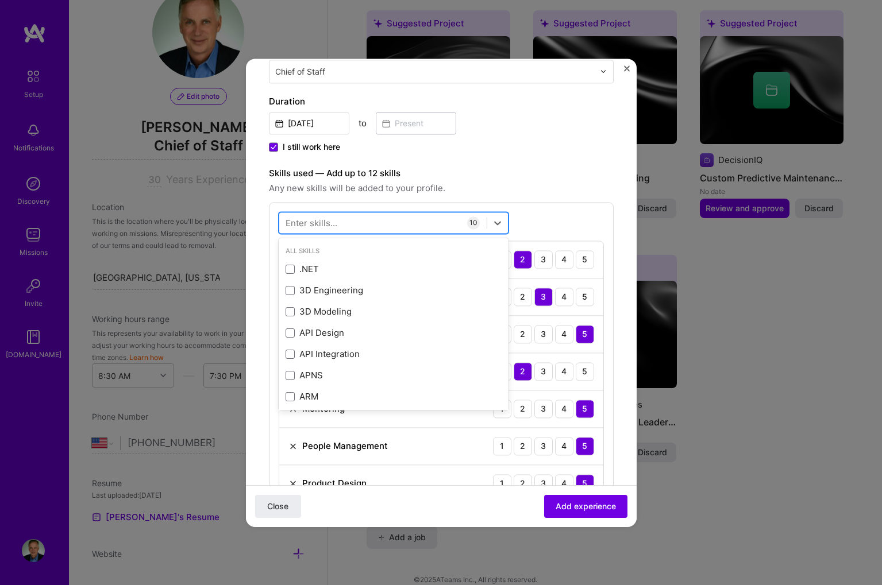
click at [326, 217] on div at bounding box center [382, 222] width 207 height 19
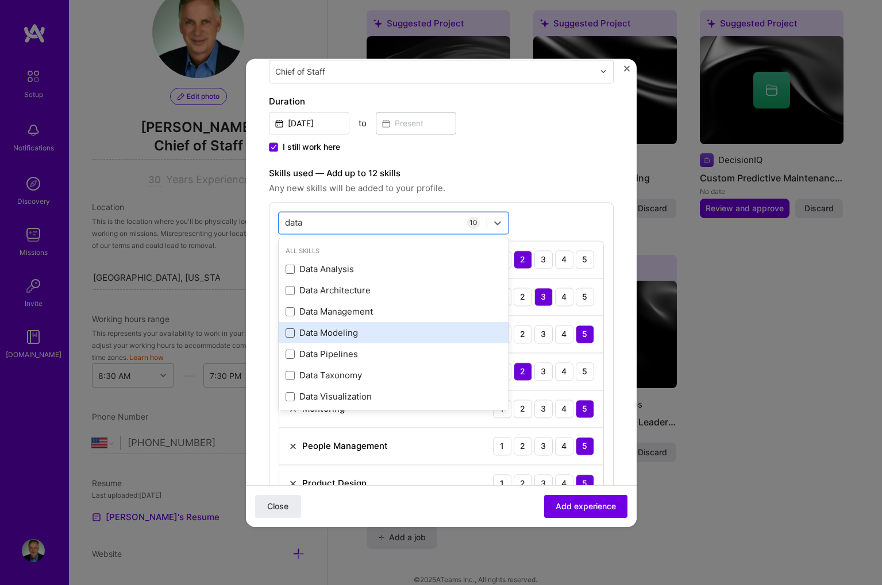
click at [288, 330] on span at bounding box center [290, 333] width 9 height 9
click at [0, 0] on input "checkbox" at bounding box center [0, 0] width 0 height 0
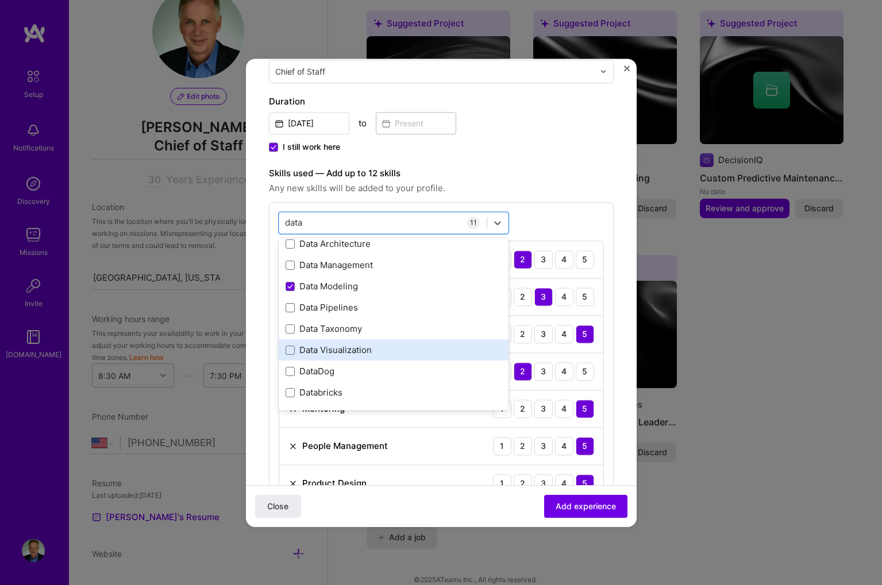
scroll to position [47, 0]
type input "data"
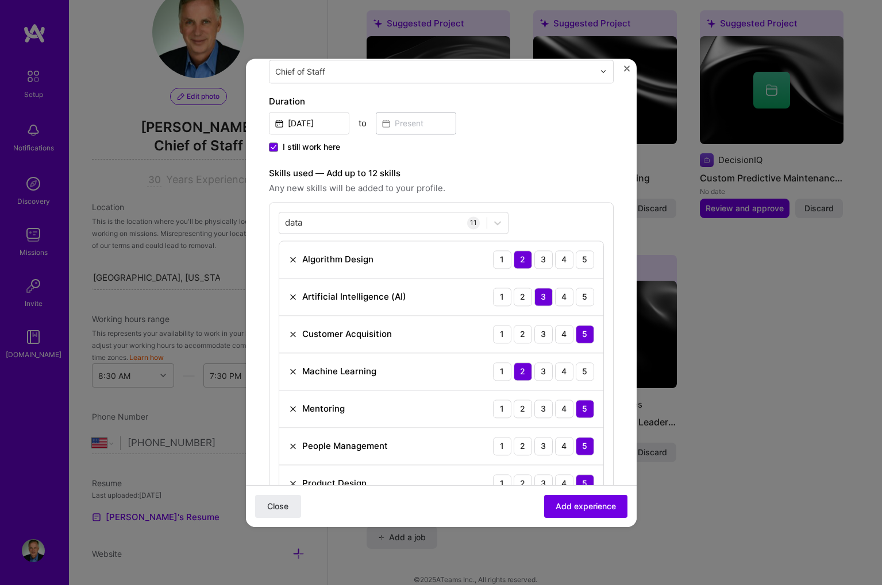
click at [552, 204] on div "data data 11 Algorithm Design 1 2 3 4 5 Artificial Intelligence (AI) 1 2 3 4 5 …" at bounding box center [441, 432] width 345 height 460
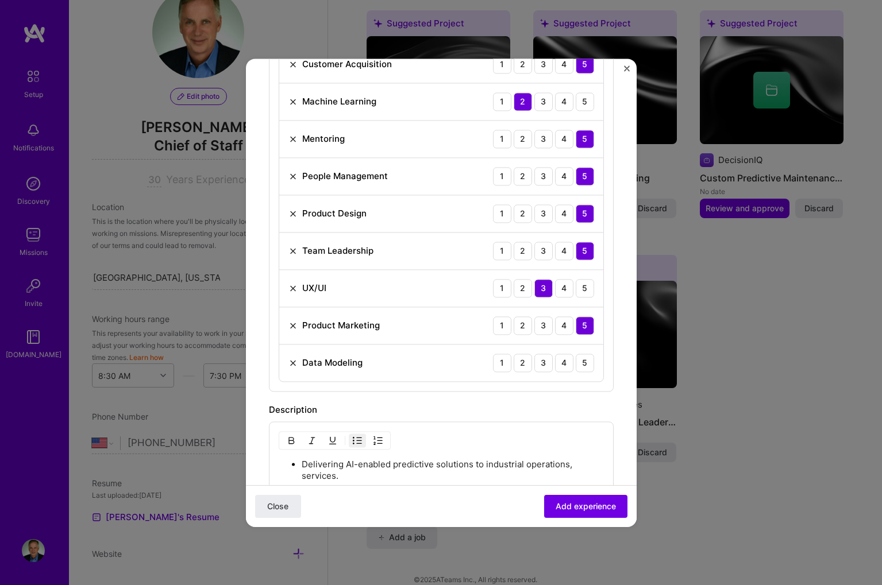
scroll to position [509, 0]
click at [544, 361] on div "3" at bounding box center [543, 362] width 18 height 18
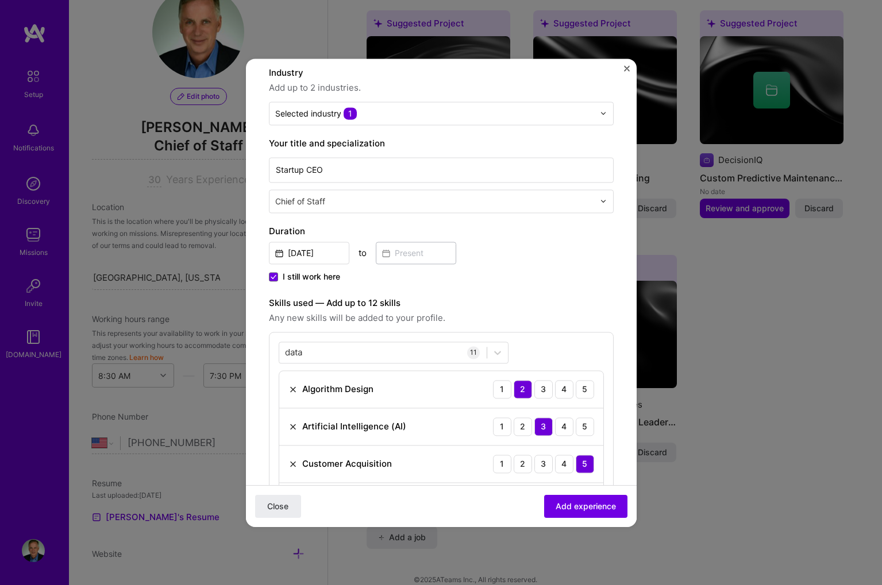
scroll to position [111, 0]
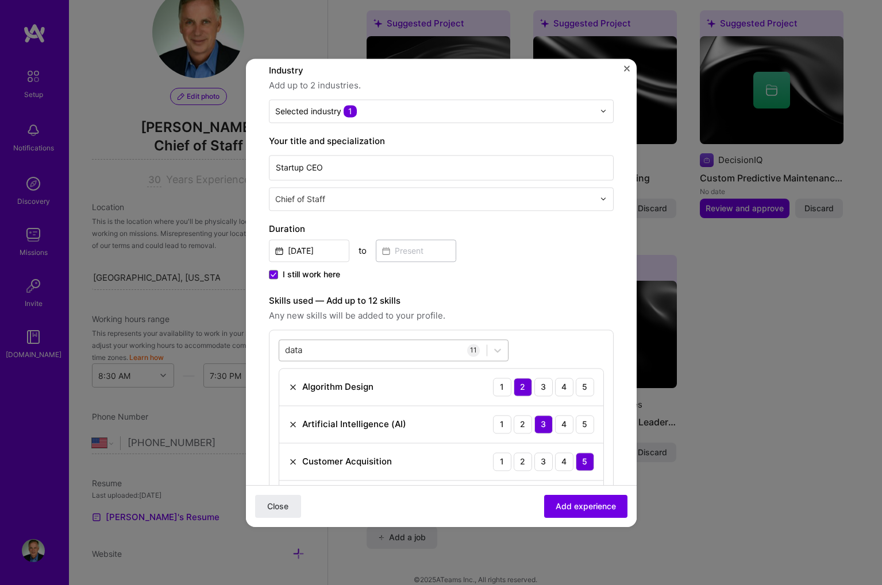
click at [432, 346] on div "data data" at bounding box center [382, 350] width 207 height 19
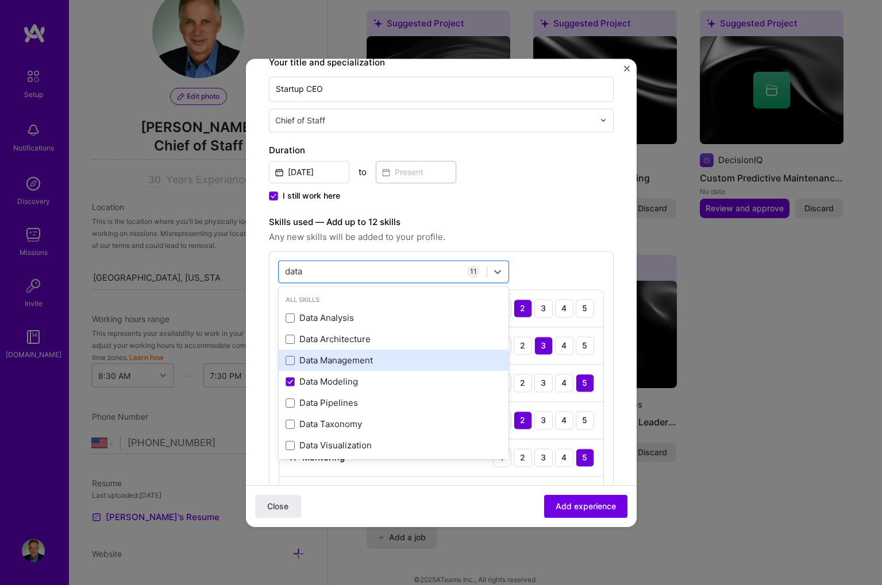
scroll to position [191, 0]
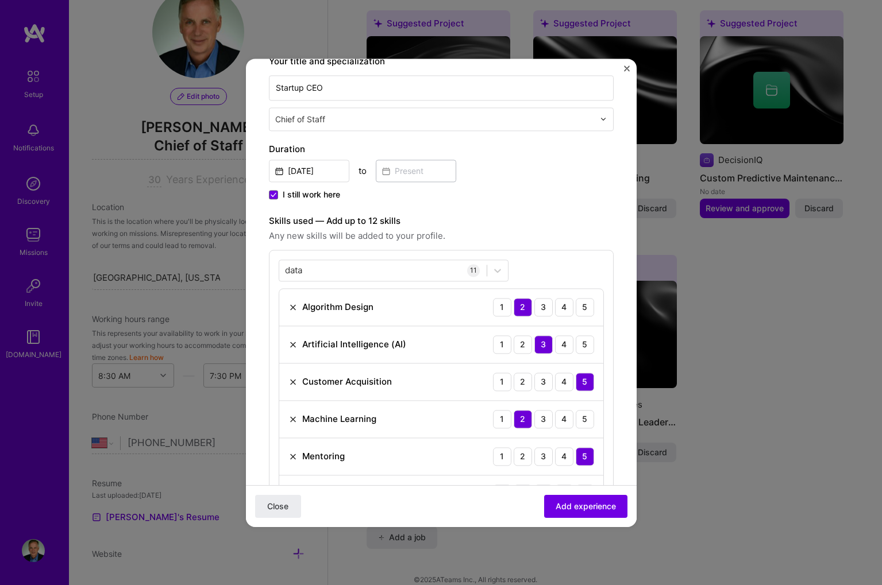
click at [560, 247] on div "Skills used — Add up to 12 skills Any new skills will be added to your profile.…" at bounding box center [441, 461] width 345 height 495
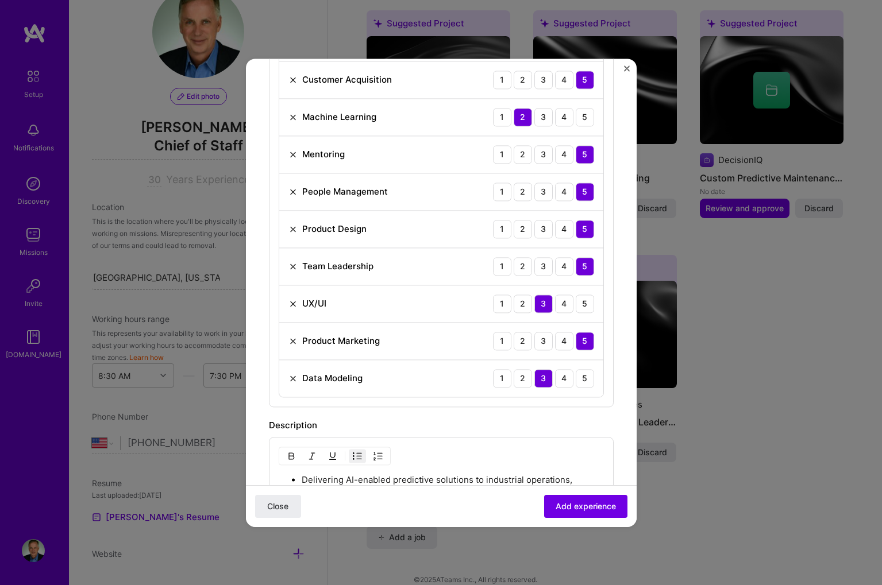
scroll to position [494, 0]
click at [565, 373] on div "4" at bounding box center [564, 378] width 18 height 18
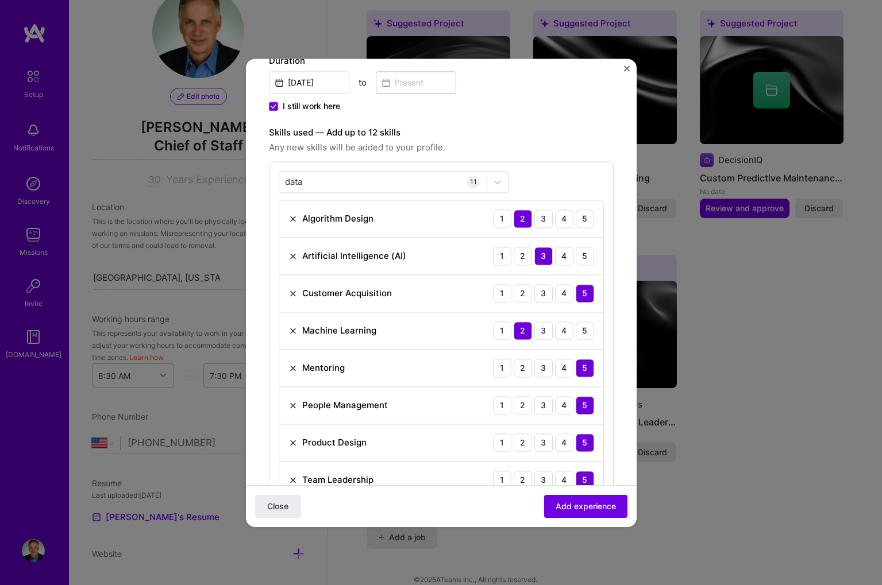
scroll to position [278, 0]
drag, startPoint x: 378, startPoint y: 218, endPoint x: 305, endPoint y: 220, distance: 73.6
click at [301, 219] on div "Algorithm Design 1 2 3 4 5" at bounding box center [441, 220] width 324 height 37
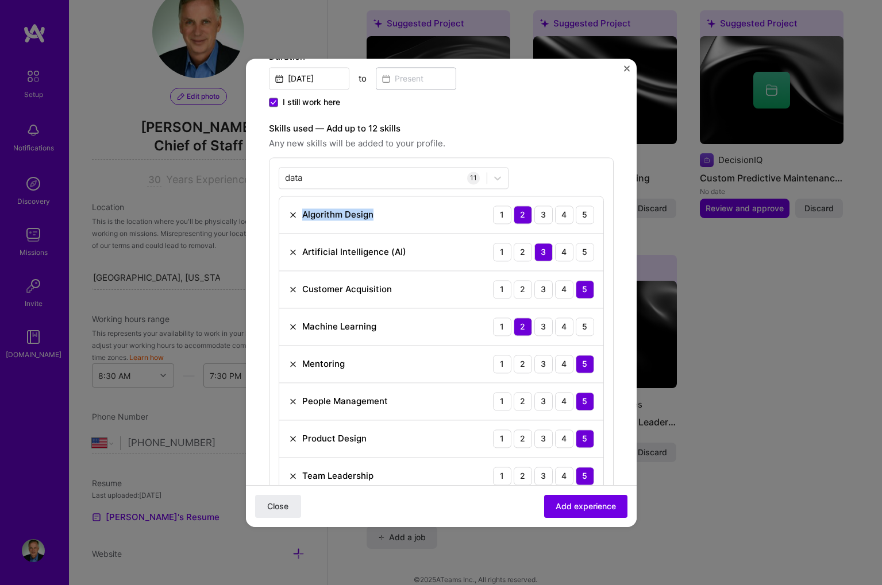
scroll to position [285, 0]
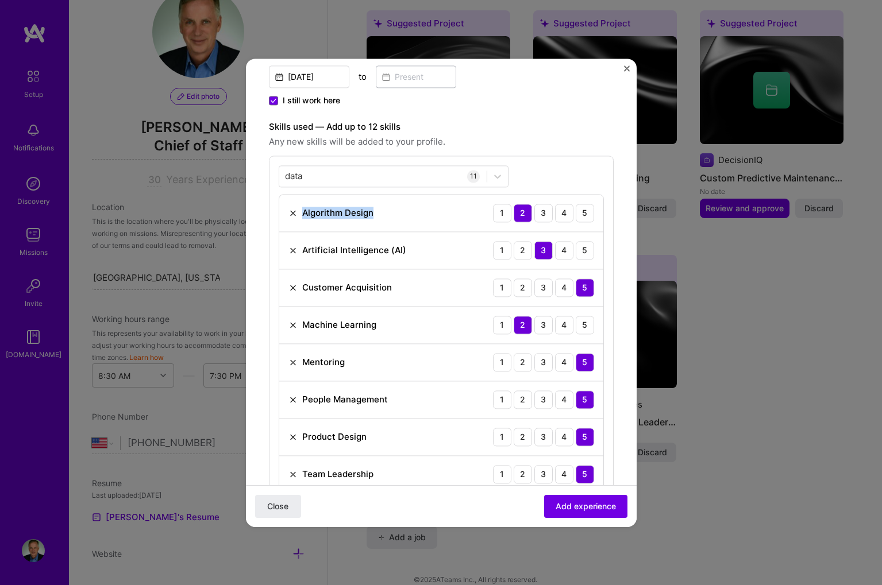
copy div "Algorithm Design"
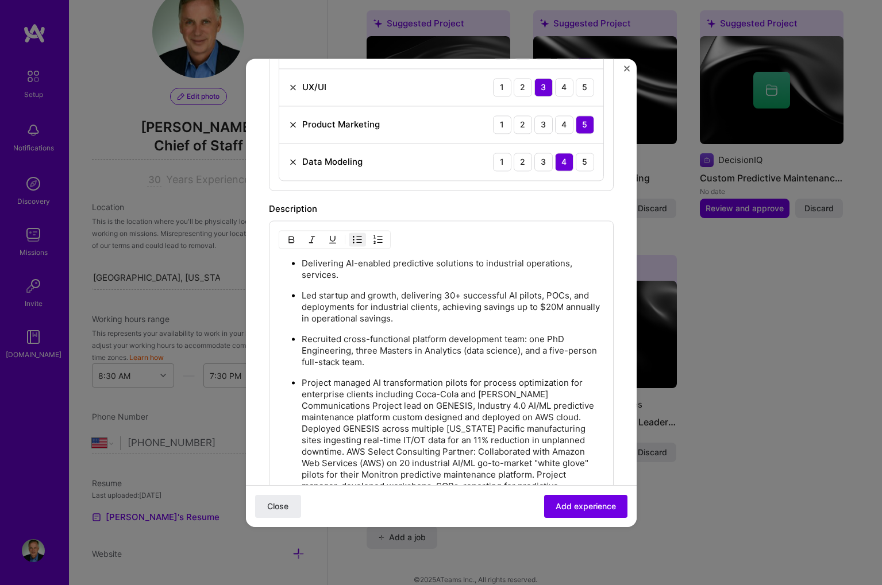
scroll to position [725, 0]
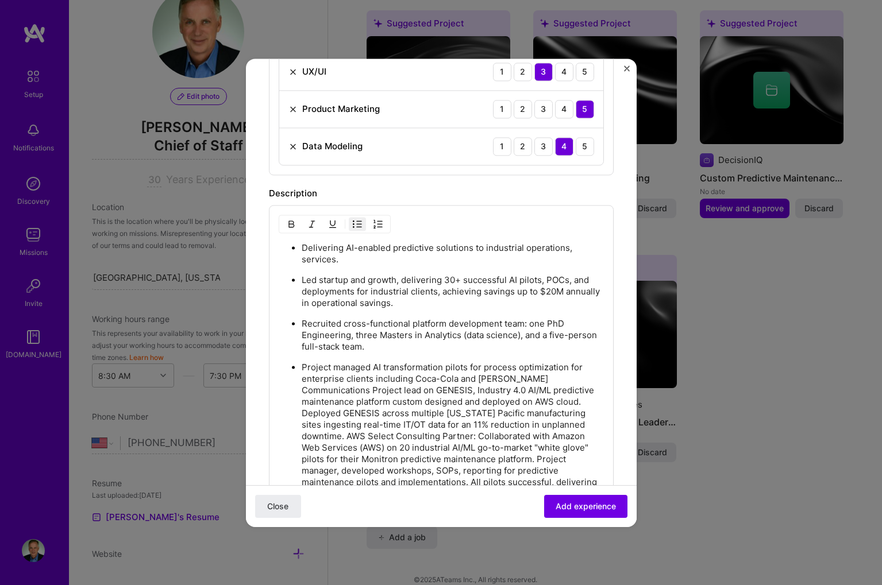
click at [565, 379] on p "Project managed AI transformation pilots for process optimization for enterpris…" at bounding box center [453, 448] width 302 height 172
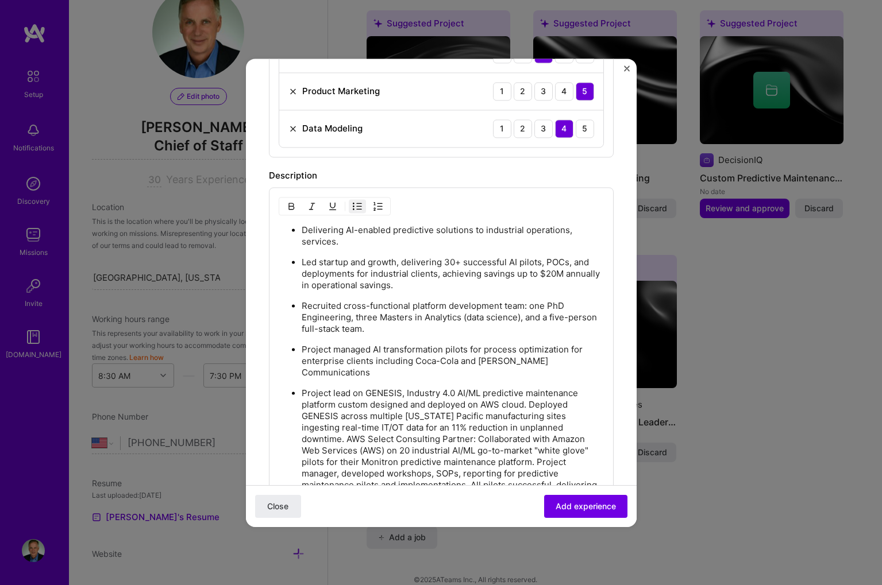
scroll to position [743, 0]
click at [530, 392] on p "Project lead on GENESIS, Industry 4.0 AI/ML predictive maintenance platform cus…" at bounding box center [453, 460] width 302 height 149
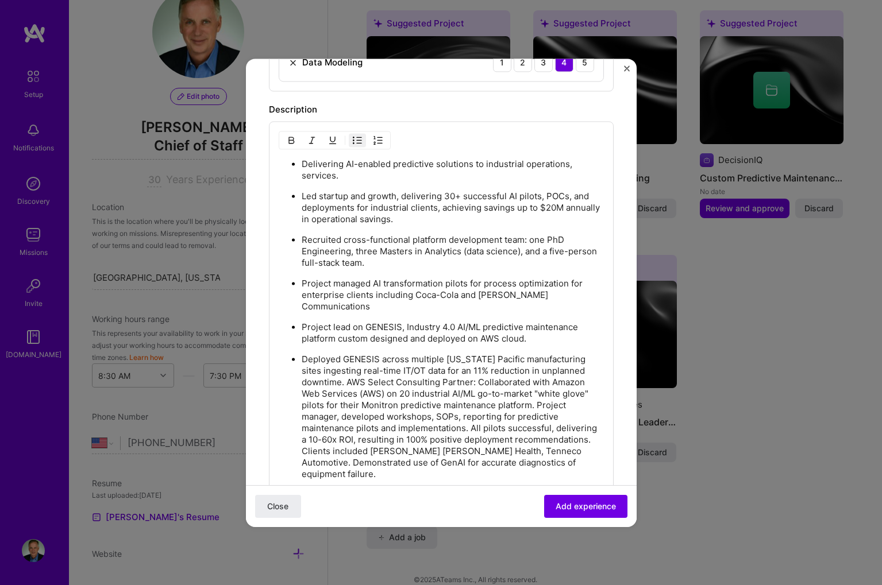
scroll to position [822, 0]
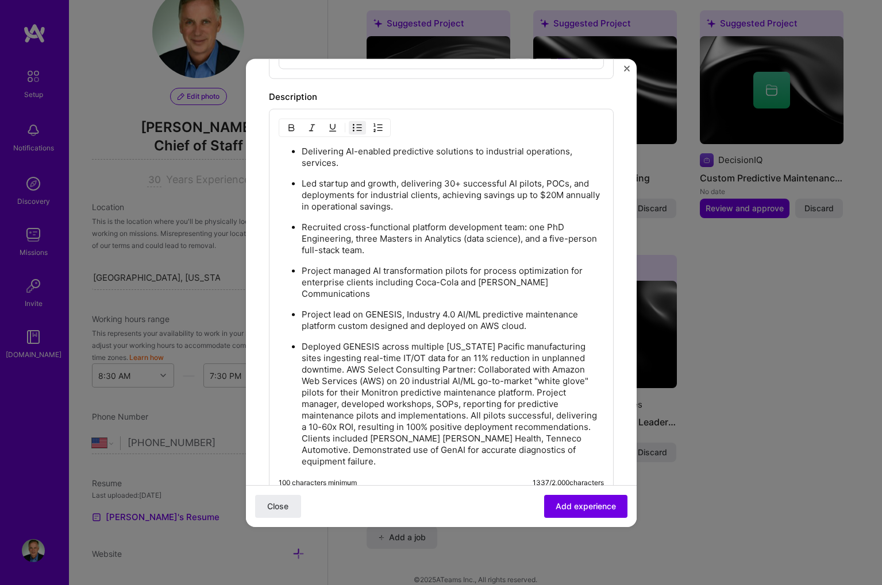
click at [349, 357] on p "Deployed GENESIS across multiple Georgia Pacific manufacturing sites ingesting …" at bounding box center [453, 404] width 302 height 126
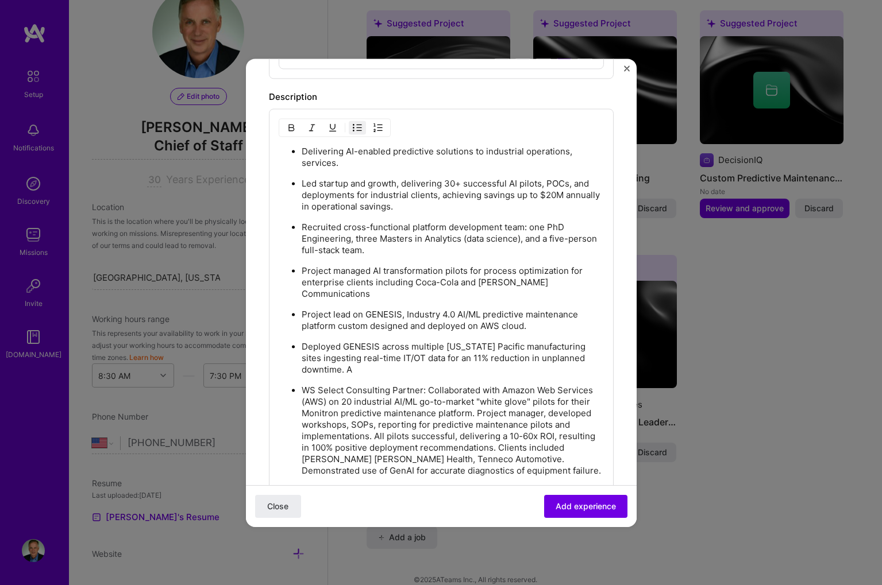
click at [476, 400] on p "WS Select Consulting Partner: Collaborated with Amazon Web Services (AWS) on 20…" at bounding box center [453, 431] width 302 height 92
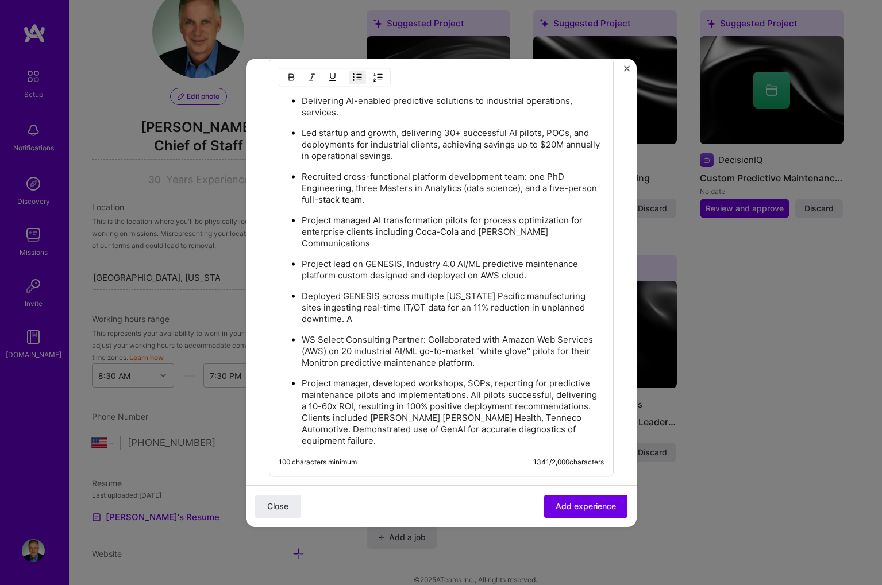
scroll to position [874, 0]
click at [473, 386] on p "Project manager, developed workshops, SOPs, reporting for predictive maintenanc…" at bounding box center [453, 410] width 302 height 69
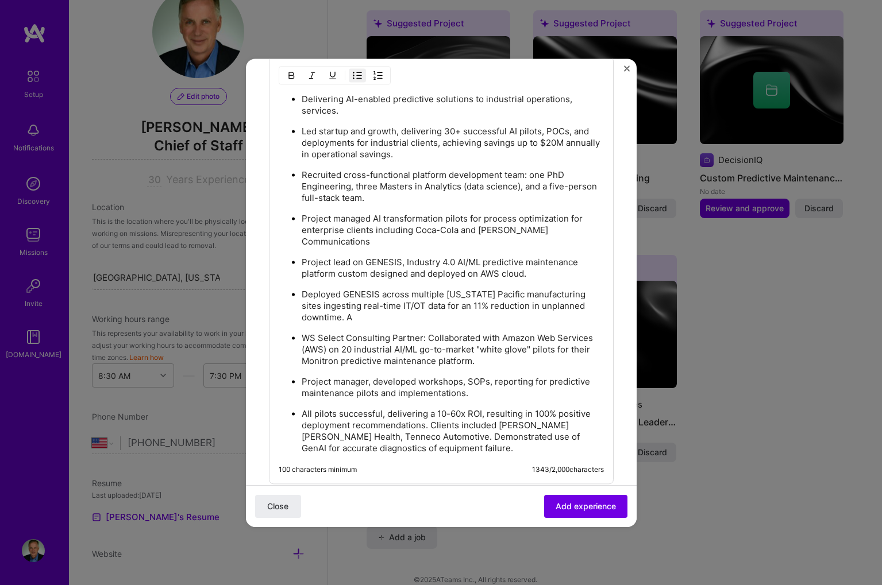
click at [392, 426] on p "All pilots successful, delivering a 10-60x ROI, resulting in 100% positive depl…" at bounding box center [453, 431] width 302 height 46
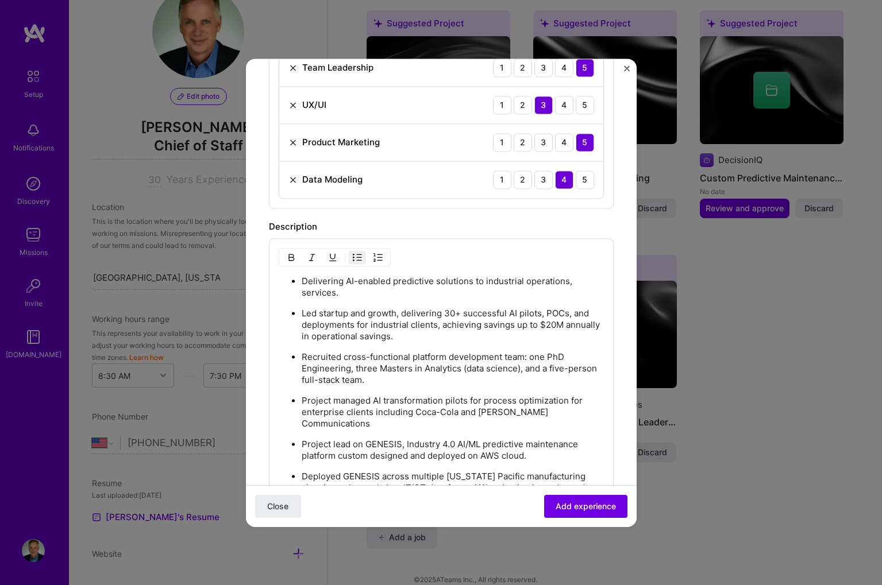
scroll to position [688, 0]
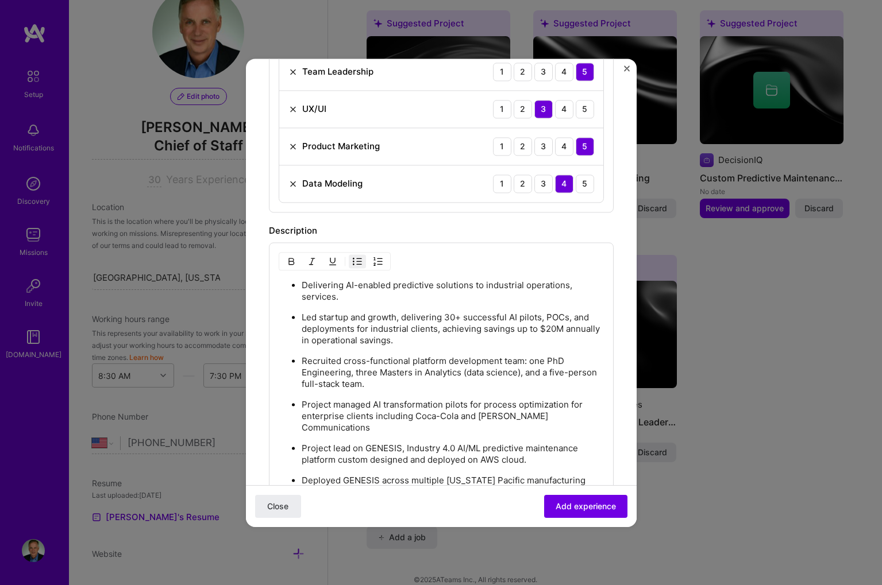
click at [432, 290] on p "Delivering AI-enabled predictive solutions to industrial operations, services." at bounding box center [453, 291] width 302 height 23
click at [349, 296] on p "Delivering AI-enabled predictive maintenance solutions to industrial operations…" at bounding box center [453, 291] width 302 height 23
click at [392, 337] on p "Led startup and growth, delivering 30+ successful AI pilots, POCs, and deployme…" at bounding box center [453, 329] width 302 height 34
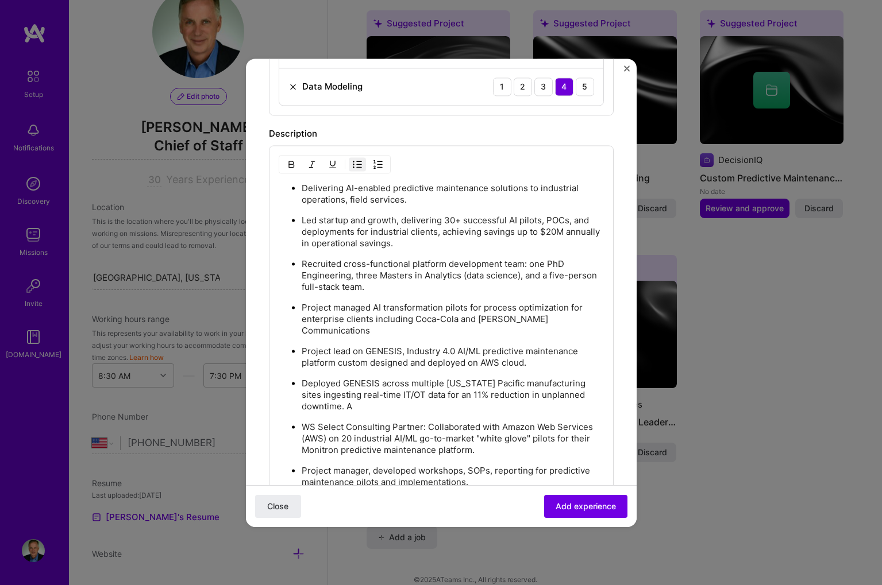
scroll to position [786, 0]
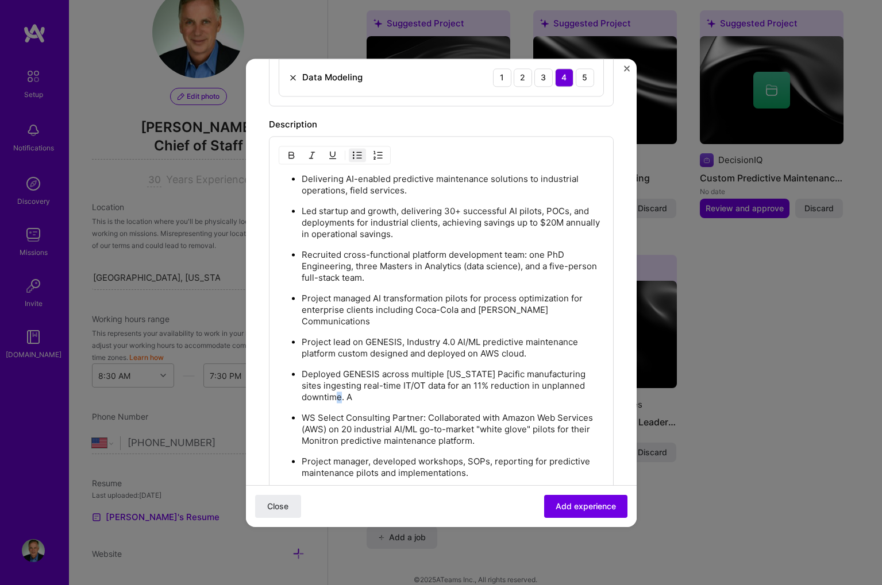
click at [351, 390] on p "Deployed GENESIS across multiple Georgia Pacific manufacturing sites ingesting …" at bounding box center [453, 386] width 302 height 34
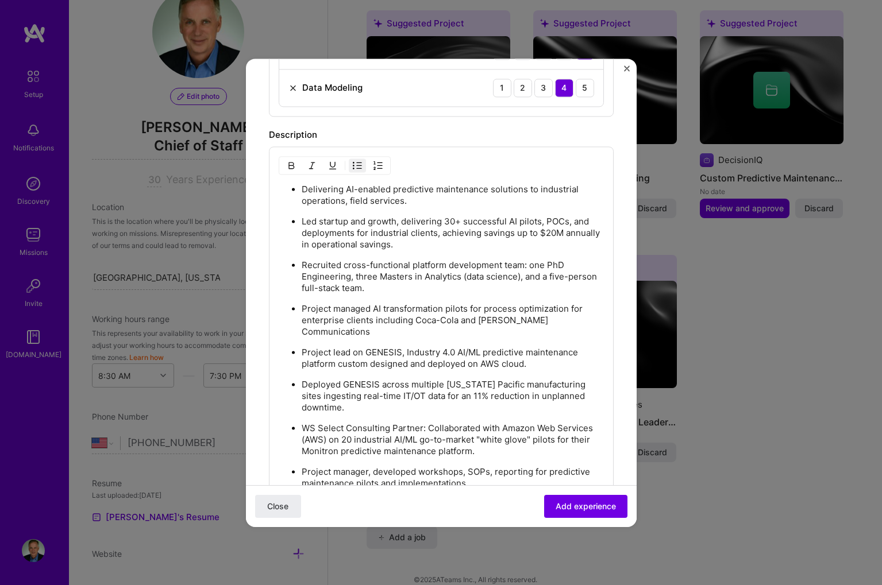
scroll to position [783, 0]
click at [302, 423] on p "WS Select Consulting Partner: Collaborated with Amazon Web Services (AWS) on 20…" at bounding box center [453, 440] width 302 height 34
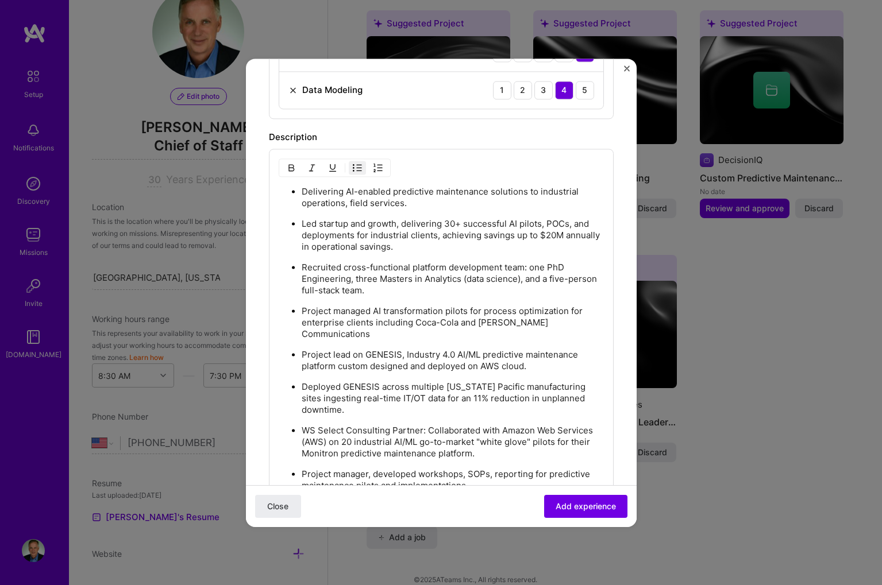
scroll to position [779, 0]
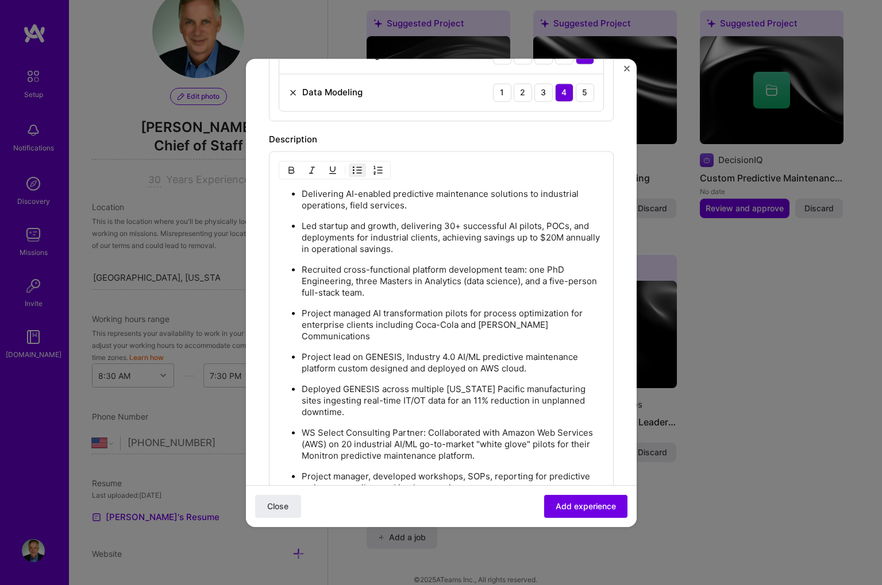
click at [302, 427] on p "WS Select Consulting Partner: Collaborated with Amazon Web Services (AWS) on 20…" at bounding box center [453, 444] width 302 height 34
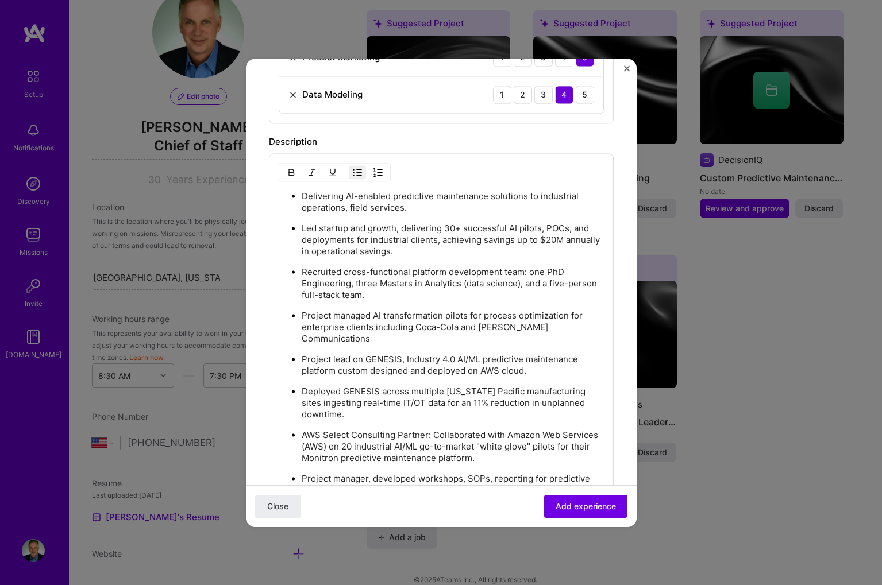
click at [326, 430] on p "AWS Select Consulting Partner: Collaborated with Amazon Web Services (AWS) on 2…" at bounding box center [453, 447] width 302 height 34
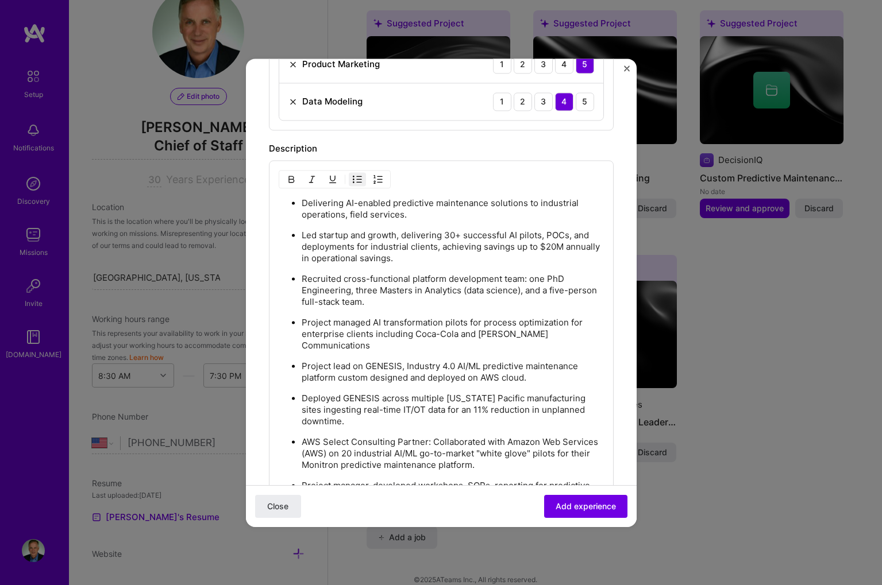
scroll to position [769, 0]
click at [350, 426] on ul "Delivering AI-enabled predictive maintenance solutions to industrial operations…" at bounding box center [441, 383] width 325 height 371
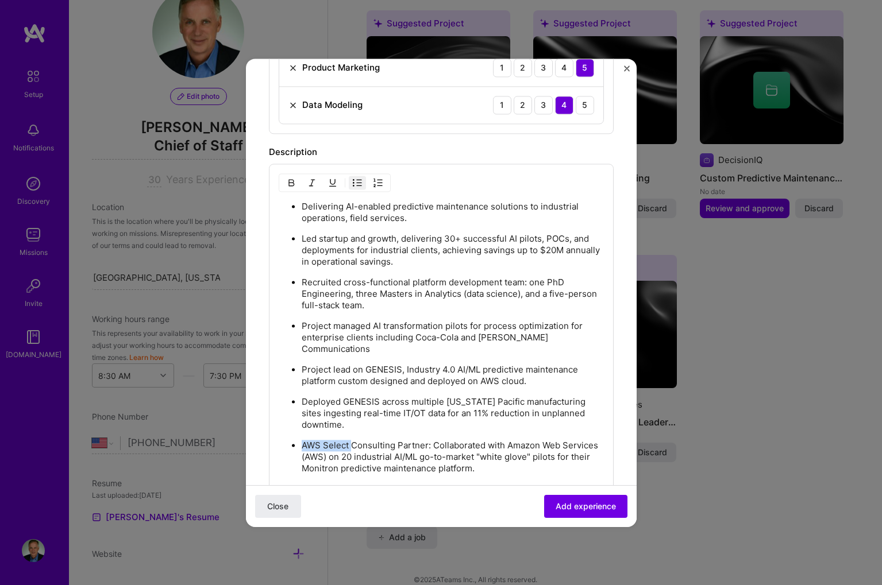
scroll to position [765, 0]
click at [353, 442] on p "AWS Select Consulting Partner: Collaborated with Amazon Web Services (AWS) on 2…" at bounding box center [453, 459] width 302 height 34
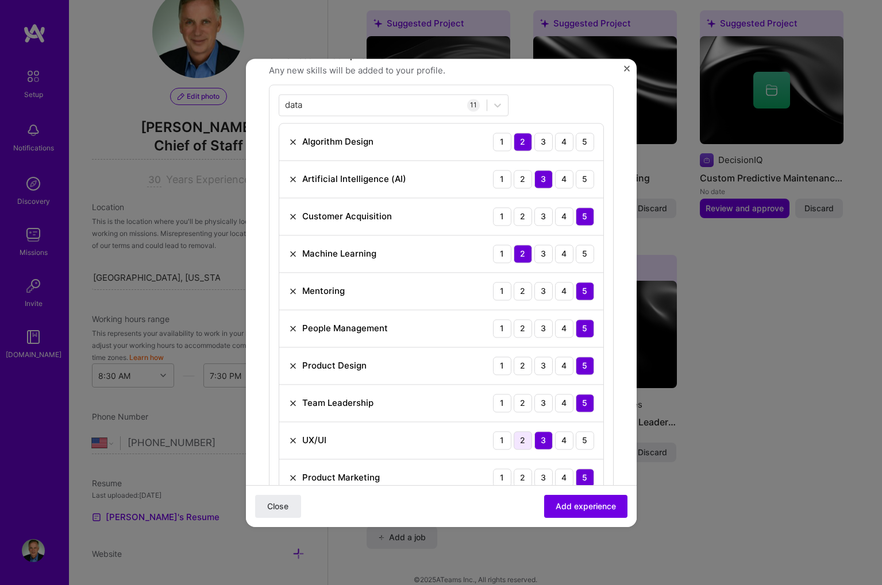
scroll to position [354, 0]
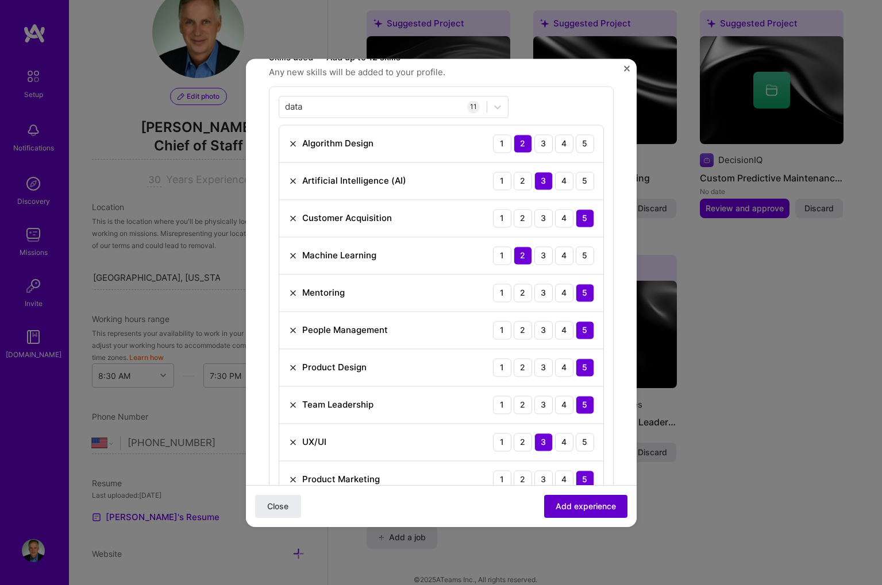
click at [561, 499] on button "Add experience" at bounding box center [585, 506] width 83 height 23
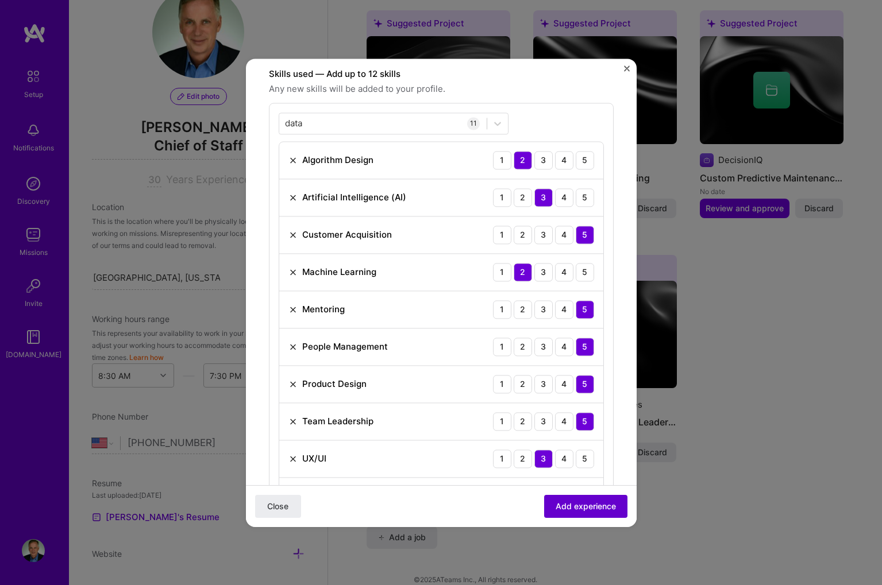
scroll to position [63, 0]
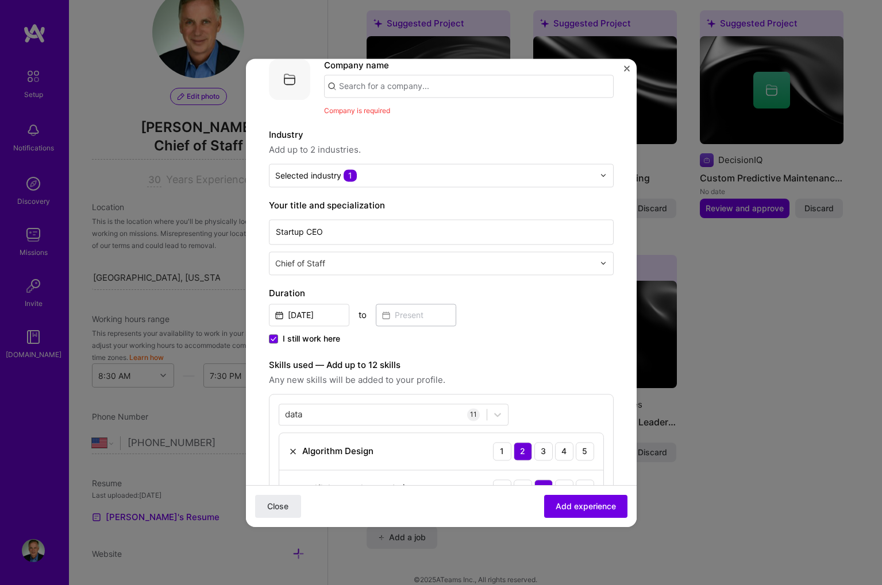
click at [403, 87] on input "text" at bounding box center [469, 86] width 290 height 23
type input "d"
type input "DecisionIQ"
click at [371, 117] on span "Add company" at bounding box center [356, 118] width 55 height 12
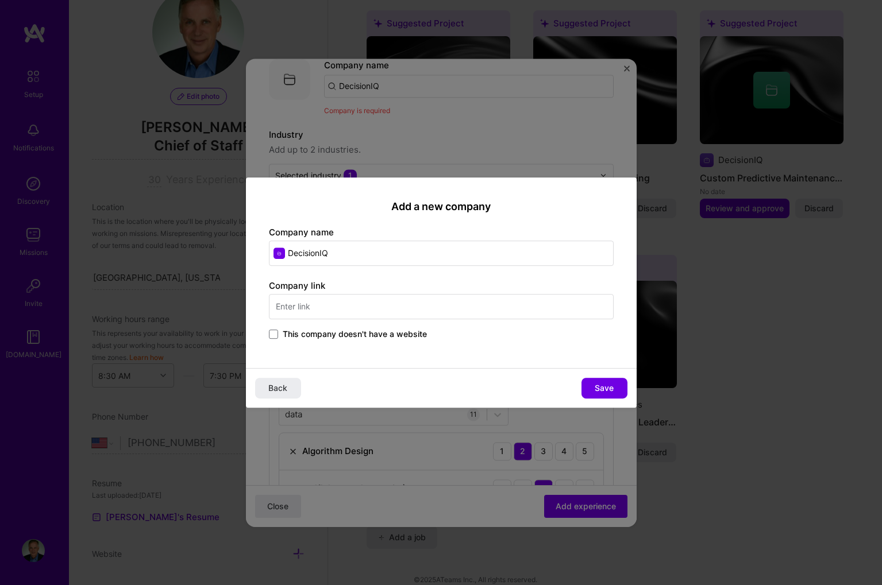
click at [294, 305] on input "text" at bounding box center [441, 306] width 345 height 25
type input "[DOMAIN_NAME]"
click at [275, 302] on input "[DOMAIN_NAME]" at bounding box center [441, 306] width 345 height 25
type input "https://decisioniq.com"
click at [593, 381] on button "Save" at bounding box center [604, 388] width 46 height 21
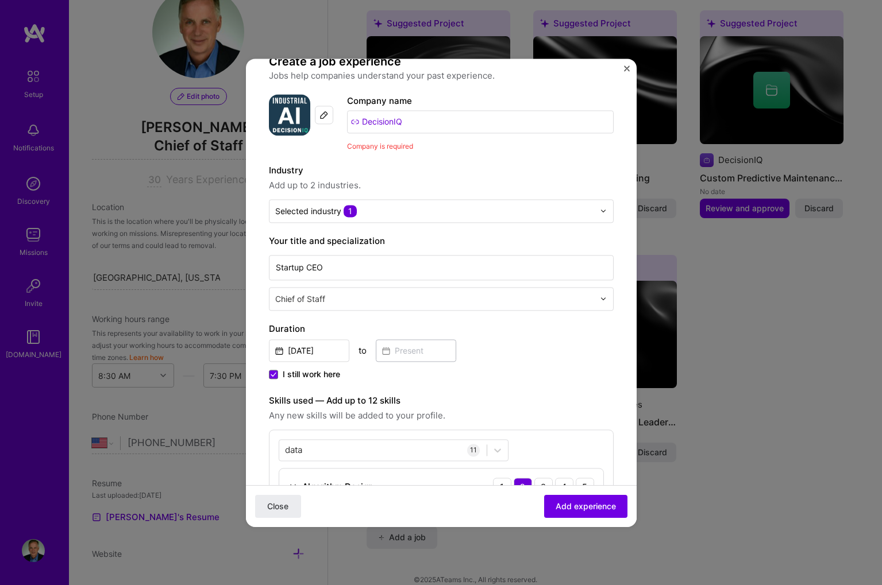
scroll to position [26, 0]
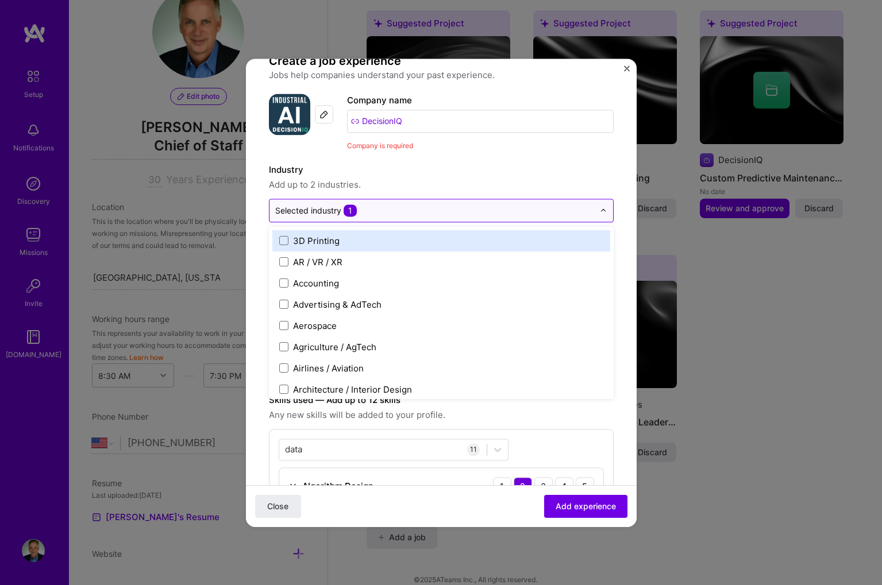
click at [604, 211] on img at bounding box center [603, 210] width 7 height 7
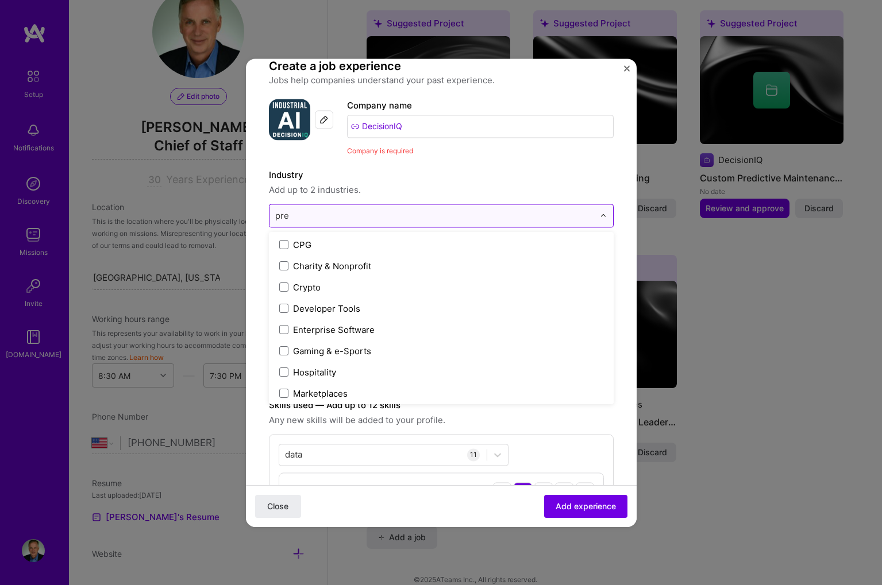
scroll to position [0, 0]
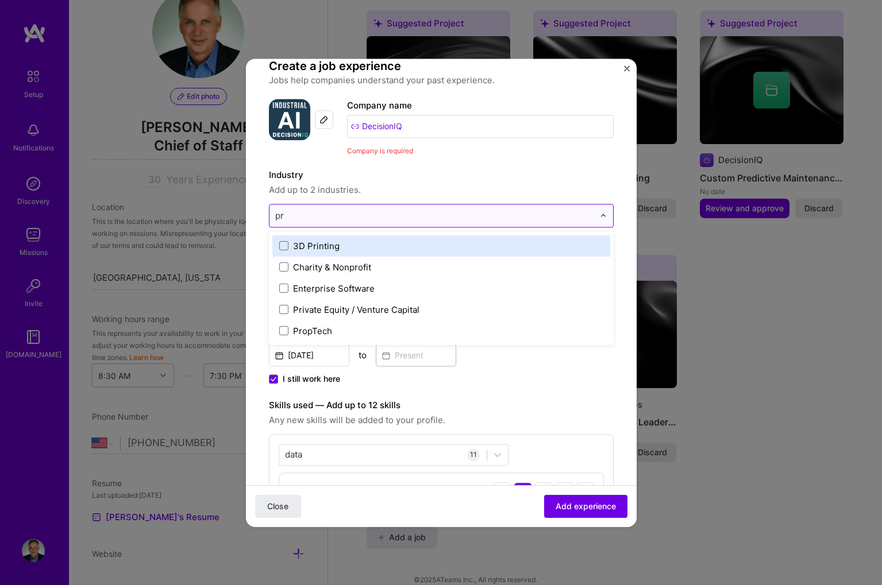
type input "p"
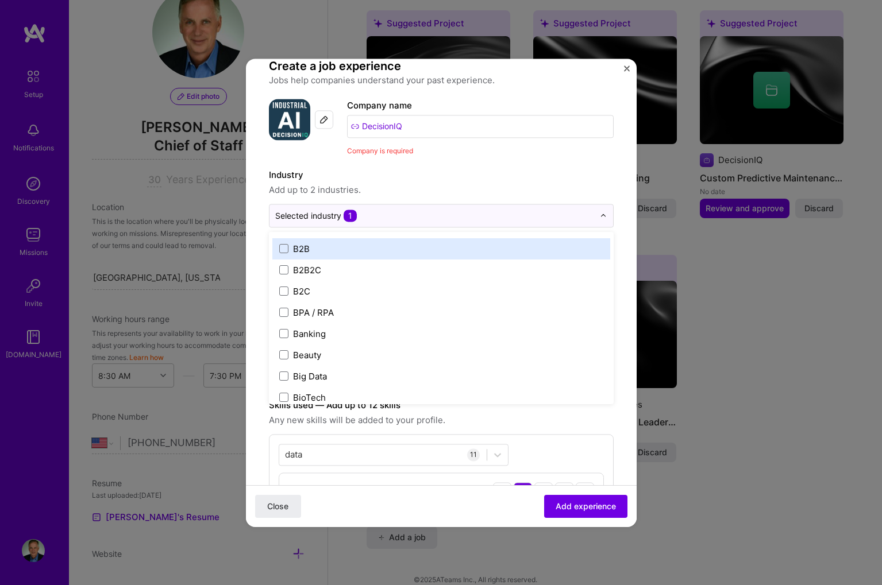
scroll to position [318, 0]
click at [301, 245] on div "B2B" at bounding box center [301, 247] width 17 height 12
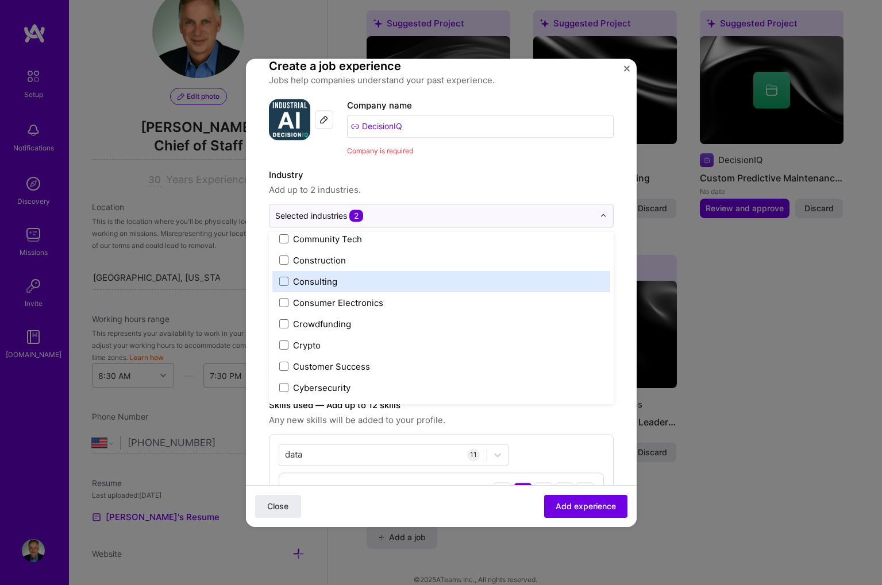
scroll to position [729, 0]
click at [286, 281] on span at bounding box center [283, 282] width 9 height 9
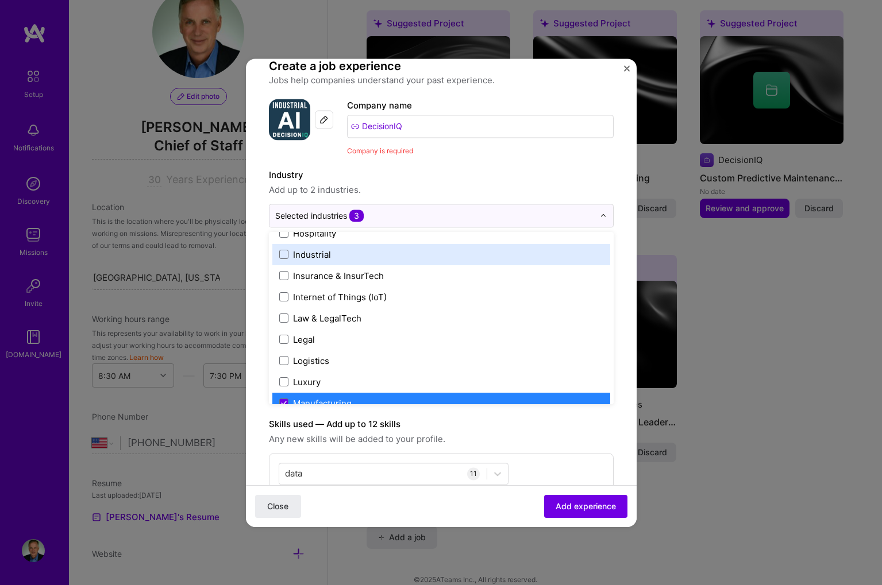
scroll to position [1529, 0]
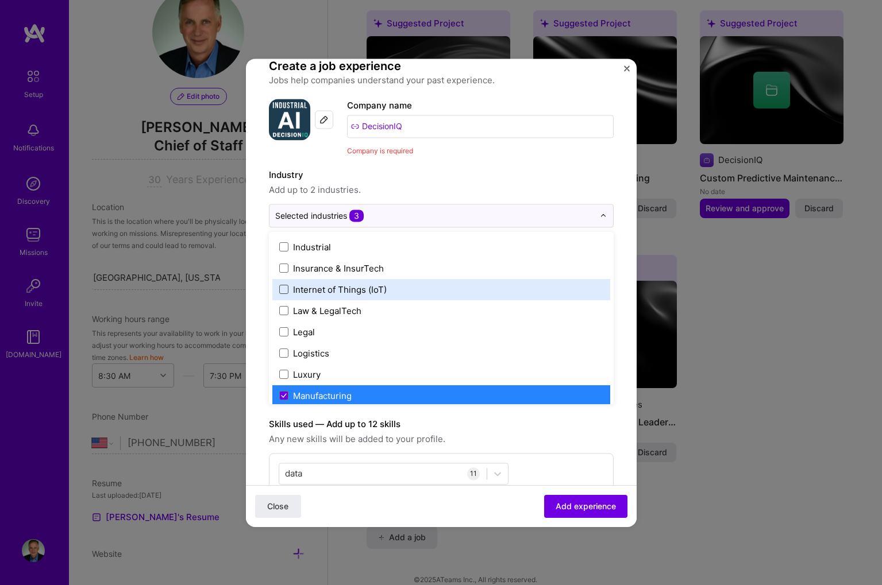
click at [287, 291] on span at bounding box center [283, 289] width 9 height 9
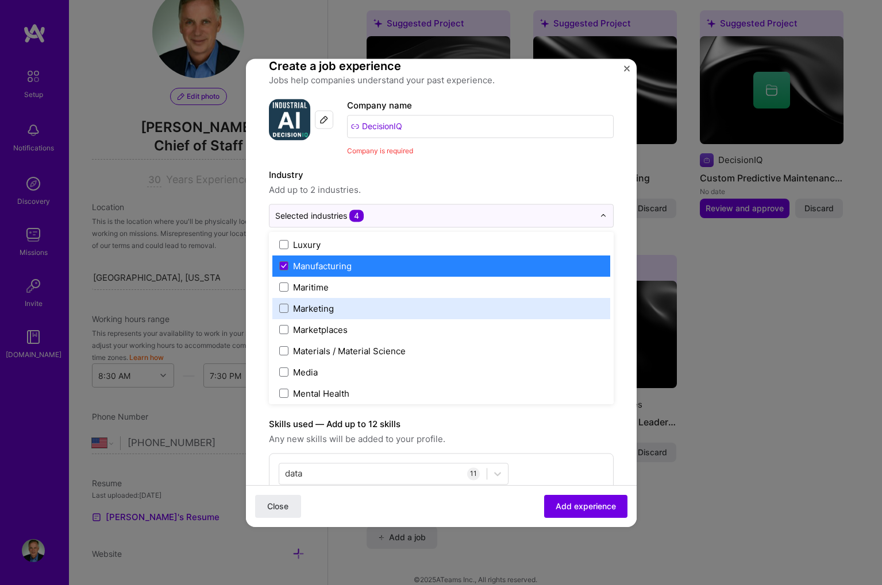
scroll to position [1661, 0]
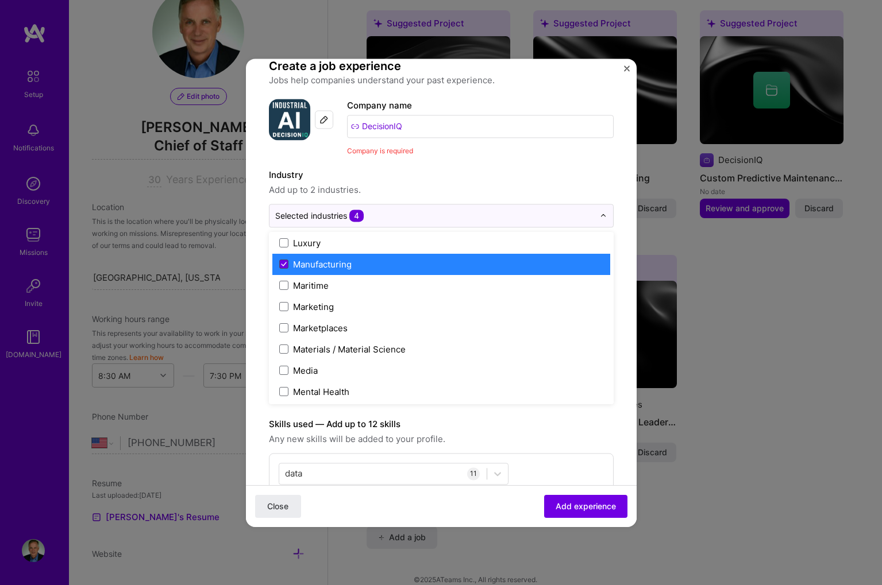
click at [280, 265] on span at bounding box center [283, 264] width 9 height 9
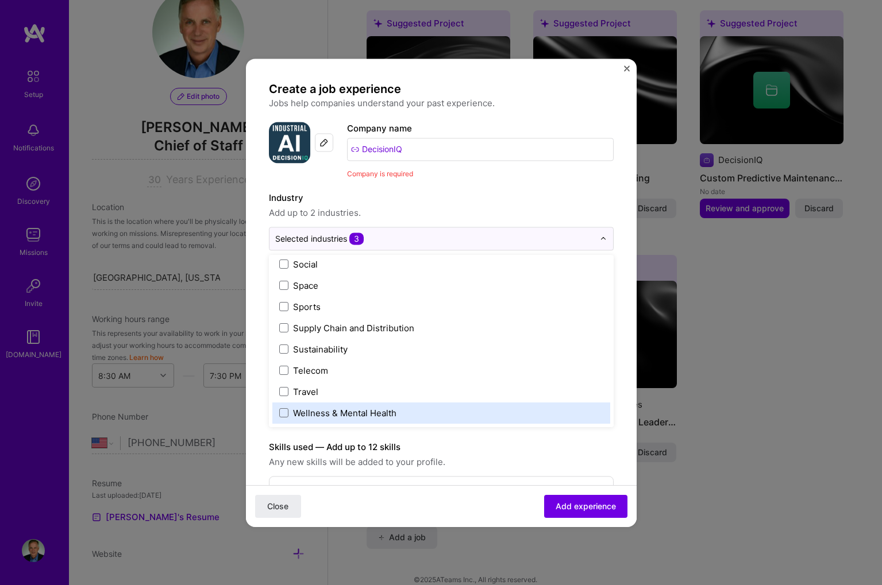
scroll to position [0, 0]
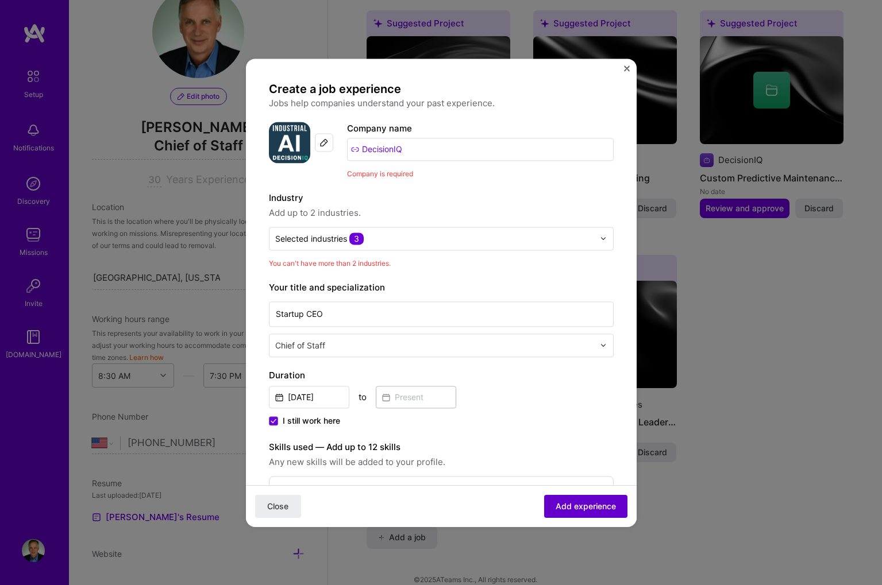
click at [569, 501] on span "Add experience" at bounding box center [586, 505] width 60 height 11
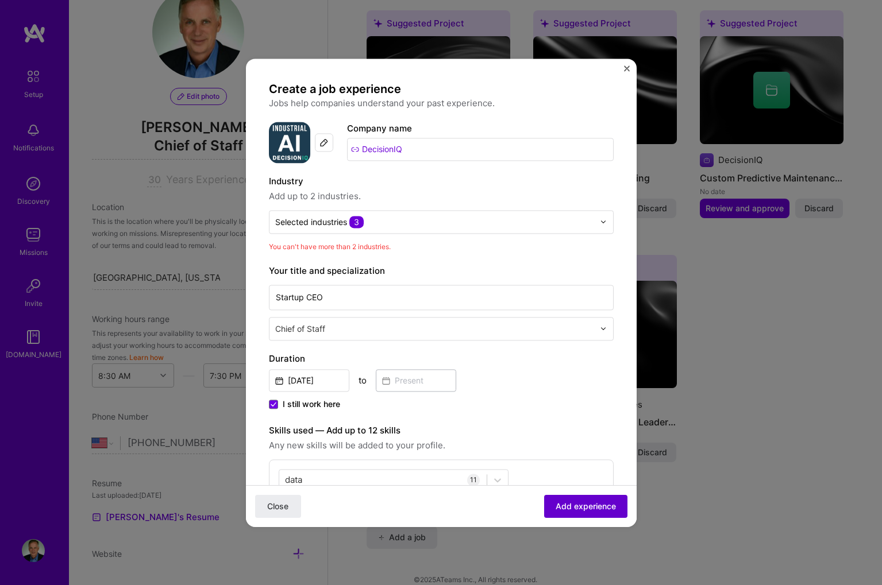
scroll to position [133, 0]
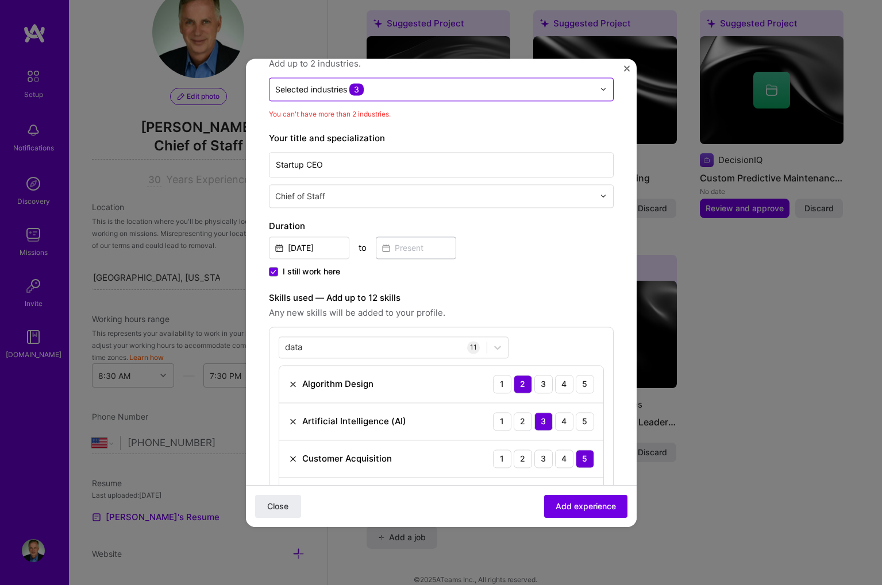
click at [602, 90] on img at bounding box center [603, 89] width 7 height 7
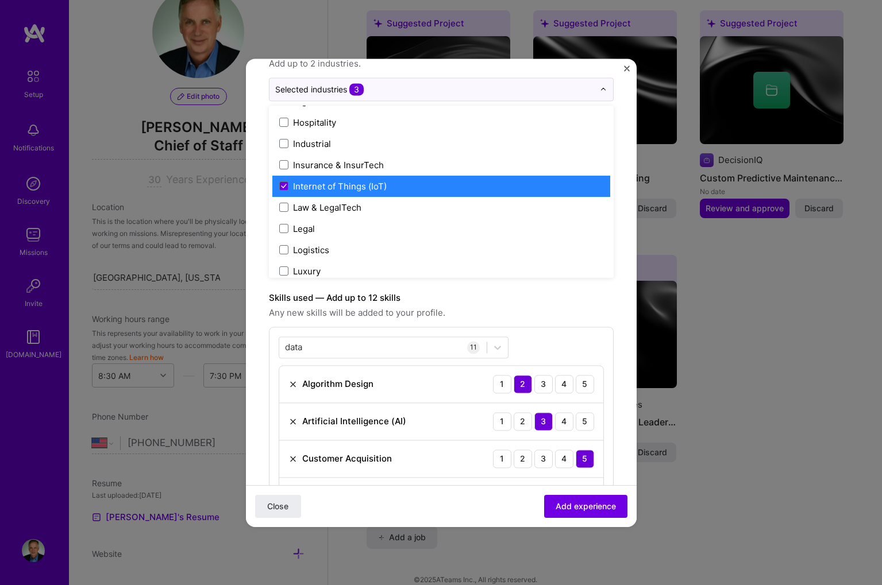
scroll to position [1497, 0]
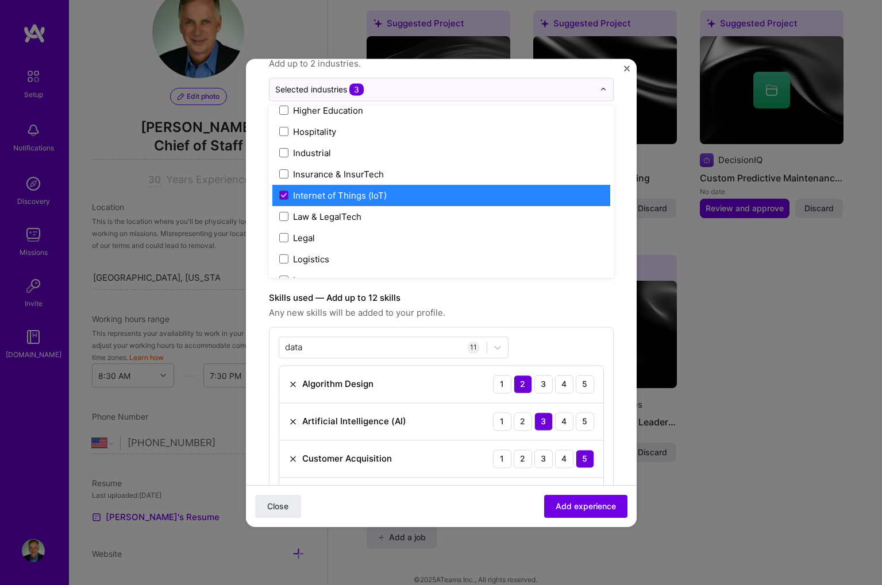
click at [284, 192] on span at bounding box center [283, 195] width 9 height 9
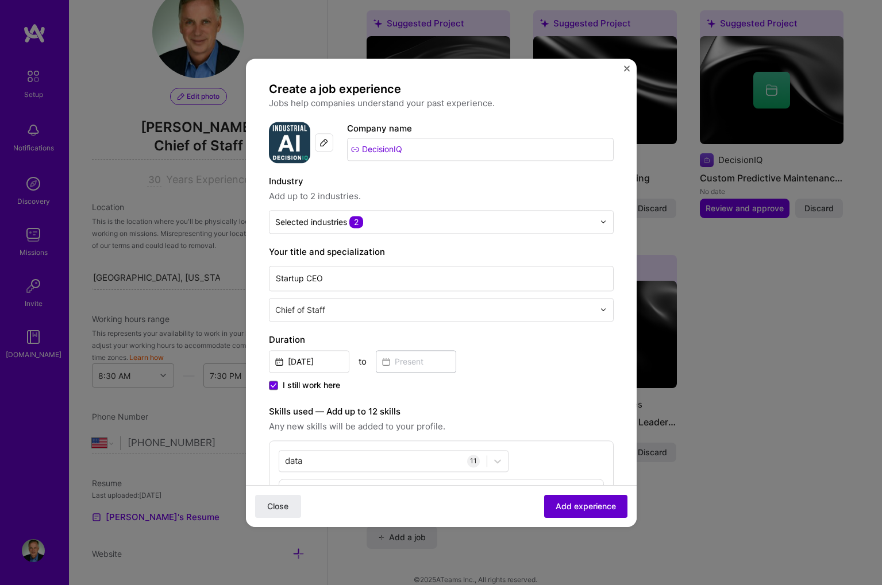
scroll to position [3, 0]
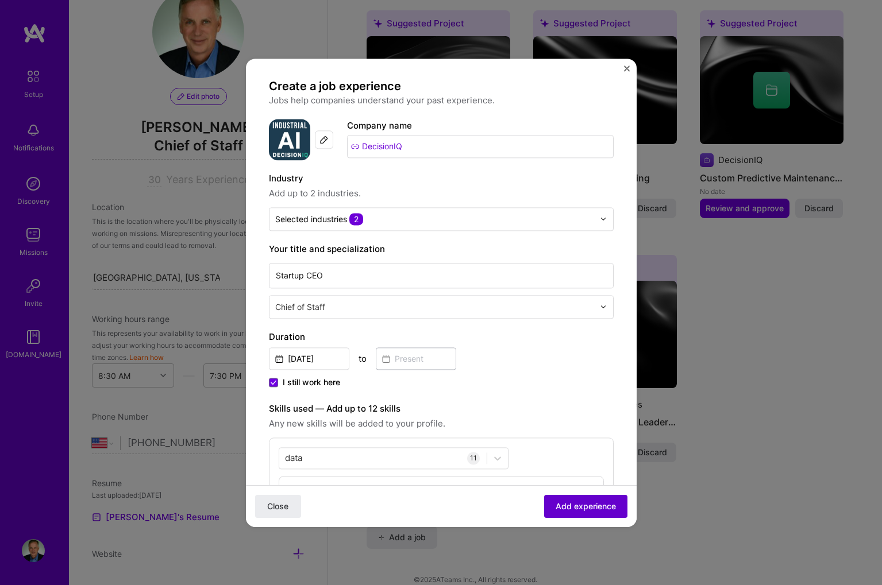
click at [573, 506] on span "Add experience" at bounding box center [586, 505] width 60 height 11
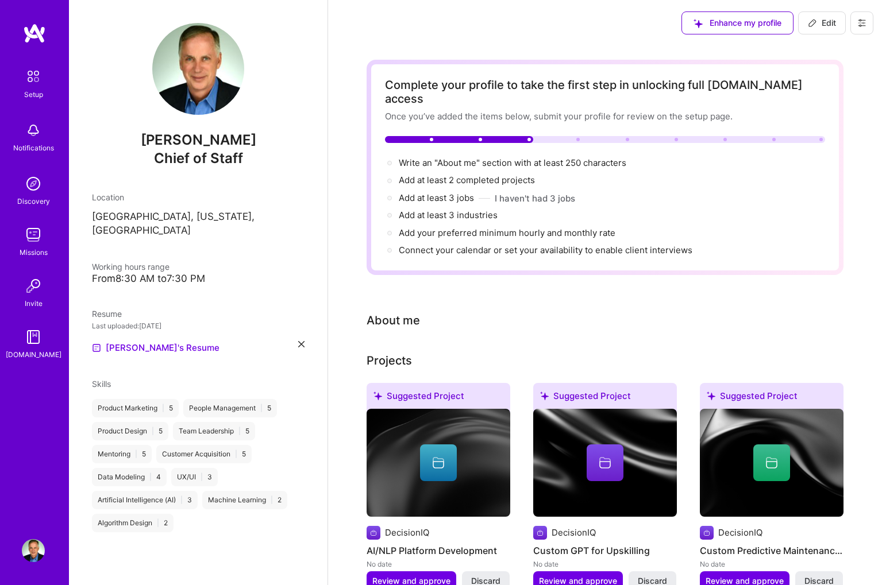
scroll to position [0, 0]
click at [388, 312] on div "About me" at bounding box center [393, 320] width 53 height 17
click at [395, 312] on div "About me" at bounding box center [393, 320] width 53 height 17
click at [411, 245] on span "Connect your calendar or set your availability to enable client interviews →" at bounding box center [551, 250] width 304 height 11
select select "US"
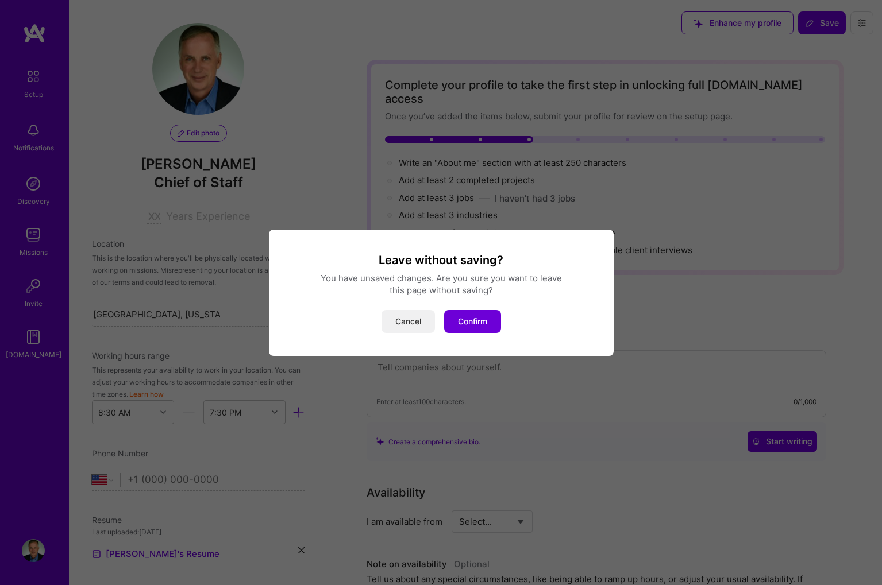
click at [407, 311] on button "Cancel" at bounding box center [407, 321] width 53 height 23
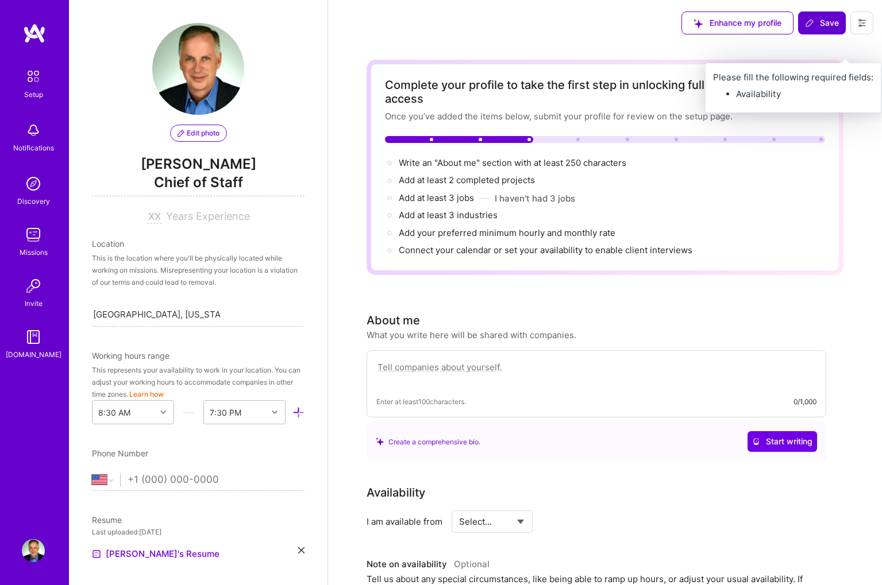
click at [822, 24] on span "Save" at bounding box center [822, 22] width 34 height 11
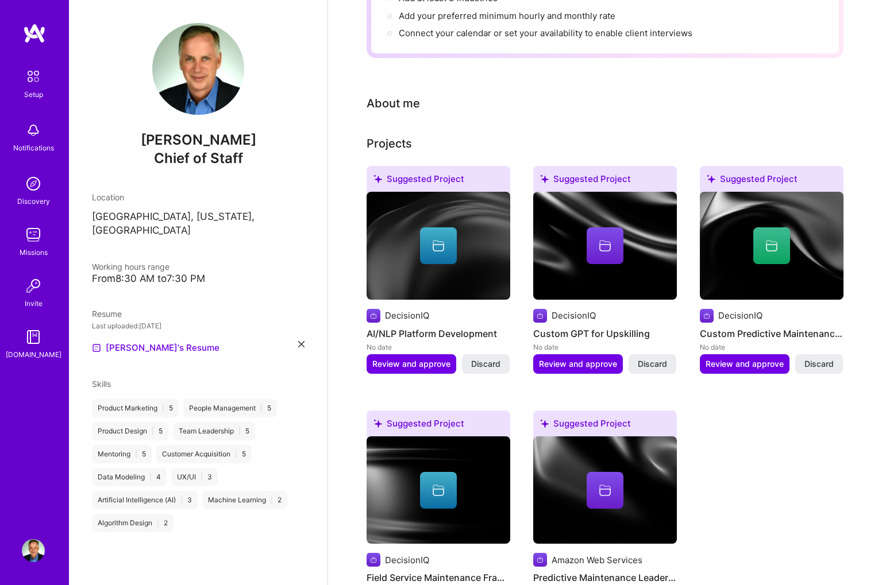
scroll to position [207, 0]
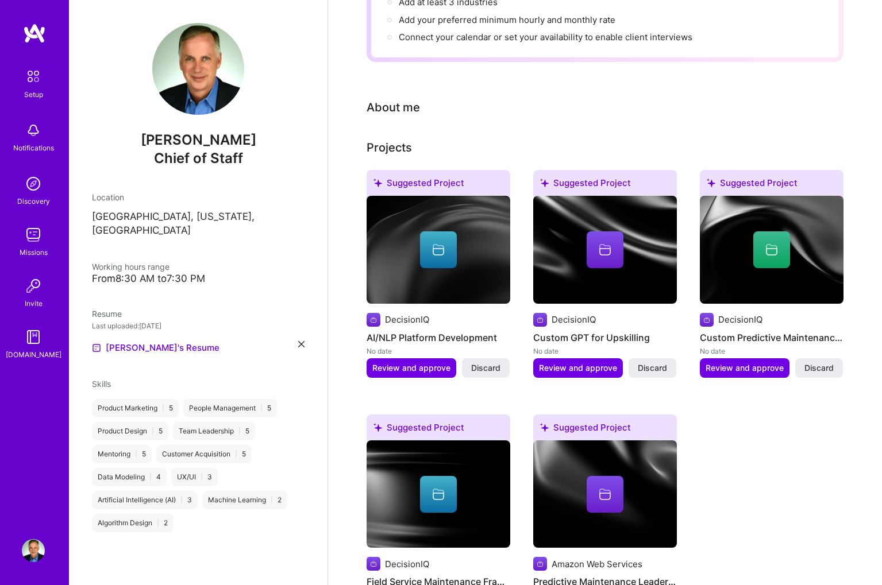
click at [410, 99] on div "About me" at bounding box center [393, 107] width 53 height 17
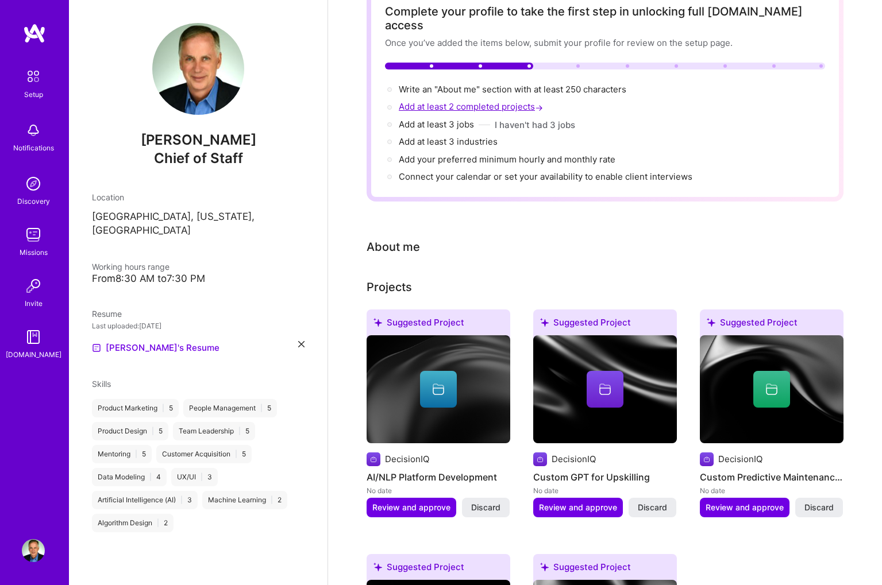
scroll to position [72, 0]
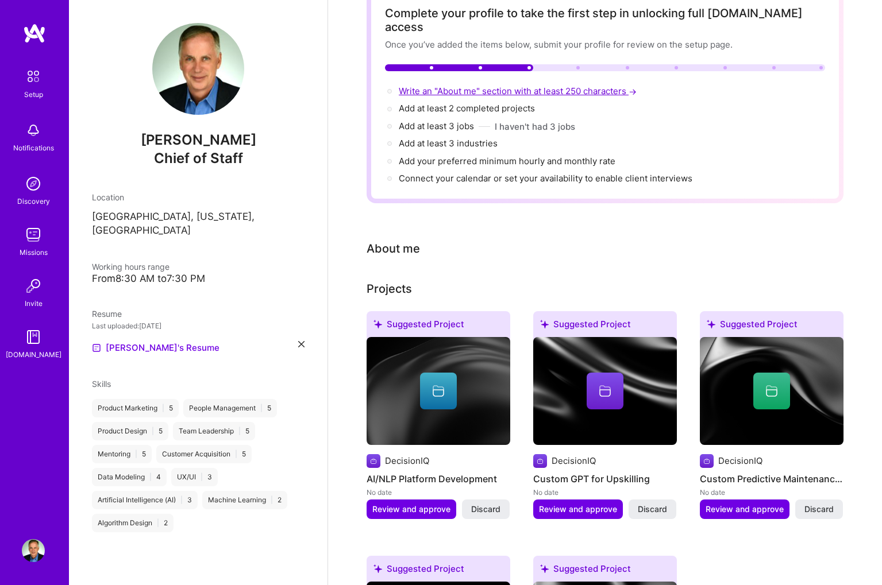
click at [446, 86] on span "Write an "About me" section with at least 250 characters →" at bounding box center [519, 91] width 240 height 11
select select "US"
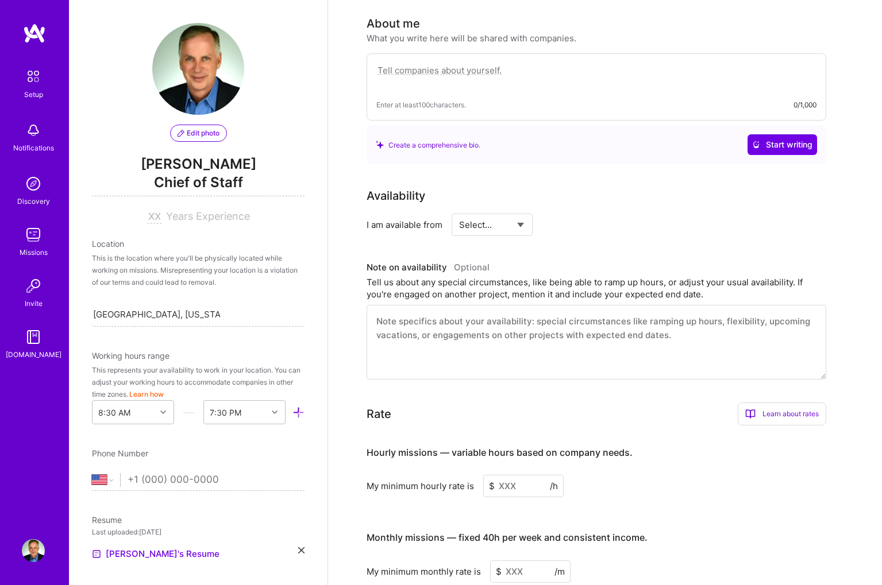
scroll to position [298, 0]
select select "Right Now"
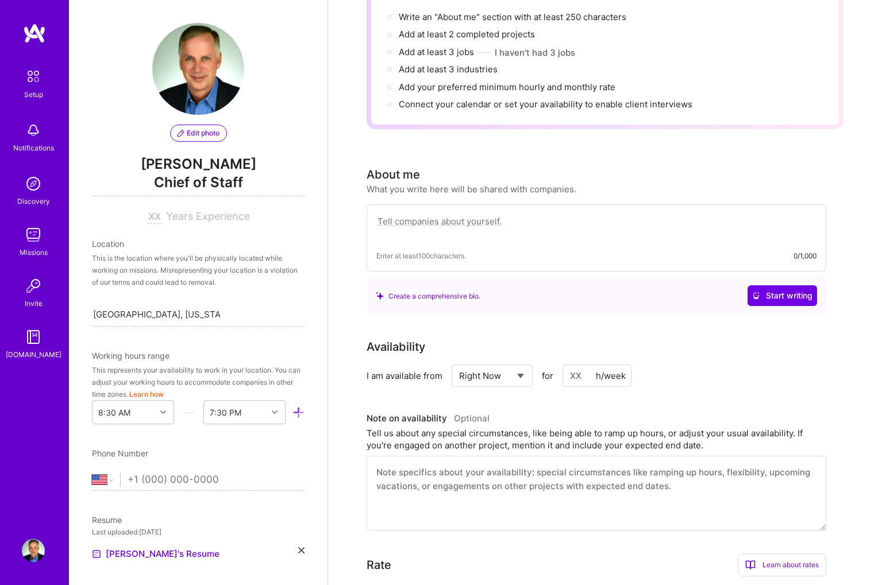
scroll to position [142, 0]
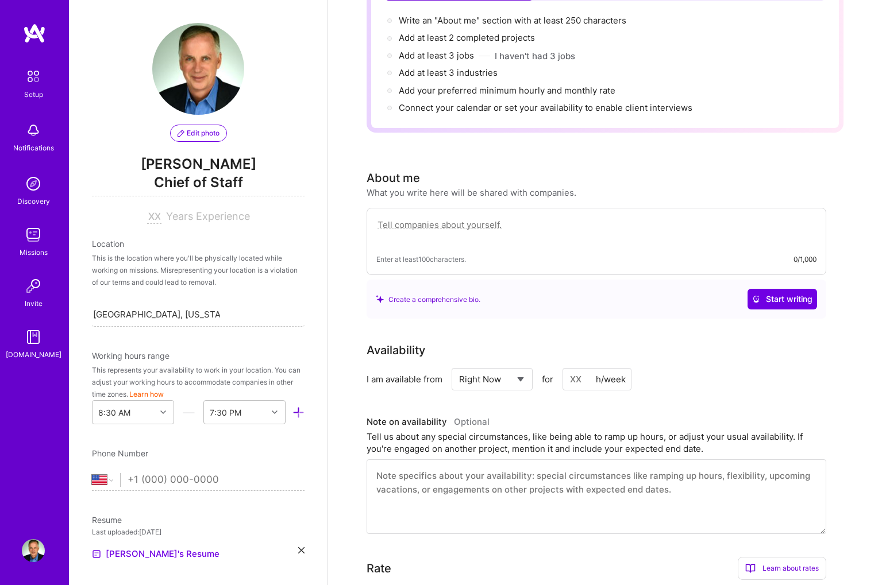
click at [515, 218] on textarea at bounding box center [596, 231] width 440 height 26
click at [158, 220] on input at bounding box center [154, 217] width 14 height 14
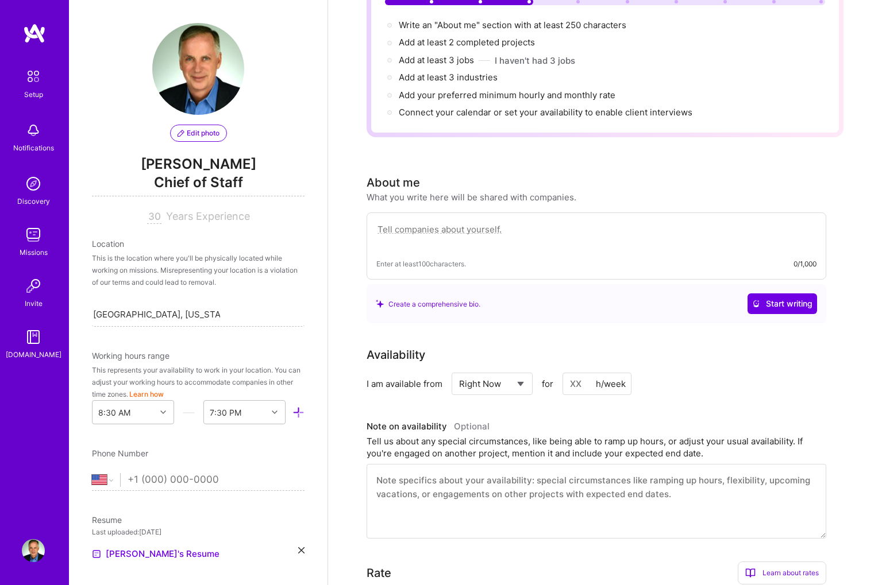
type input "30"
click at [377, 222] on textarea at bounding box center [596, 235] width 440 height 26
paste textarea "Technology Executive, AI Consultant Leveraging AI as a Strategic Differentiator…"
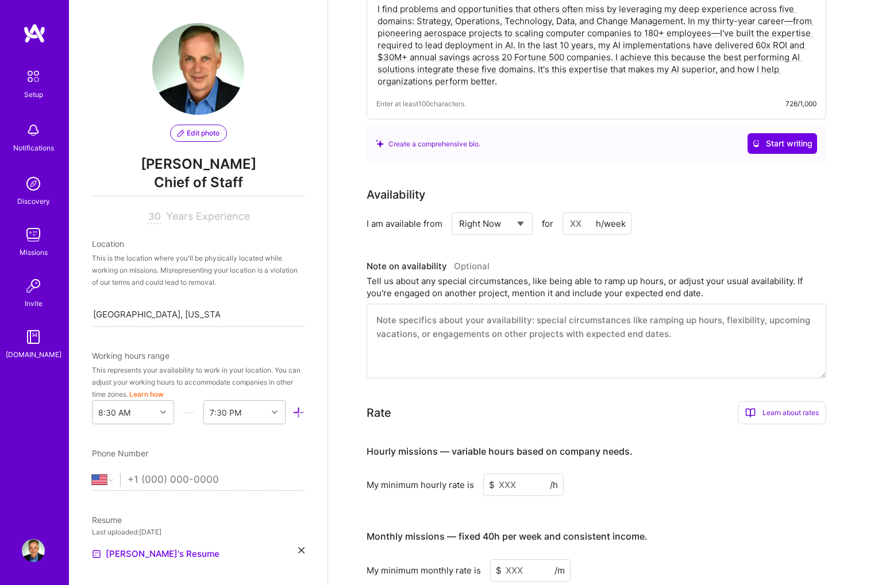
scroll to position [400, 0]
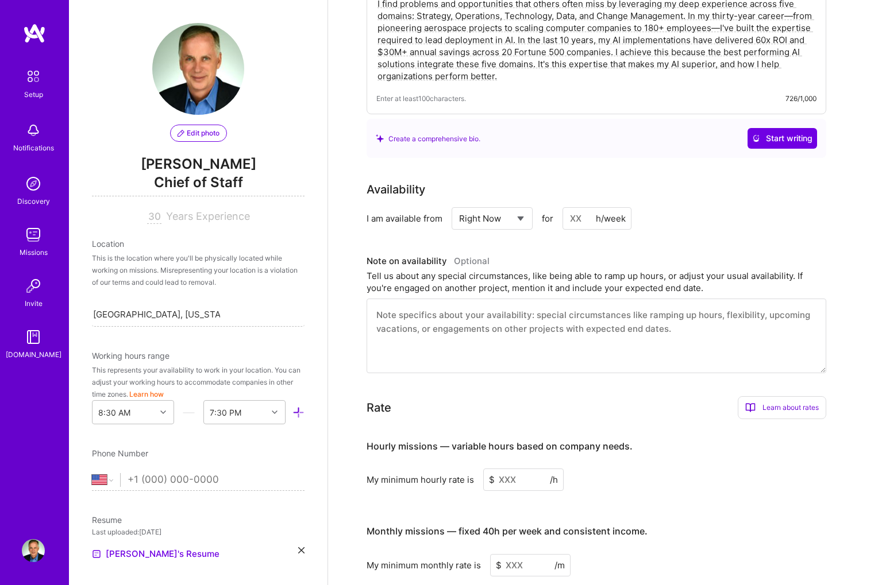
type textarea "Technology Executive, AI Consultant Leveraging AI as a Strategic Differentiator…"
drag, startPoint x: 531, startPoint y: 462, endPoint x: 519, endPoint y: 462, distance: 11.5
click at [519, 469] on input at bounding box center [523, 480] width 80 height 22
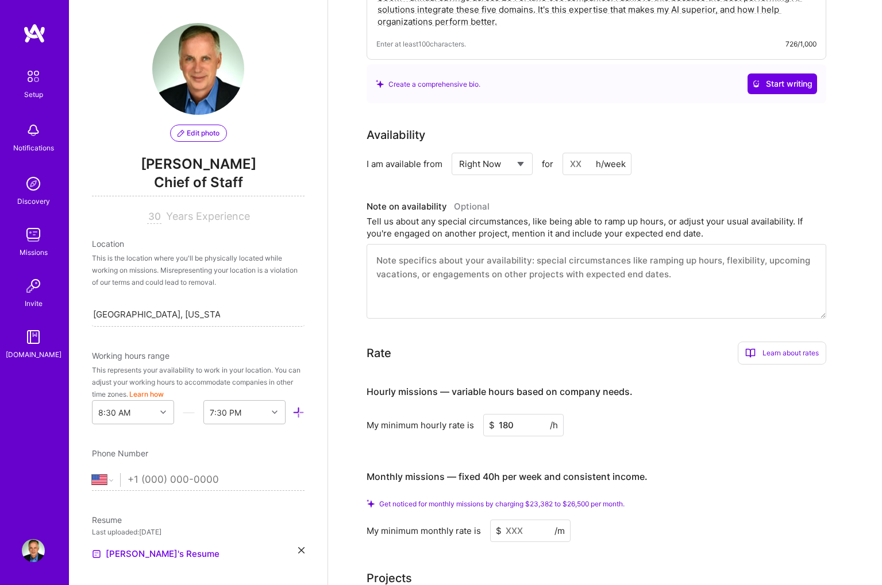
scroll to position [456, 0]
type input "180"
click at [524, 519] on input at bounding box center [530, 530] width 80 height 22
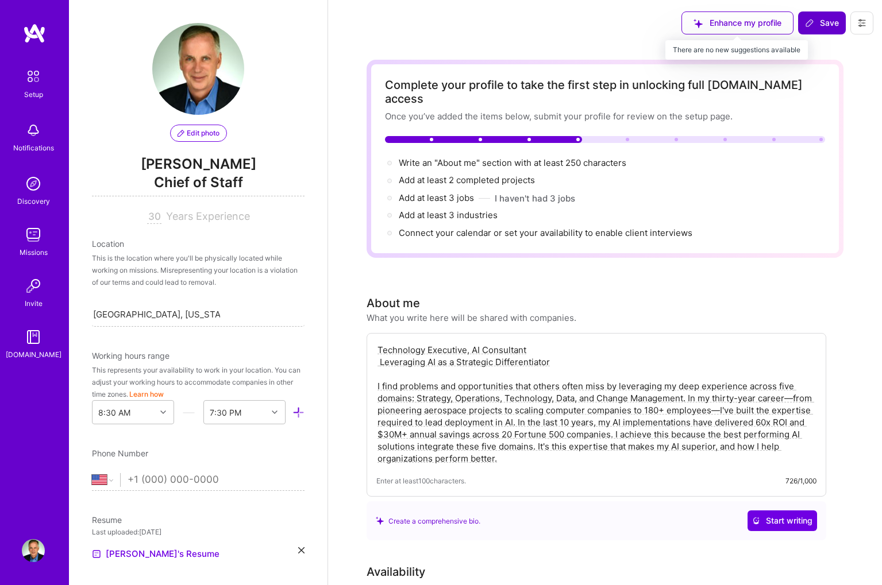
scroll to position [0, 0]
type input "24000"
click at [813, 23] on icon at bounding box center [809, 22] width 9 height 9
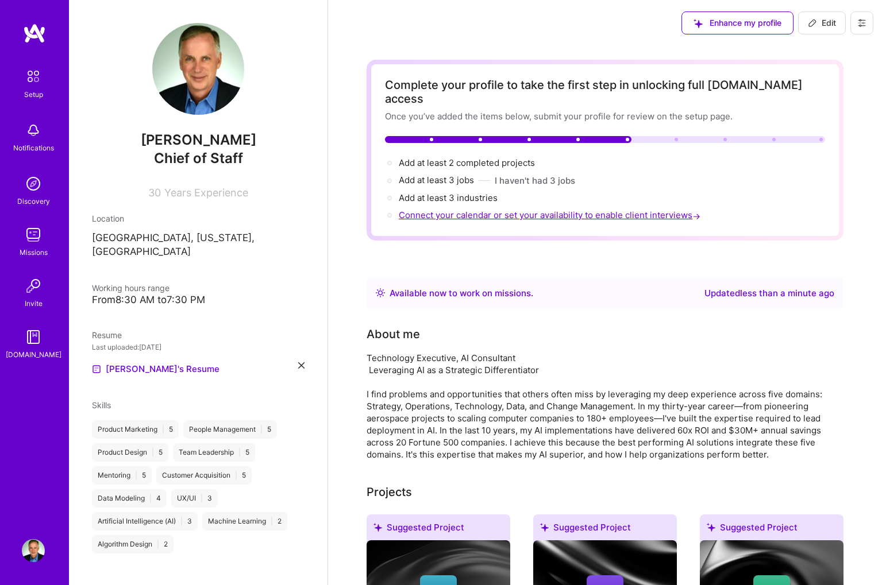
click at [646, 210] on span "Connect your calendar or set your availability to enable client interviews →" at bounding box center [551, 215] width 304 height 11
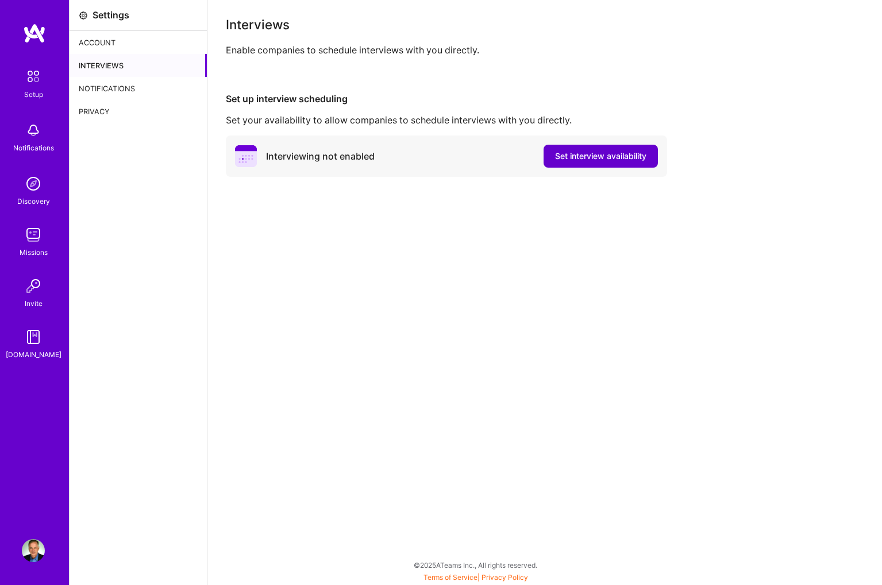
click at [583, 153] on span "Set interview availability" at bounding box center [600, 156] width 91 height 11
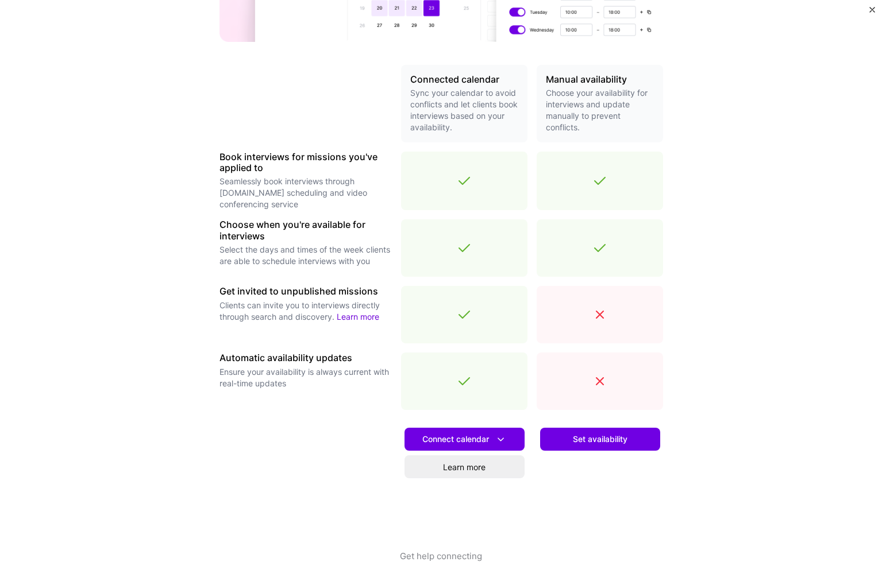
scroll to position [221, 0]
click at [492, 435] on span "Connect calendar" at bounding box center [464, 440] width 84 height 12
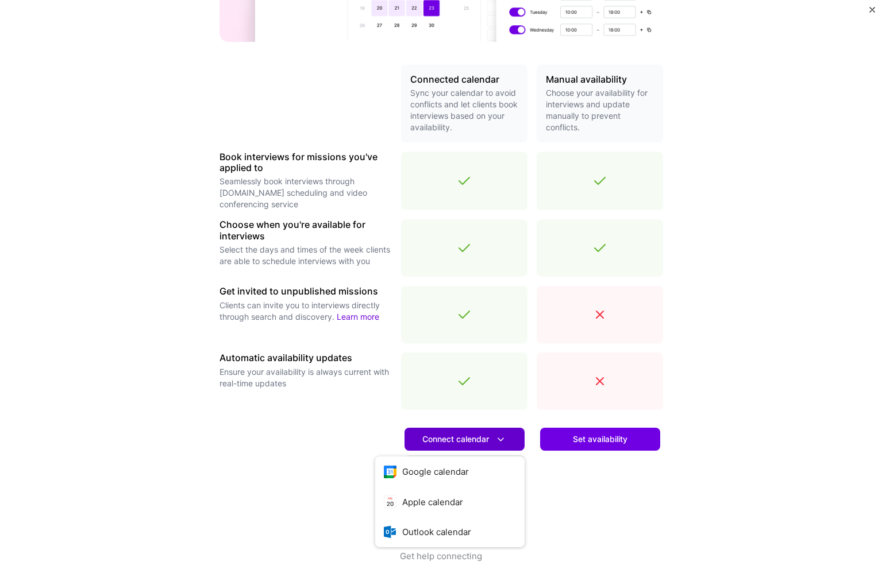
scroll to position [219, 0]
click at [425, 525] on button "Outlook calendar" at bounding box center [449, 532] width 149 height 30
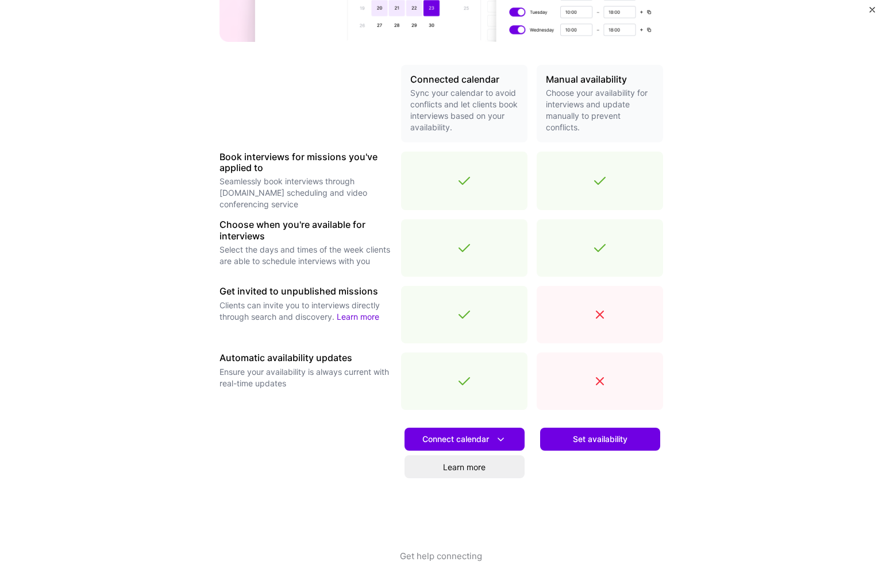
scroll to position [219, 0]
click at [595, 440] on span "Set availability" at bounding box center [600, 439] width 55 height 11
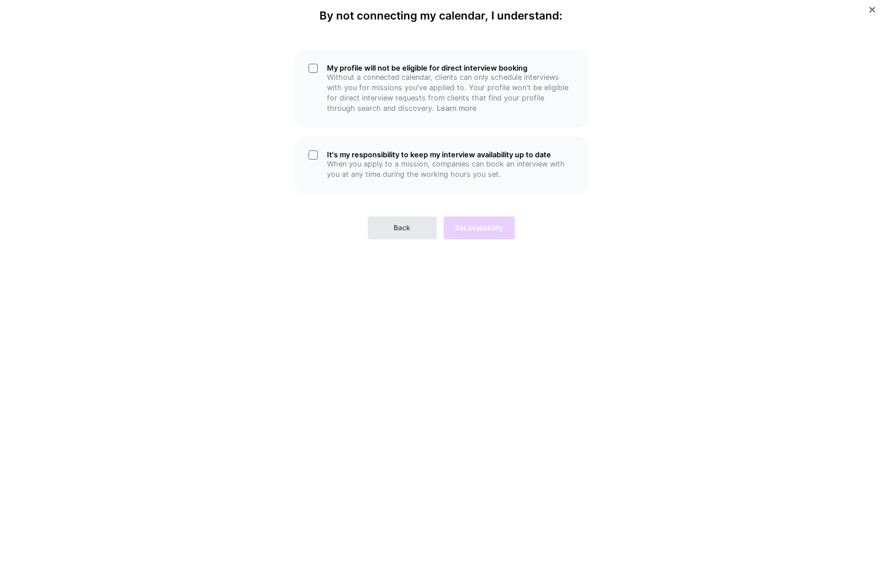
click at [396, 223] on span "Back" at bounding box center [402, 228] width 17 height 10
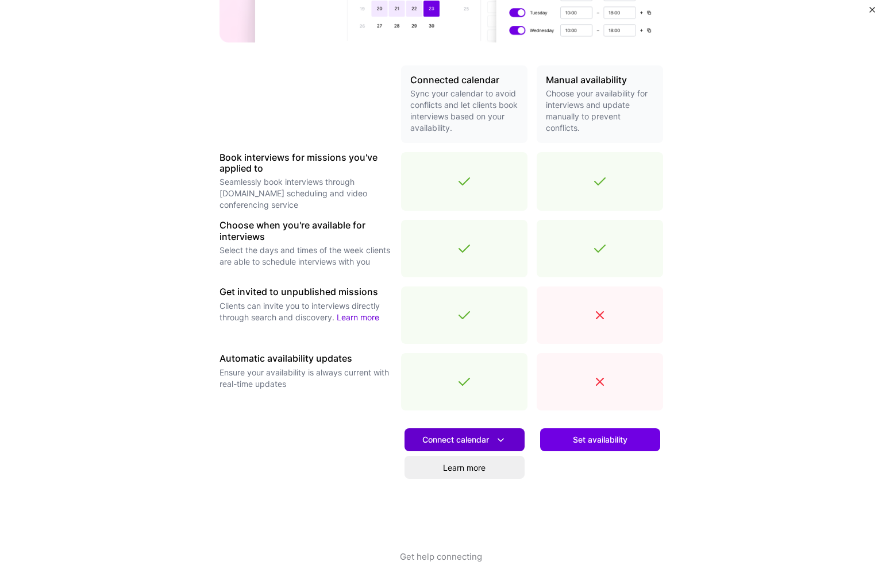
click at [492, 434] on span "Connect calendar" at bounding box center [464, 440] width 84 height 12
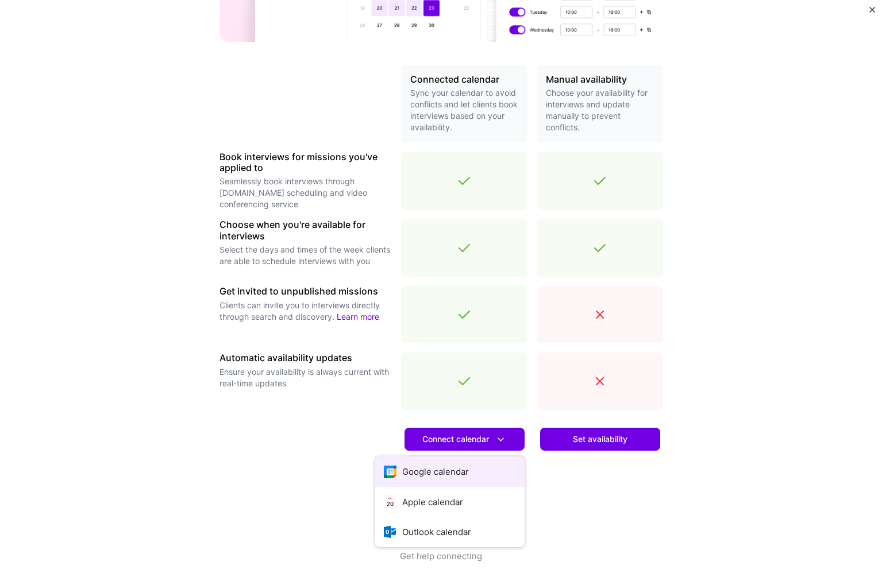
scroll to position [222, 0]
click at [322, 451] on div at bounding box center [305, 484] width 172 height 131
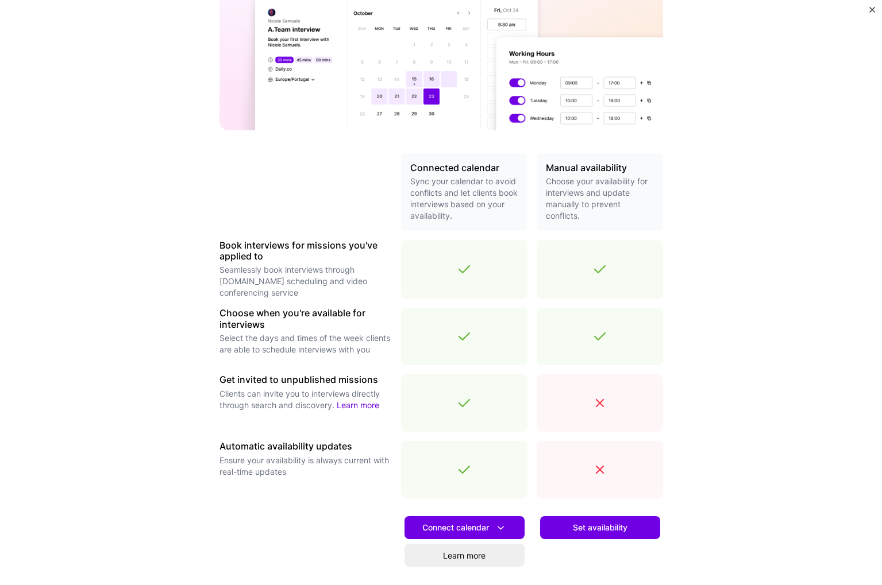
scroll to position [138, 0]
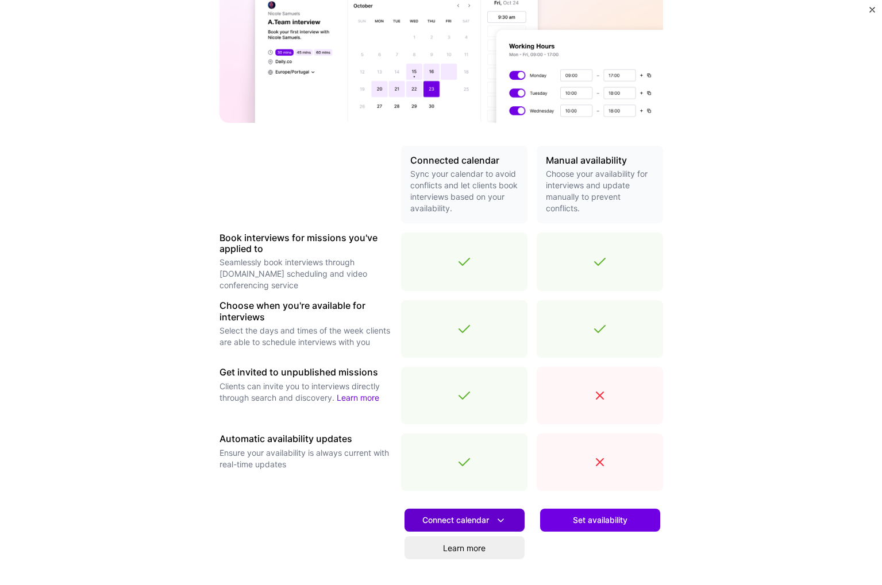
click at [490, 518] on span "Connect calendar" at bounding box center [464, 521] width 84 height 12
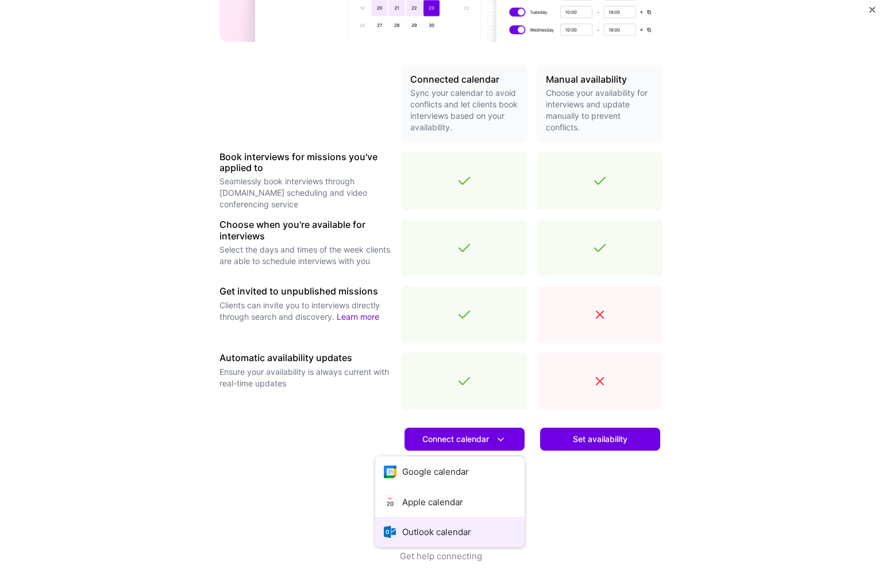
scroll to position [219, 0]
click at [461, 524] on button "Outlook calendar" at bounding box center [449, 532] width 149 height 30
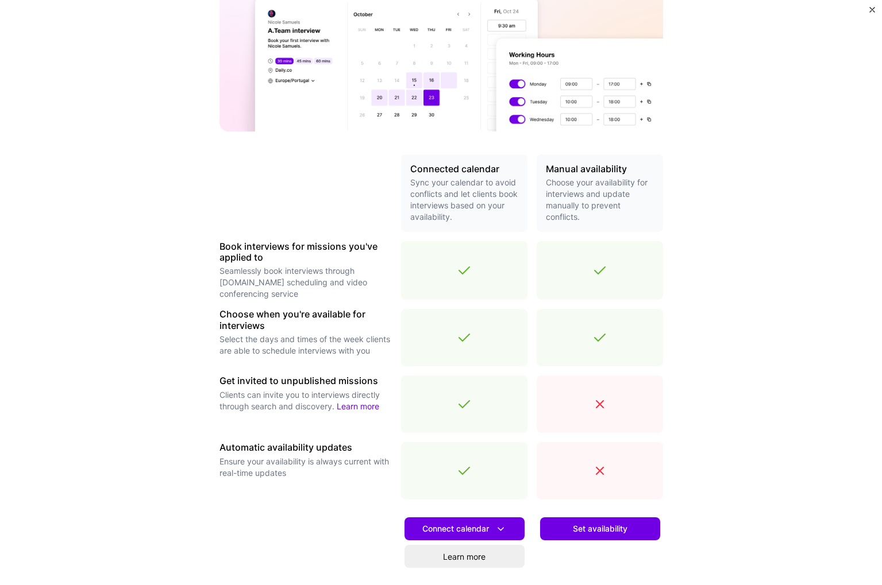
scroll to position [133, 0]
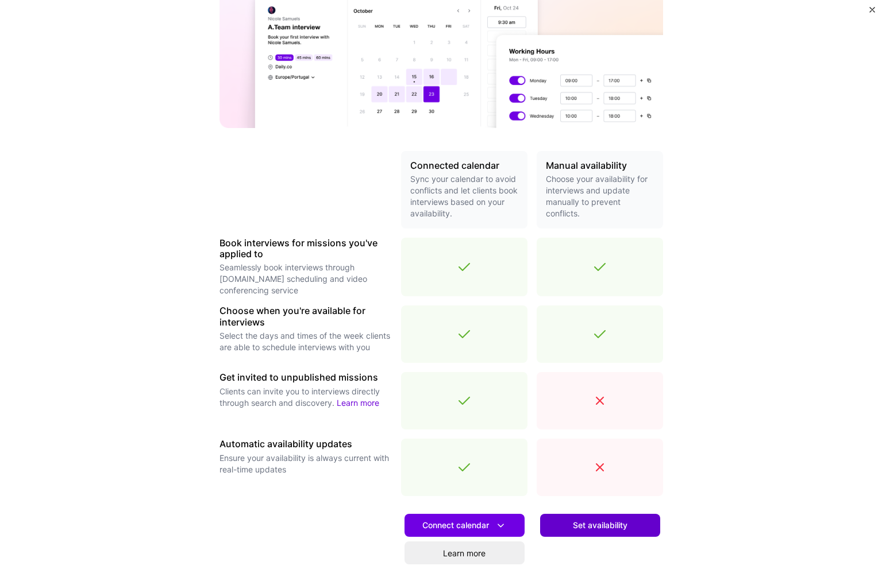
click at [586, 523] on span "Set availability" at bounding box center [600, 525] width 55 height 11
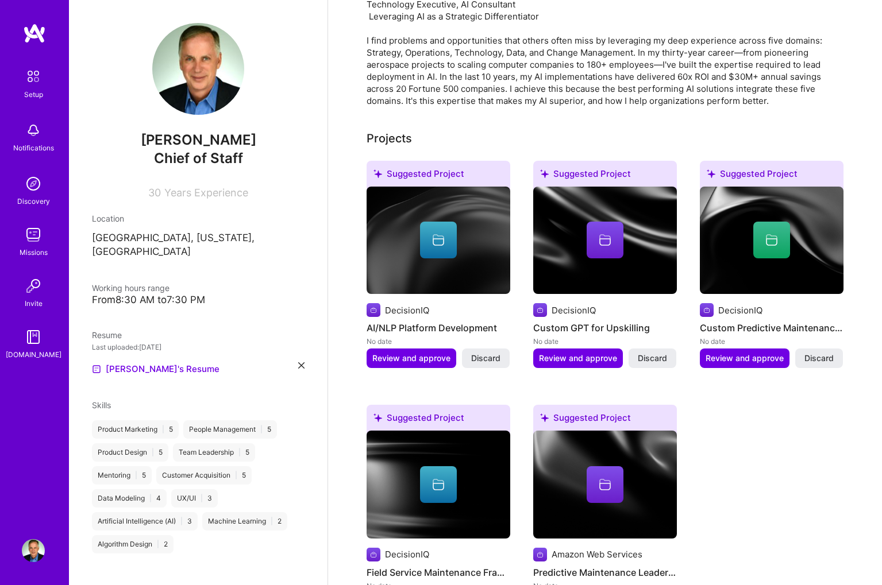
scroll to position [354, 0]
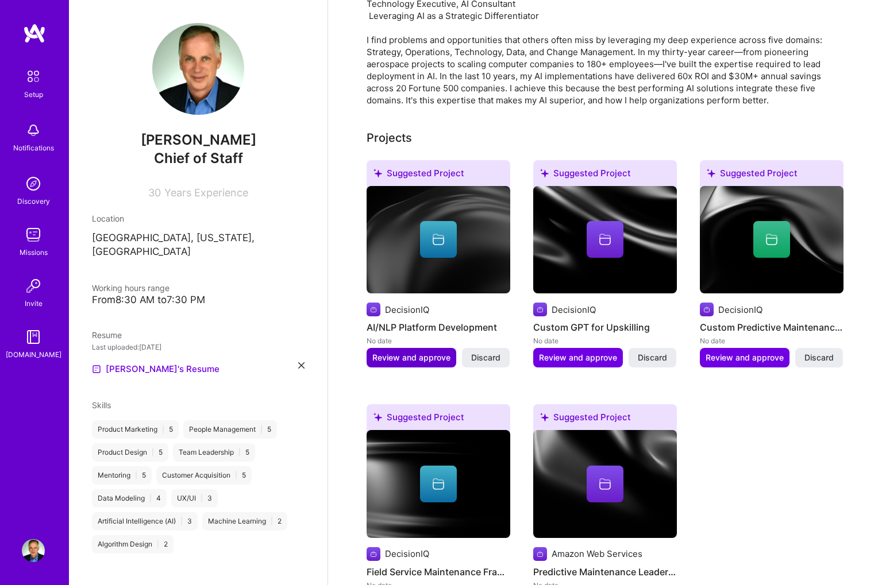
click at [422, 352] on span "Review and approve" at bounding box center [411, 357] width 78 height 11
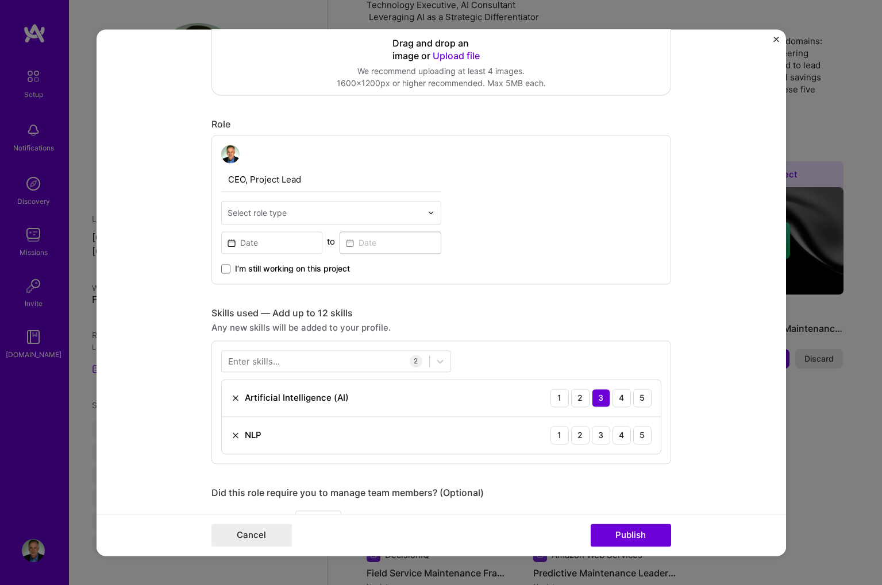
scroll to position [301, 0]
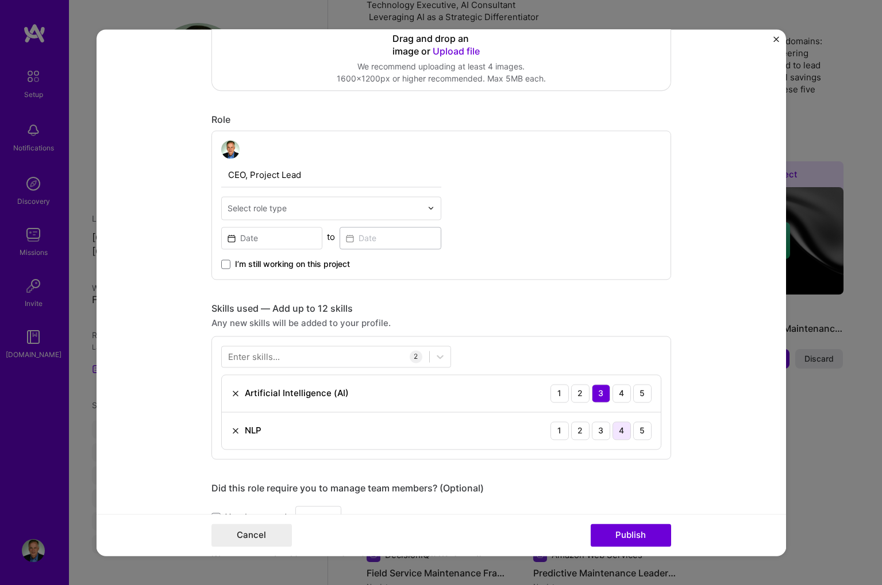
click at [618, 431] on div "4" at bounding box center [621, 431] width 18 height 18
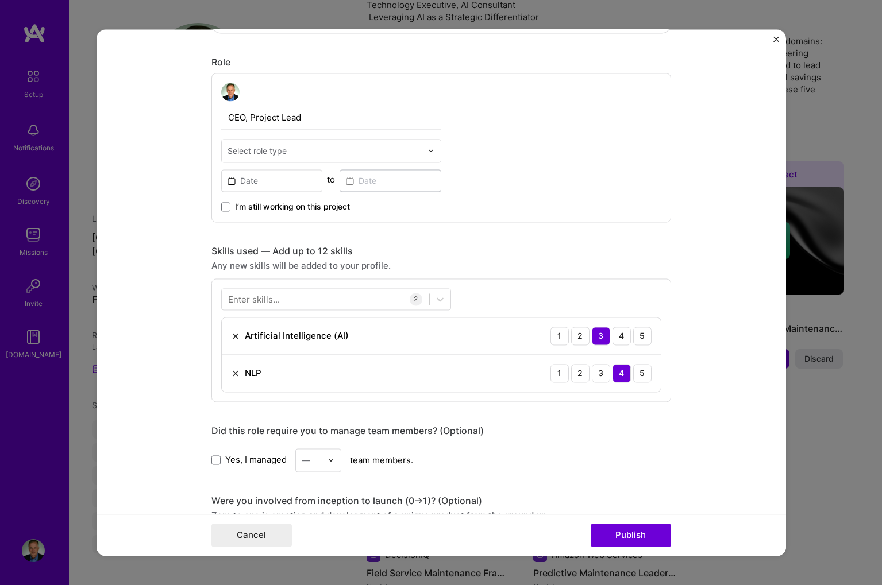
scroll to position [366, 0]
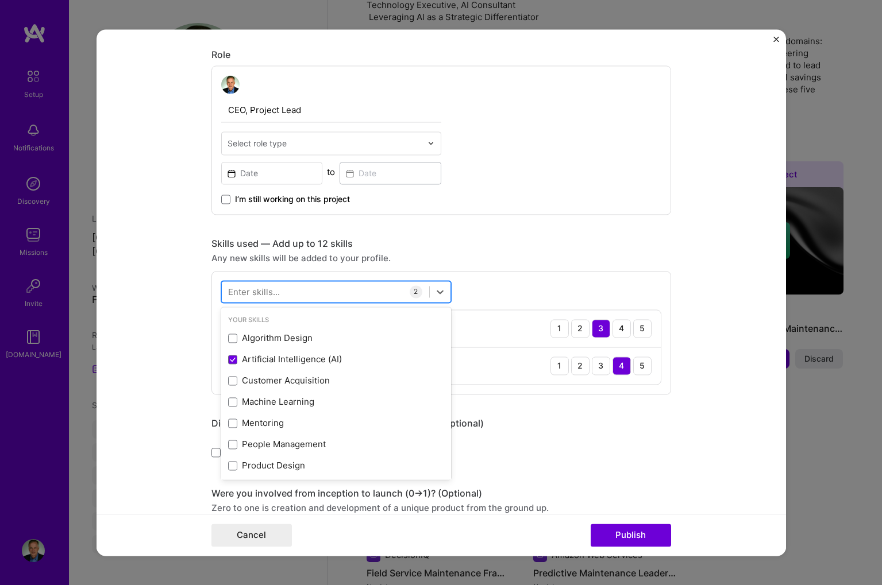
click at [386, 291] on div at bounding box center [325, 291] width 207 height 19
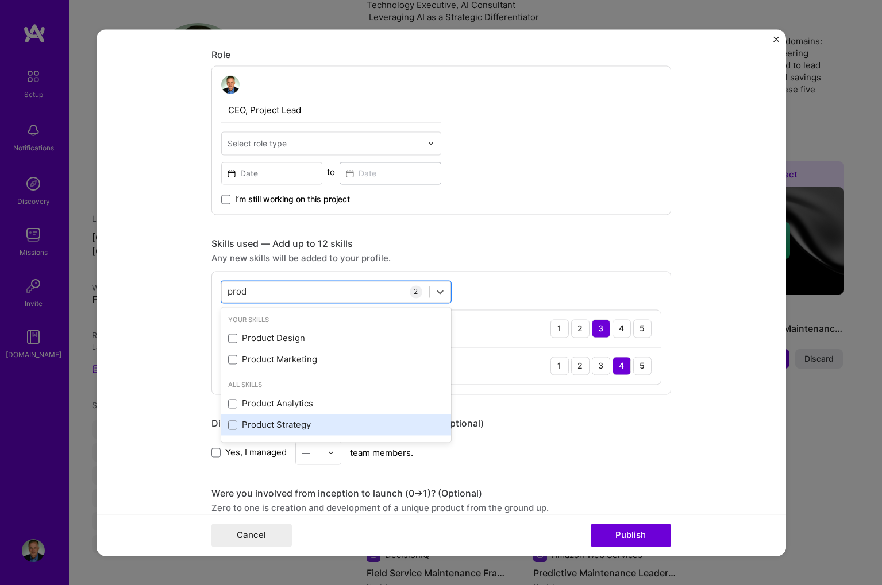
click at [293, 418] on div "Product Strategy" at bounding box center [336, 425] width 230 height 21
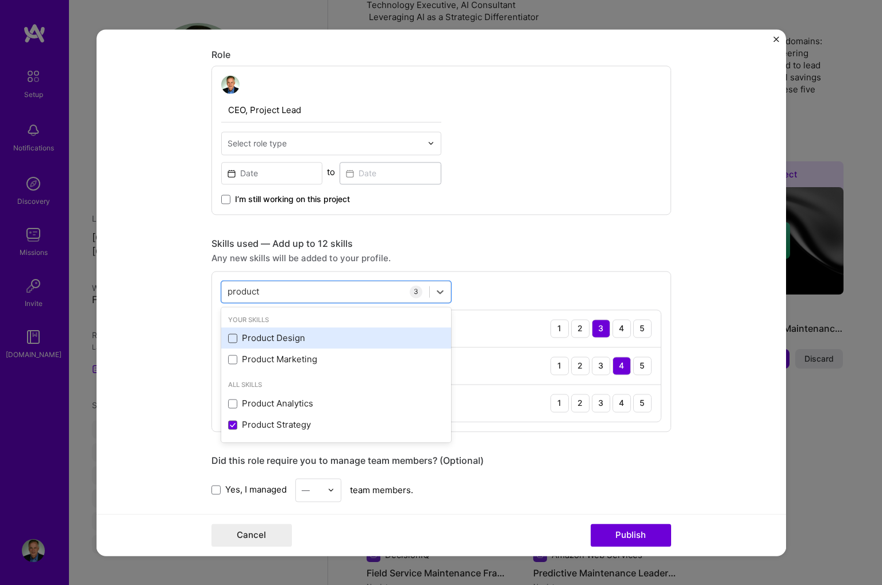
click at [235, 337] on span at bounding box center [232, 338] width 9 height 9
click at [0, 0] on input "checkbox" at bounding box center [0, 0] width 0 height 0
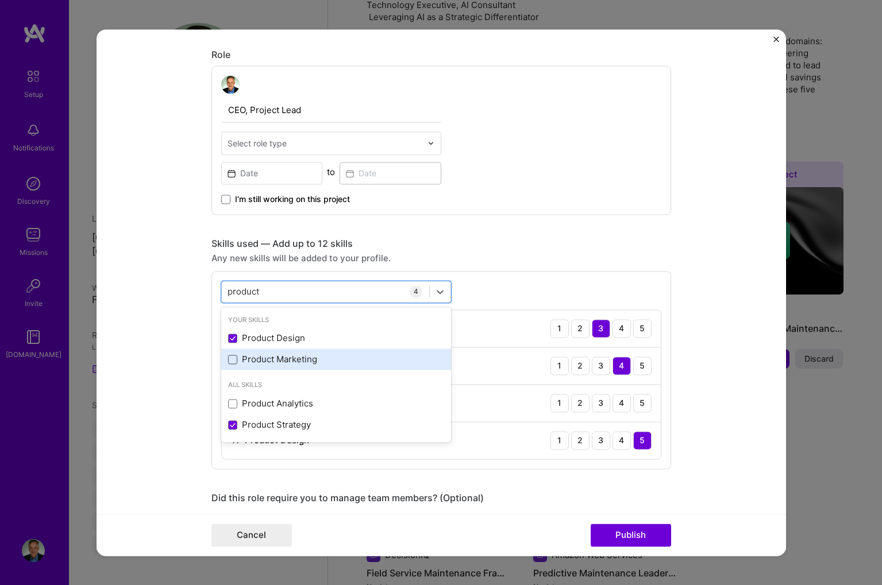
click at [231, 355] on span at bounding box center [232, 359] width 9 height 9
click at [0, 0] on input "checkbox" at bounding box center [0, 0] width 0 height 0
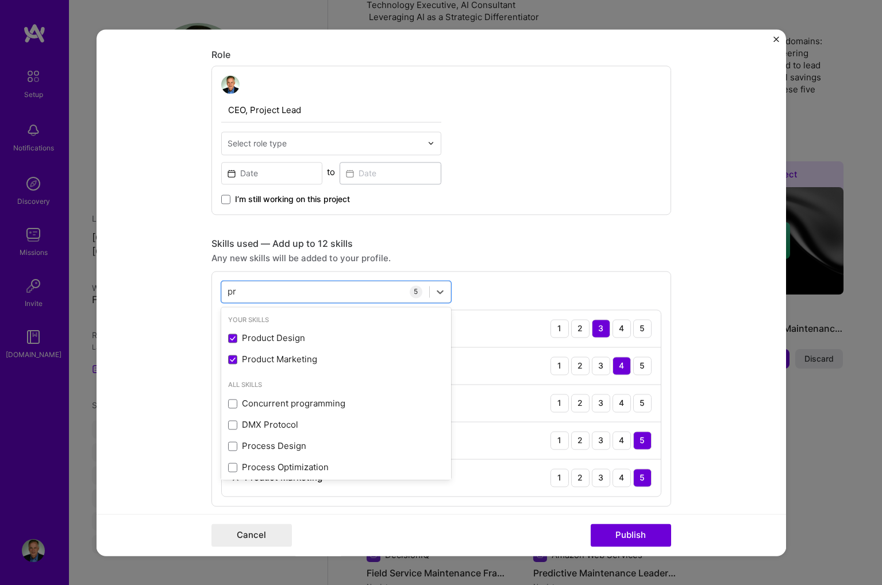
type input "p"
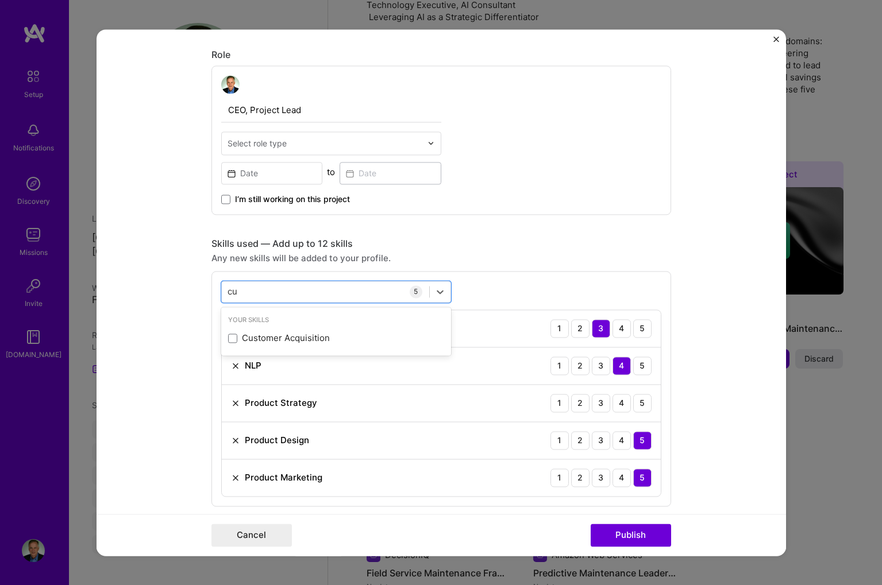
type input "c"
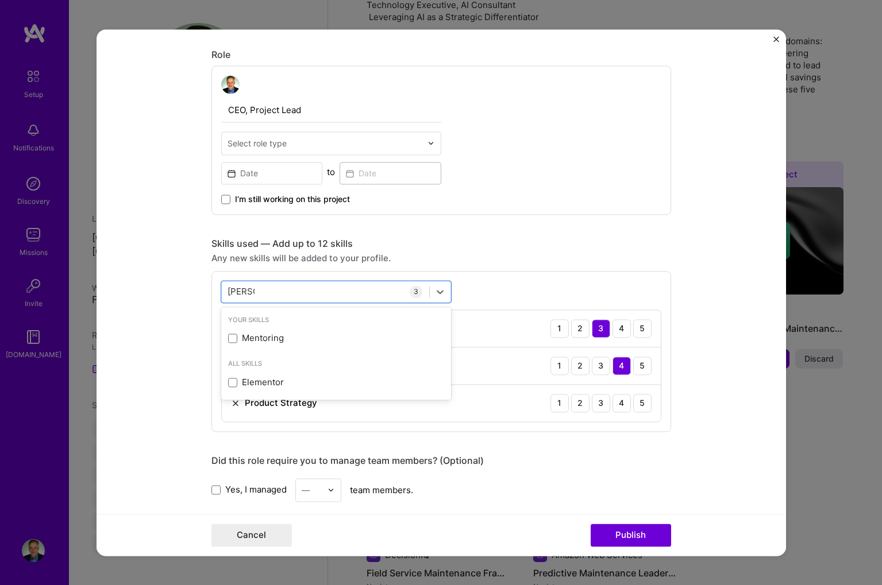
scroll to position [330, 0]
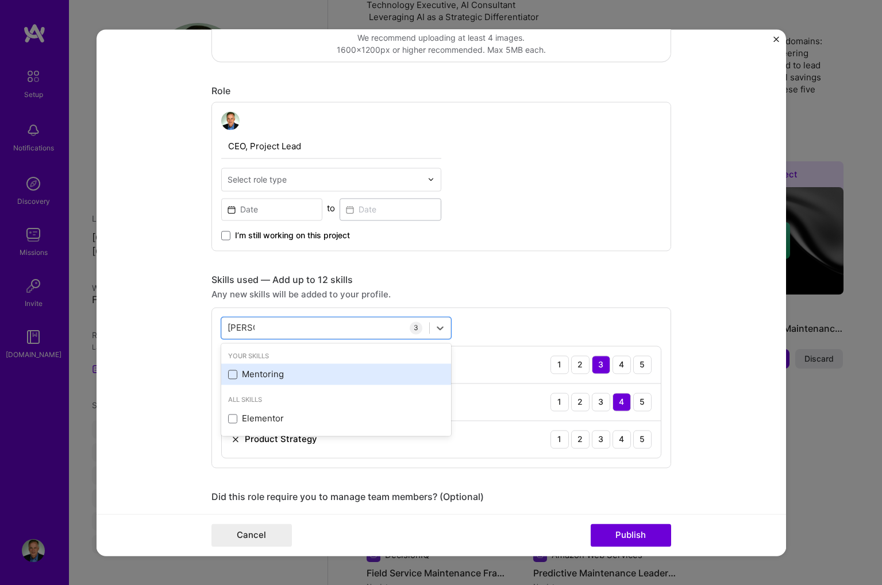
click at [233, 373] on span at bounding box center [232, 374] width 9 height 9
click at [0, 0] on input "checkbox" at bounding box center [0, 0] width 0 height 0
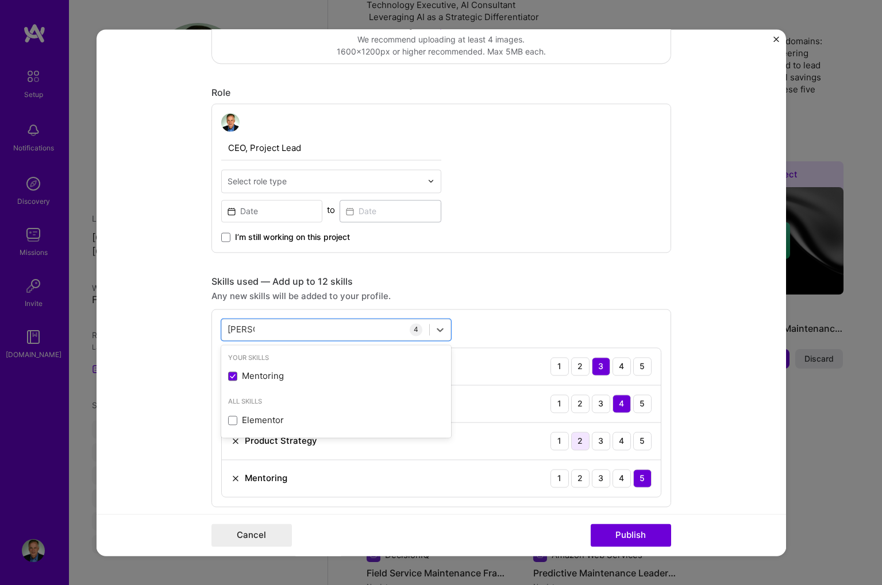
scroll to position [327, 0]
type input "[PERSON_NAME]"
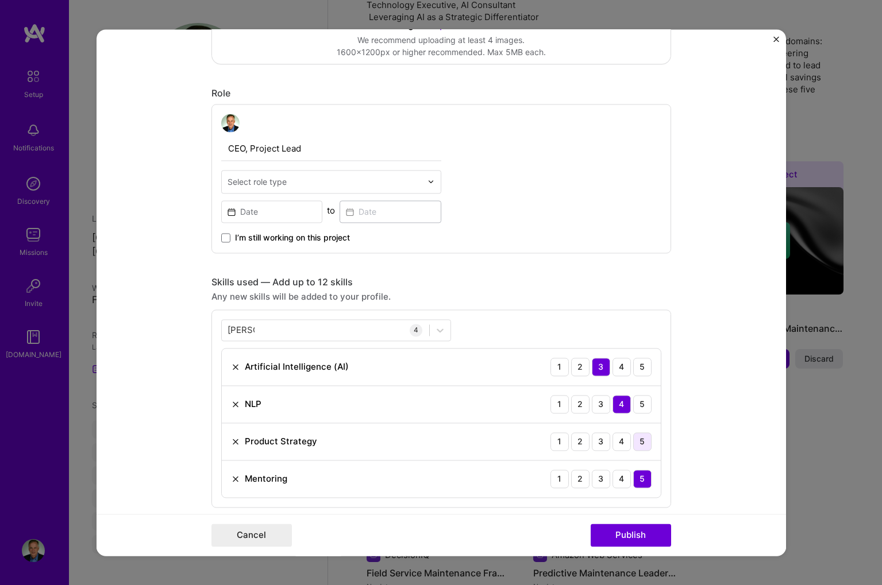
click at [644, 441] on div "5" at bounding box center [642, 442] width 18 height 18
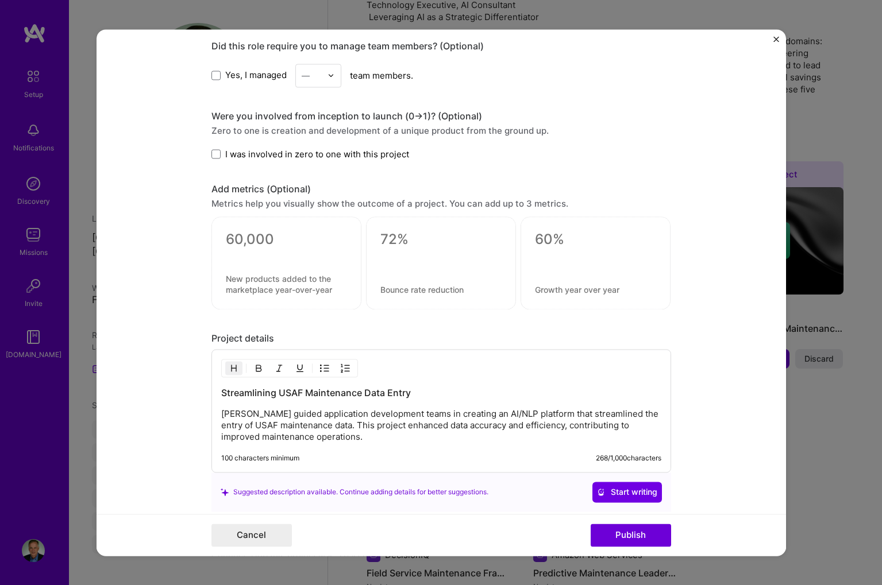
scroll to position [820, 0]
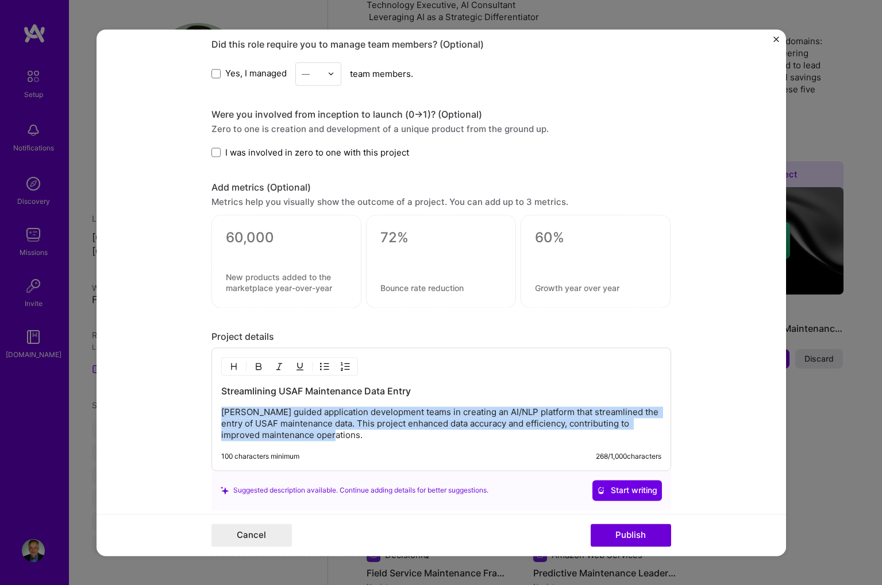
drag, startPoint x: 222, startPoint y: 407, endPoint x: 325, endPoint y: 435, distance: 106.6
click at [325, 435] on p "[PERSON_NAME] guided application development teams in creating an AI/NLP platfo…" at bounding box center [441, 424] width 440 height 34
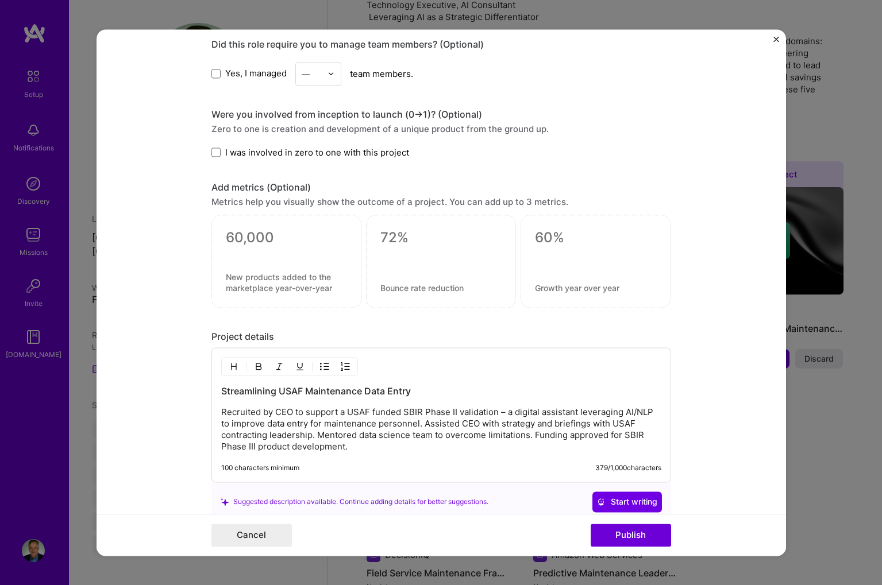
click at [426, 422] on p "Recruited by CEO to support a USAF funded SBIR Phase II validation – a digital …" at bounding box center [441, 430] width 440 height 46
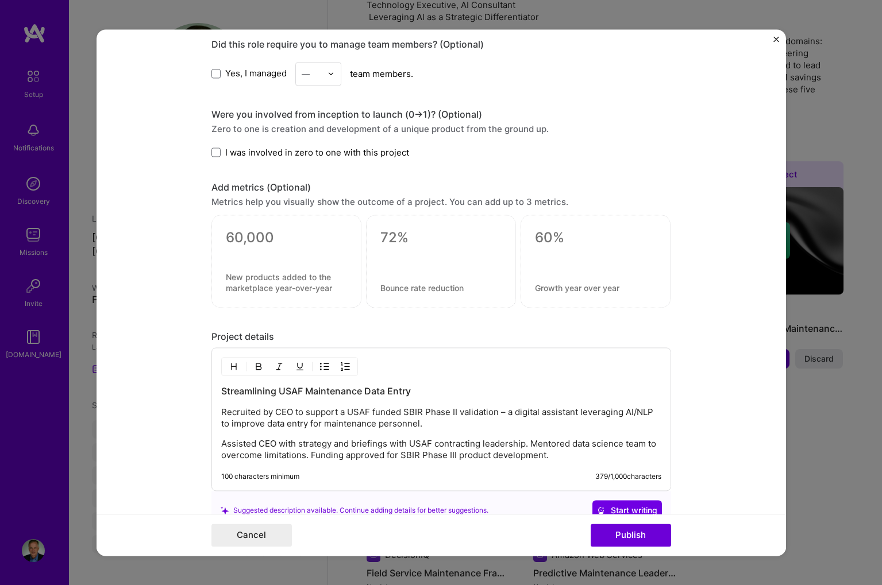
click at [531, 442] on p "Assisted CEO with strategy and briefings with USAF contracting leadership. Ment…" at bounding box center [441, 449] width 440 height 23
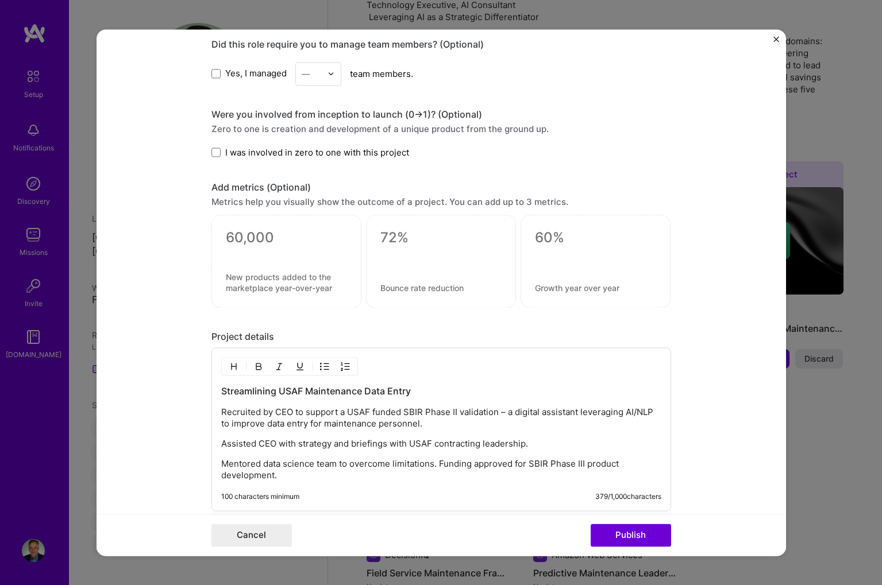
click at [433, 461] on p "Mentored data science team to overcome limitations. Funding approved for SBIR P…" at bounding box center [441, 469] width 440 height 23
click at [513, 461] on p "Mentored data science team to overcome limitations on false positives. Funding …" at bounding box center [441, 469] width 440 height 23
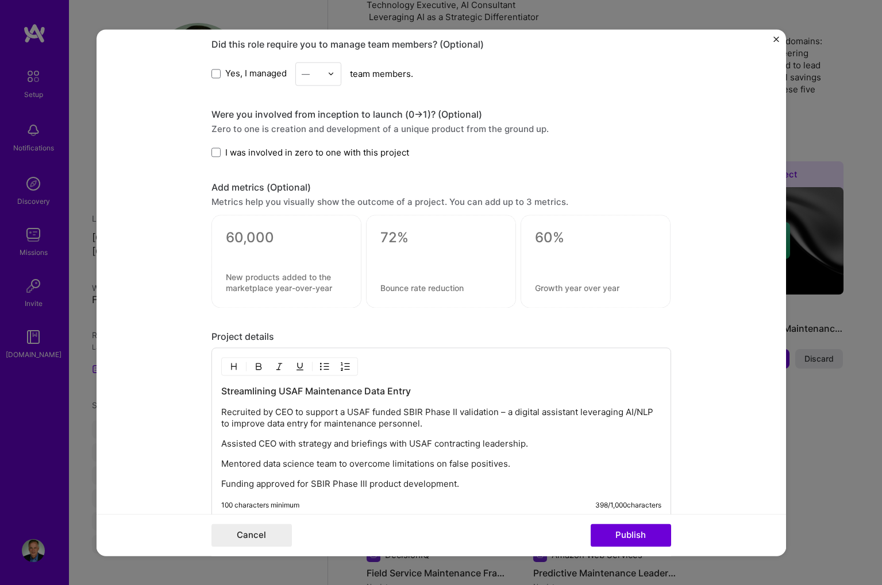
click at [310, 484] on p "Funding approved for SBIR Phase III product development." at bounding box center [441, 484] width 440 height 11
click at [487, 445] on p "Assisted CEO with strategy and briefings with USAF contracting leadership." at bounding box center [441, 443] width 440 height 11
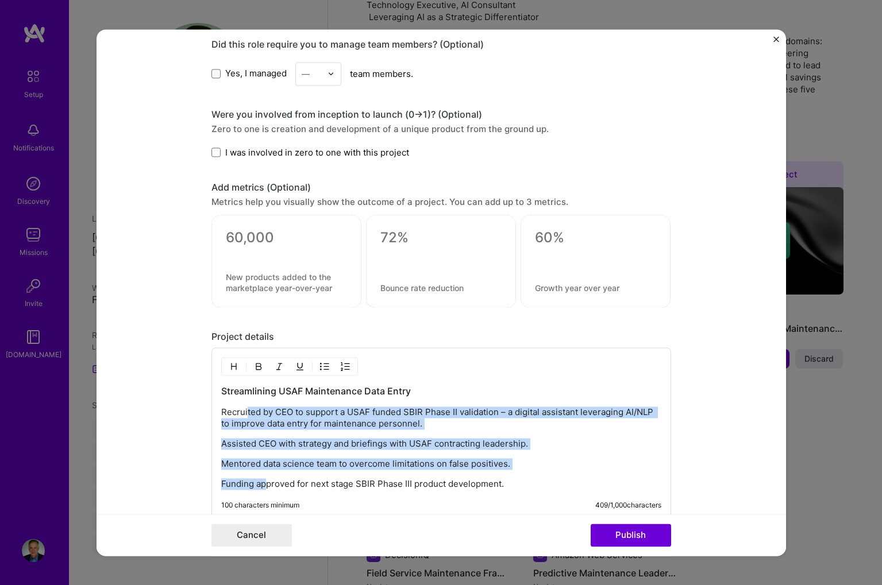
drag, startPoint x: 246, startPoint y: 411, endPoint x: 267, endPoint y: 489, distance: 81.0
click at [267, 489] on div "Streamlining USAF Maintenance Data Entry Recruited by CEO to support a USAF fun…" at bounding box center [441, 437] width 440 height 105
click at [319, 368] on button "button" at bounding box center [324, 367] width 17 height 14
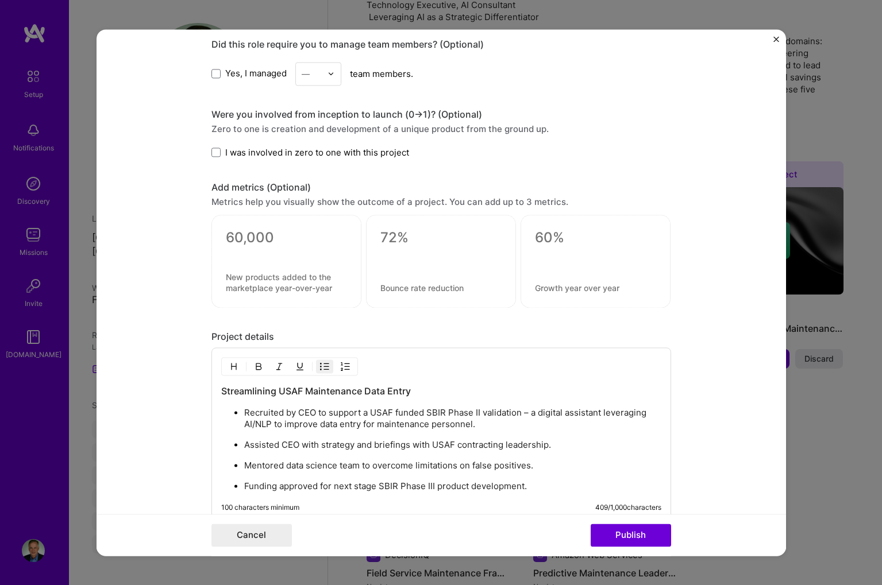
click at [256, 236] on textarea at bounding box center [286, 237] width 121 height 17
click at [265, 276] on textarea at bounding box center [286, 283] width 121 height 22
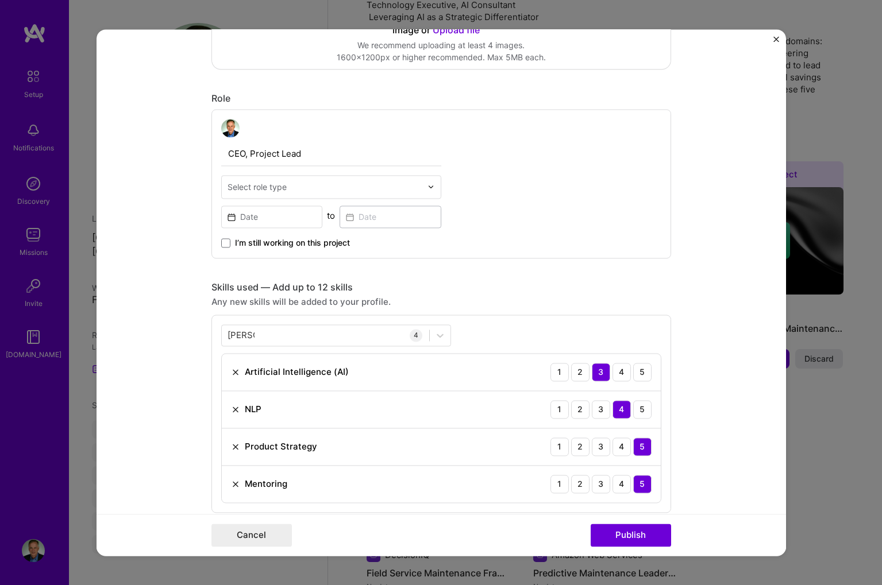
scroll to position [323, 0]
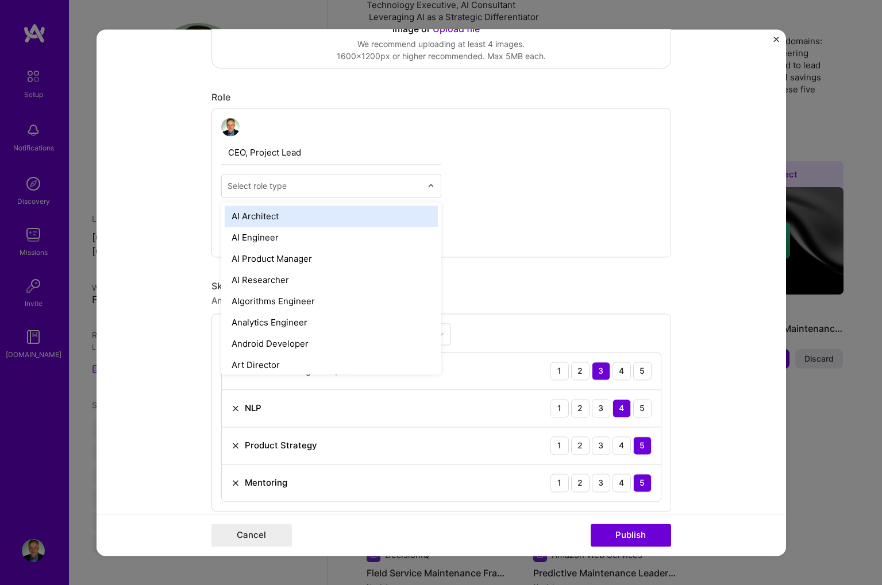
click at [431, 183] on img at bounding box center [430, 185] width 7 height 7
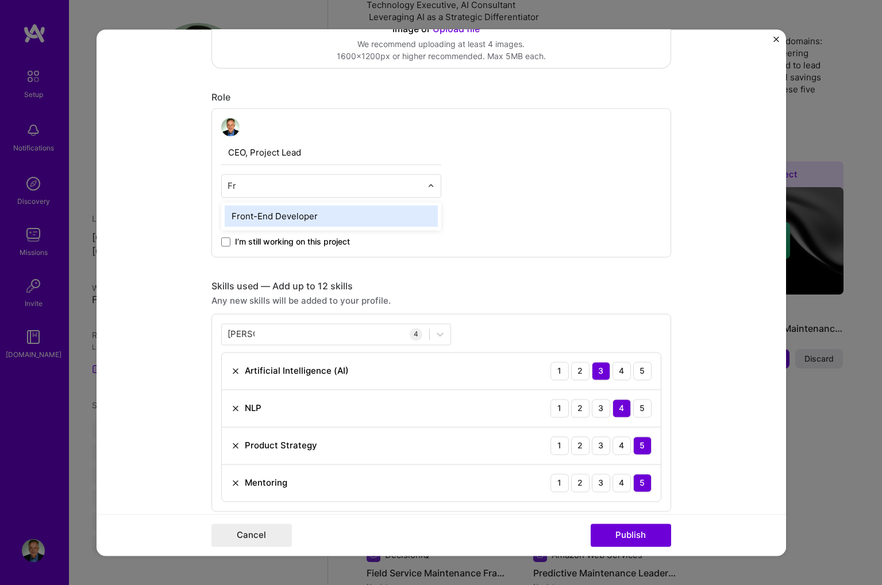
type input "F"
drag, startPoint x: 310, startPoint y: 152, endPoint x: 228, endPoint y: 154, distance: 82.8
click at [228, 154] on input "CEO, Project Lead" at bounding box center [331, 153] width 220 height 24
type input "Fractional CTO/CPO"
click at [259, 211] on input at bounding box center [272, 216] width 102 height 22
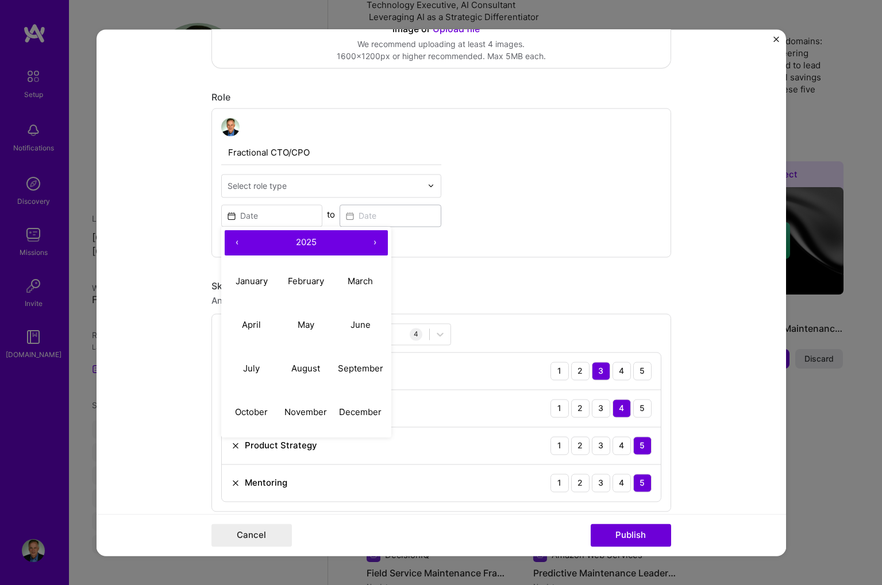
click at [235, 239] on button "‹" at bounding box center [237, 242] width 25 height 25
click at [244, 275] on button "January" at bounding box center [252, 282] width 55 height 44
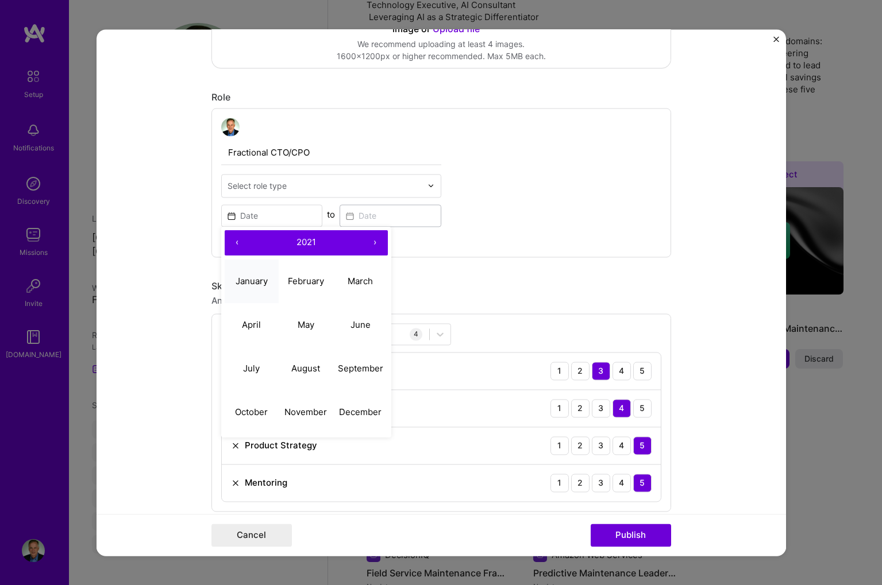
type input "[DATE]"
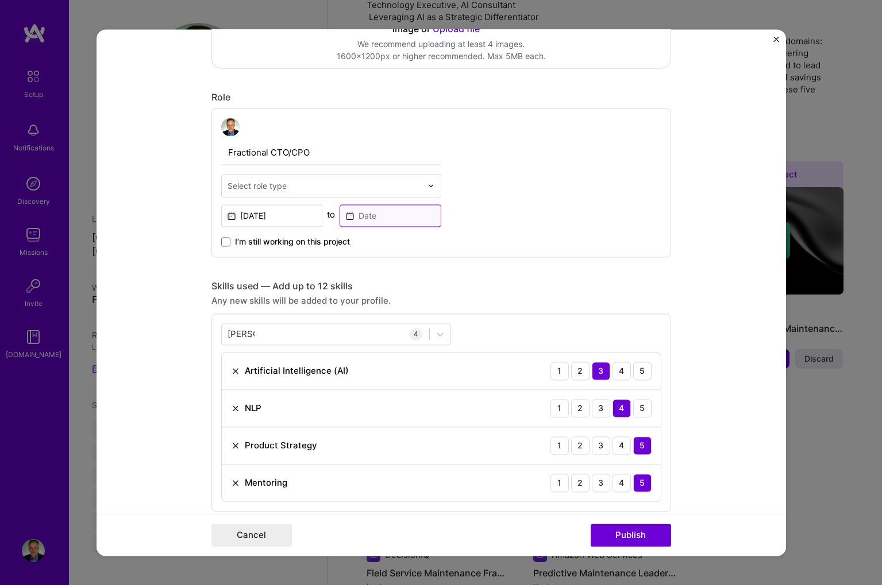
click at [363, 219] on input at bounding box center [391, 216] width 102 height 22
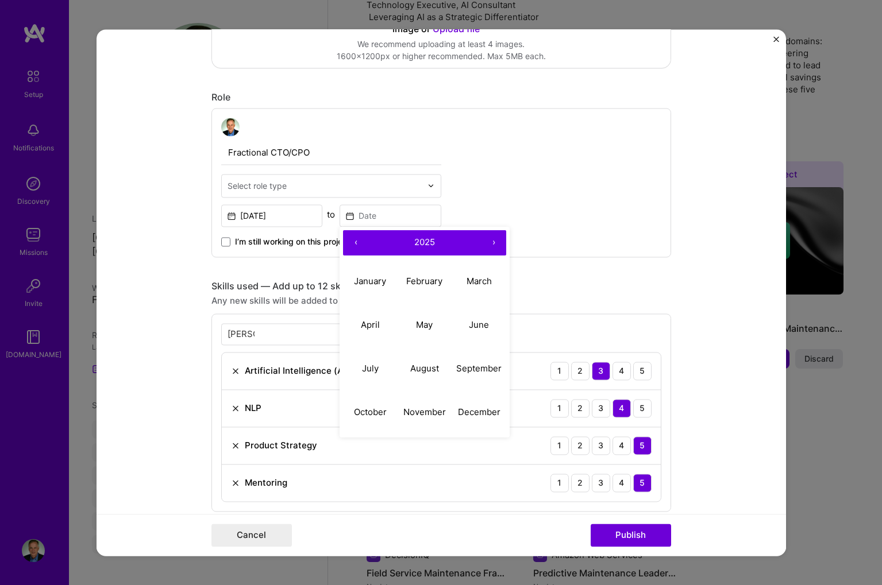
click at [354, 242] on button "‹" at bounding box center [355, 242] width 25 height 25
click at [354, 241] on button "‹" at bounding box center [355, 242] width 25 height 25
click at [471, 412] on abbr "December" at bounding box center [479, 412] width 43 height 11
type input "[DATE]"
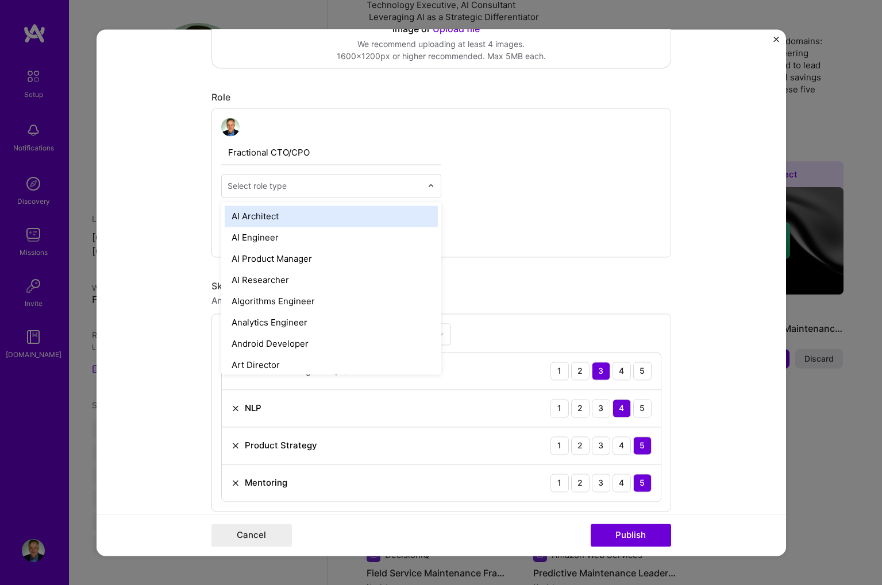
click at [306, 184] on input "text" at bounding box center [325, 186] width 194 height 12
type input "A"
type input "Prod"
click at [297, 219] on div "AI Product Manager" at bounding box center [331, 216] width 213 height 21
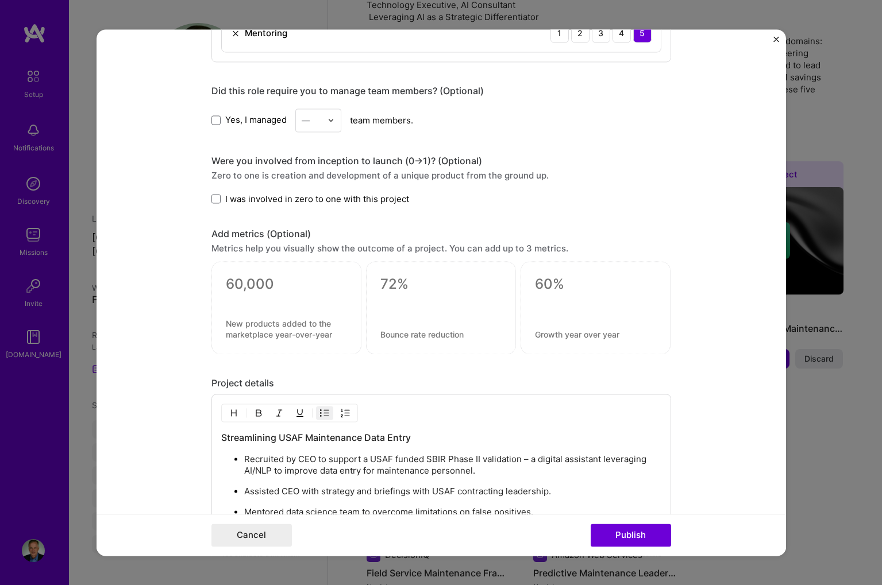
scroll to position [774, 0]
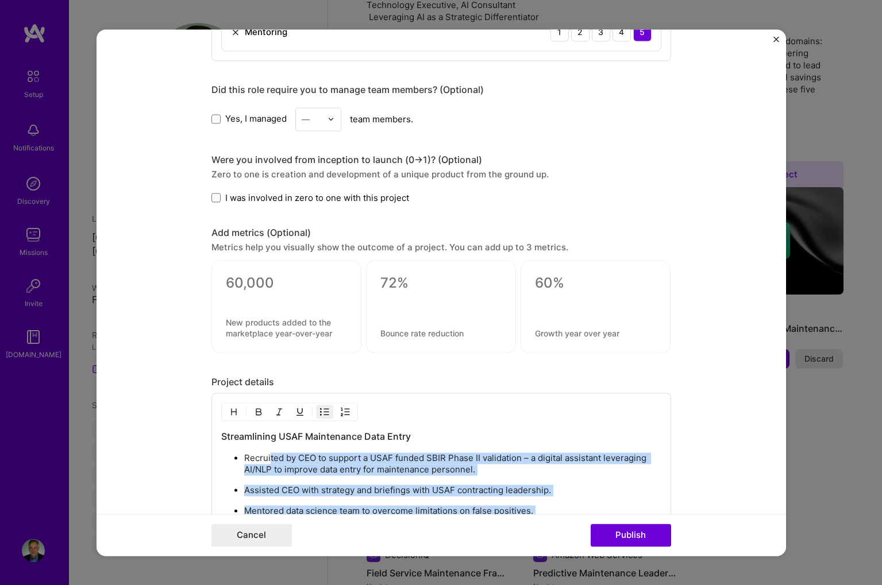
click at [222, 436] on h3 "Streamlining USAF Maintenance Data Entry" at bounding box center [441, 436] width 440 height 13
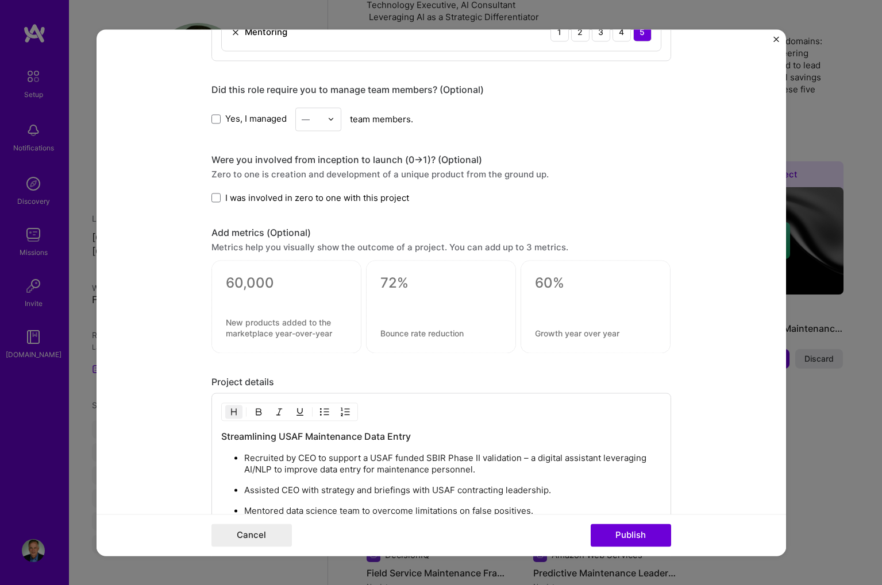
click at [222, 436] on h3 "Streamlining USAF Maintenance Data Entry" at bounding box center [441, 436] width 440 height 13
drag, startPoint x: 344, startPoint y: 438, endPoint x: 430, endPoint y: 437, distance: 85.6
click at [430, 437] on h3 "Aging Aircraft: Streamlining USAF Maintenance Data Entry" at bounding box center [441, 436] width 440 height 13
click at [418, 437] on h3 "Aging Aircraft: Streamlining Data Entry" at bounding box center [441, 436] width 440 height 13
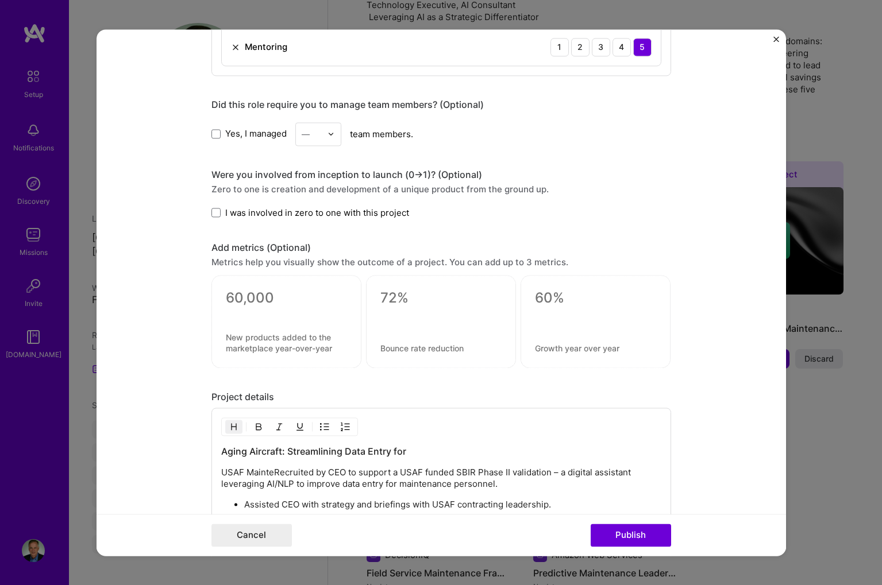
click at [410, 451] on h3 "Aging Aircraft: Streamlining Data Entry for" at bounding box center [441, 451] width 440 height 13
drag, startPoint x: 275, startPoint y: 472, endPoint x: 215, endPoint y: 469, distance: 60.4
click at [215, 469] on div "Aging Aircraft: Streamlining Data Entry for USAF Aircraft Maintenance USAF Main…" at bounding box center [441, 495] width 460 height 174
click at [320, 426] on img "button" at bounding box center [324, 426] width 9 height 9
click at [641, 533] on button "Publish" at bounding box center [631, 535] width 80 height 23
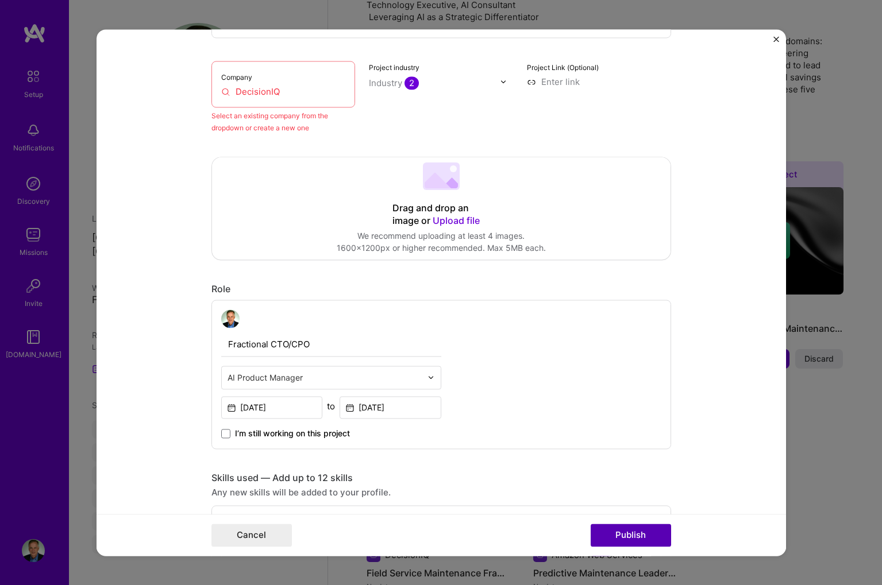
scroll to position [75, 0]
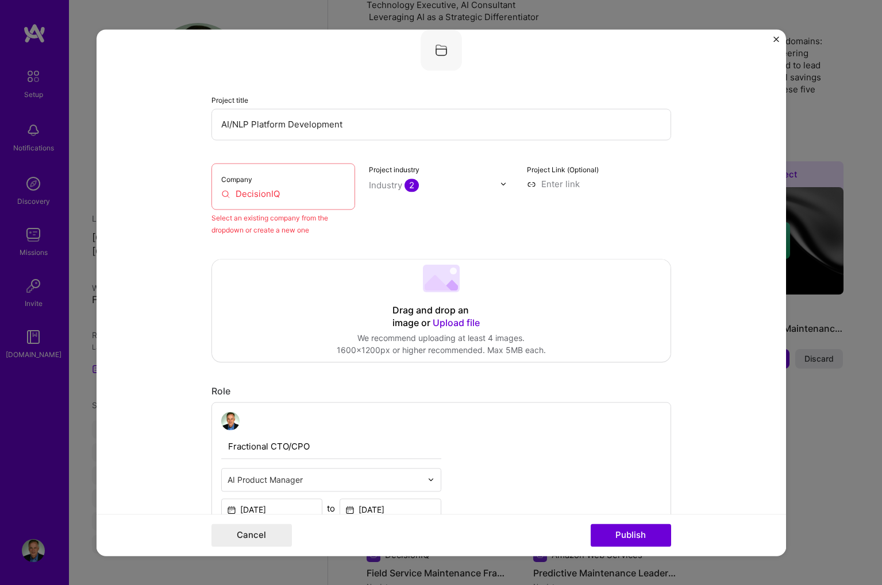
click at [342, 194] on input "DecisionIQ" at bounding box center [283, 194] width 125 height 12
click at [300, 195] on input "DecisionIQ" at bounding box center [283, 194] width 125 height 12
drag, startPoint x: 295, startPoint y: 195, endPoint x: 236, endPoint y: 195, distance: 58.6
click at [236, 195] on input "DecisionIQ" at bounding box center [283, 194] width 125 height 12
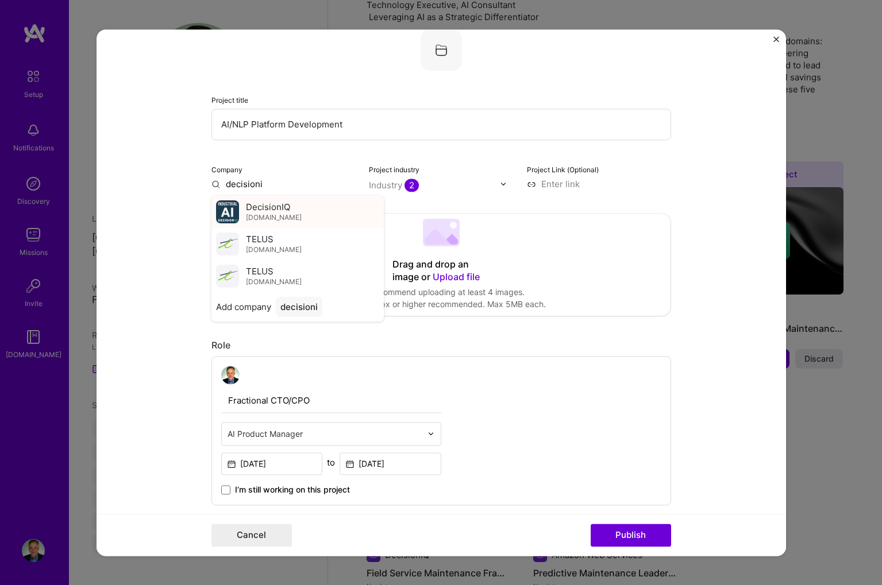
click at [248, 207] on span "DecisionIQ" at bounding box center [268, 207] width 44 height 12
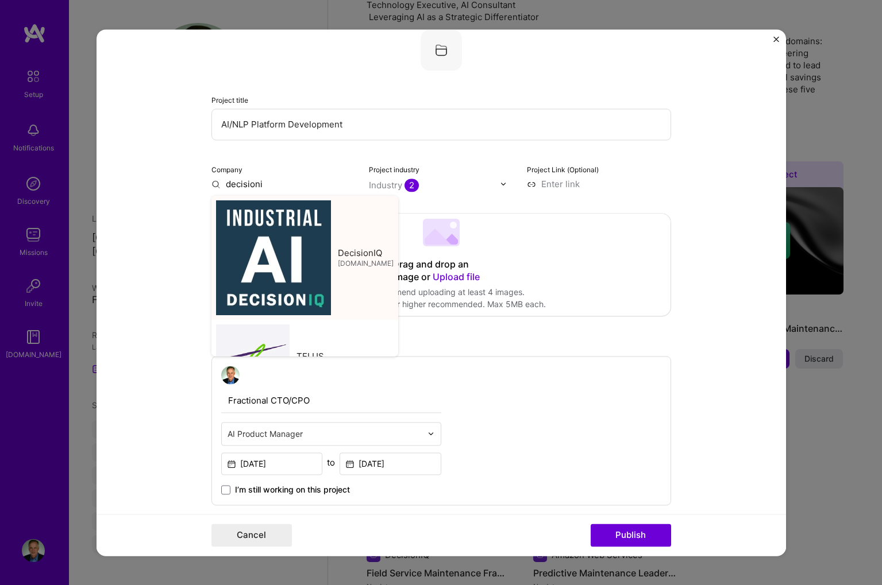
type input "DecisionIQ"
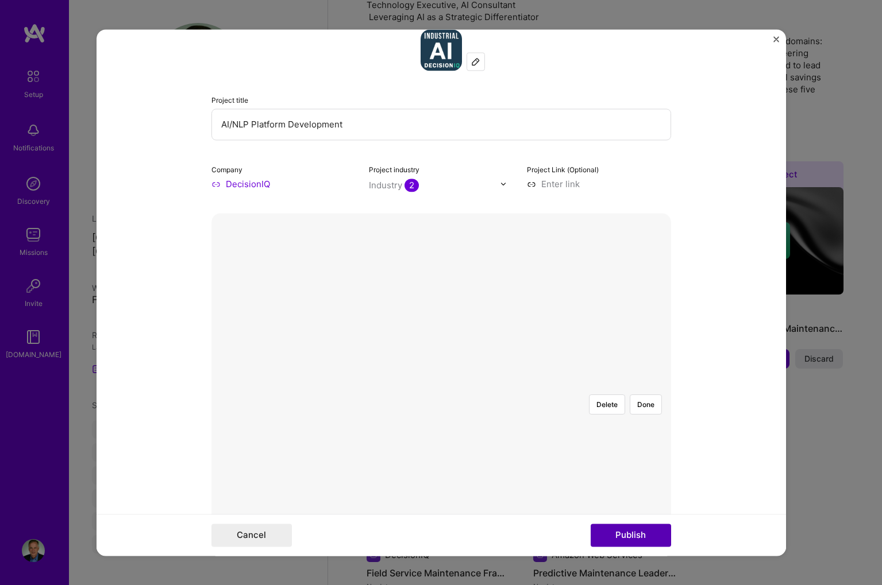
click at [625, 532] on button "Publish" at bounding box center [631, 535] width 80 height 23
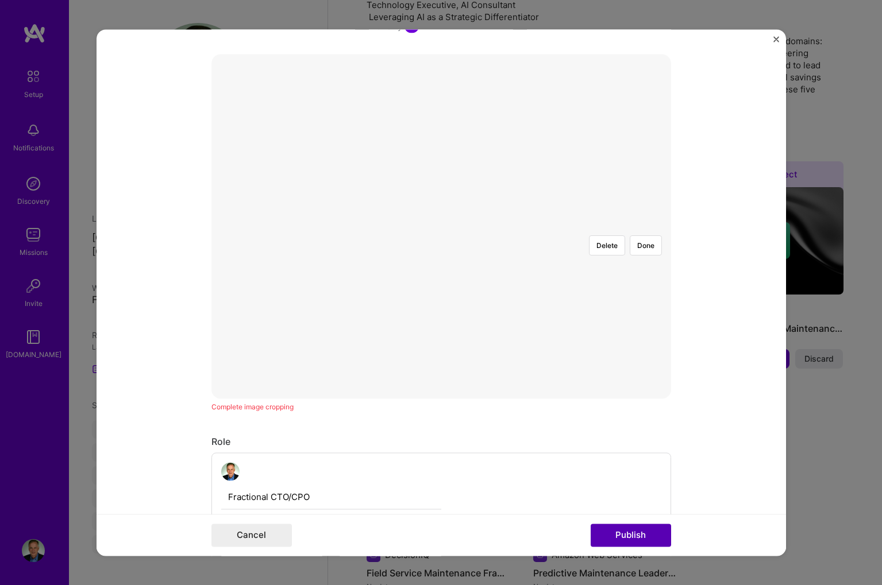
scroll to position [259, 0]
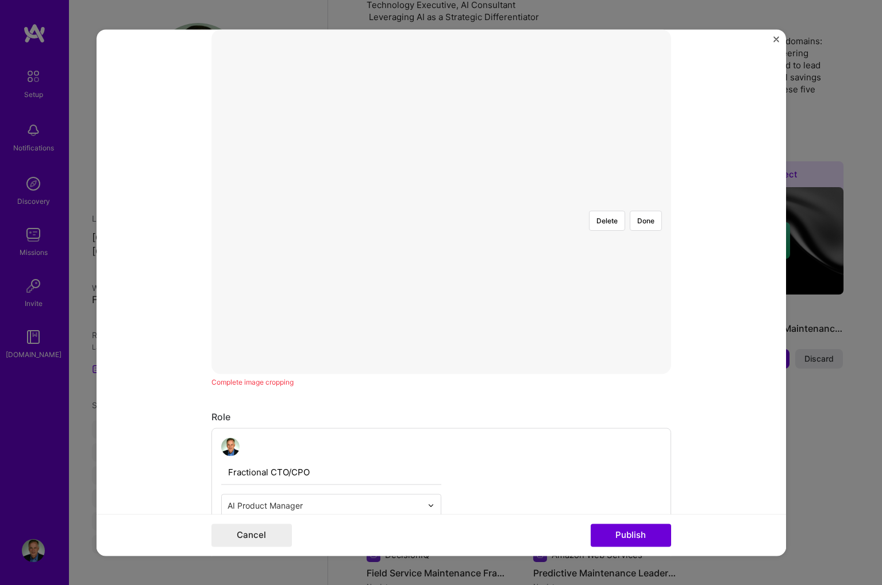
click at [441, 202] on img at bounding box center [441, 202] width 0 height 0
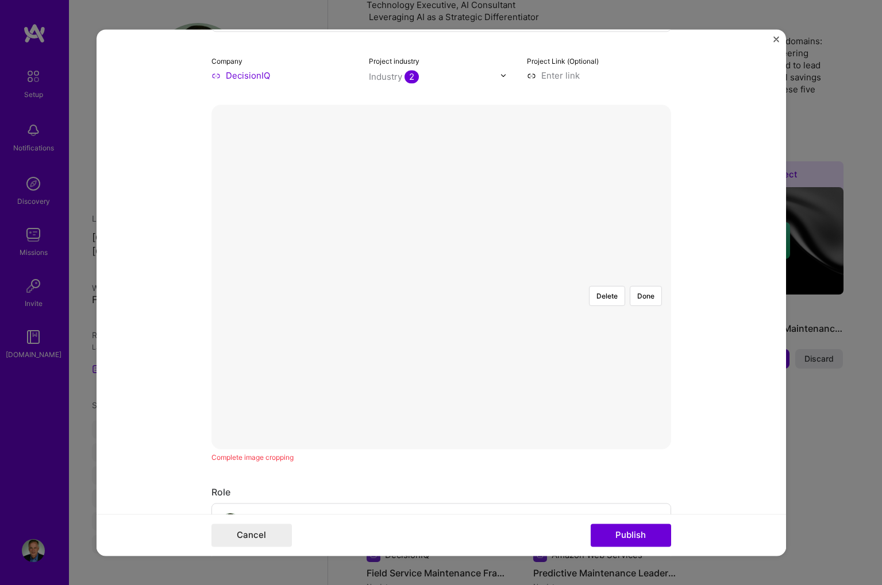
scroll to position [179, 0]
click at [580, 282] on div "Delete Done" at bounding box center [441, 282] width 460 height 0
click at [643, 291] on button "Done" at bounding box center [646, 301] width 32 height 20
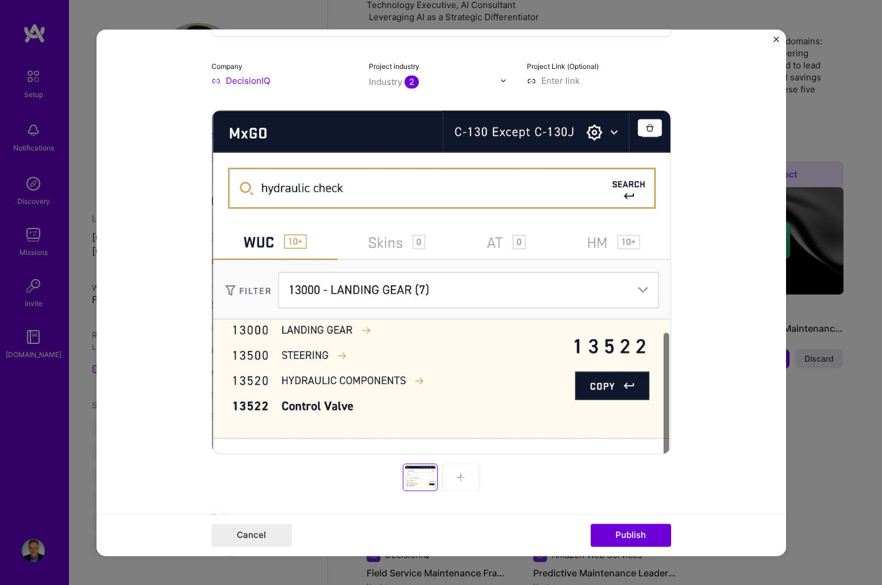
click at [563, 84] on input at bounding box center [599, 81] width 144 height 12
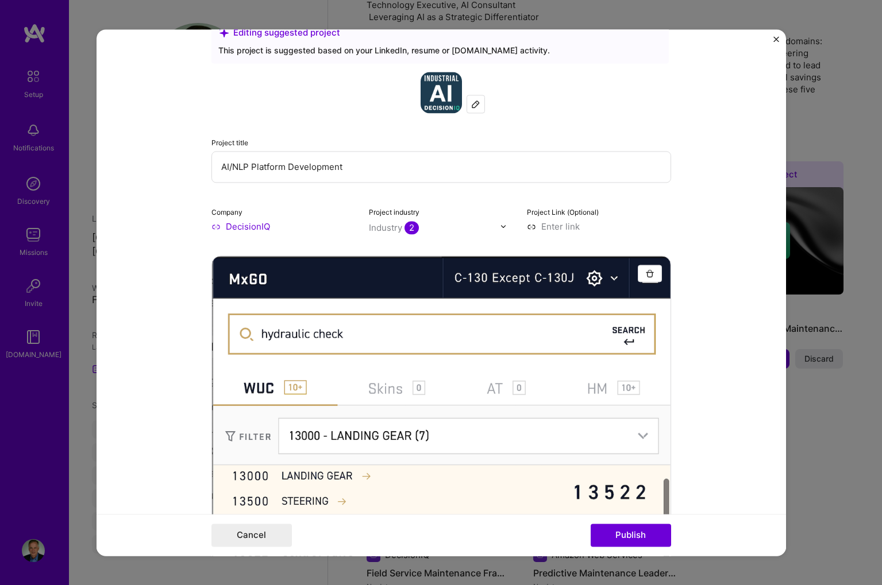
scroll to position [32, 0]
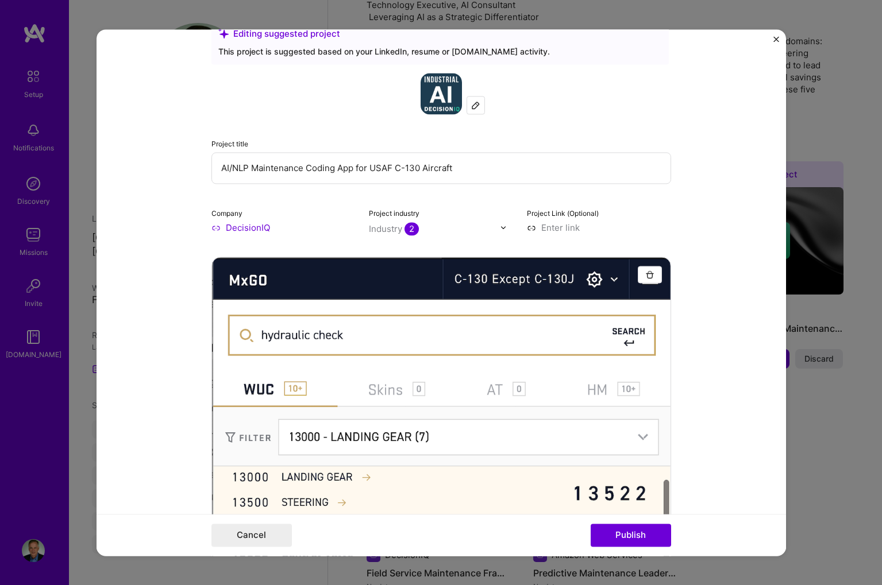
type input "AI/NLP Maintenance Coding App for USAF C-130 Aircraft"
drag, startPoint x: 362, startPoint y: 166, endPoint x: 620, endPoint y: 535, distance: 450.1
click at [620, 535] on button "Publish" at bounding box center [631, 535] width 80 height 23
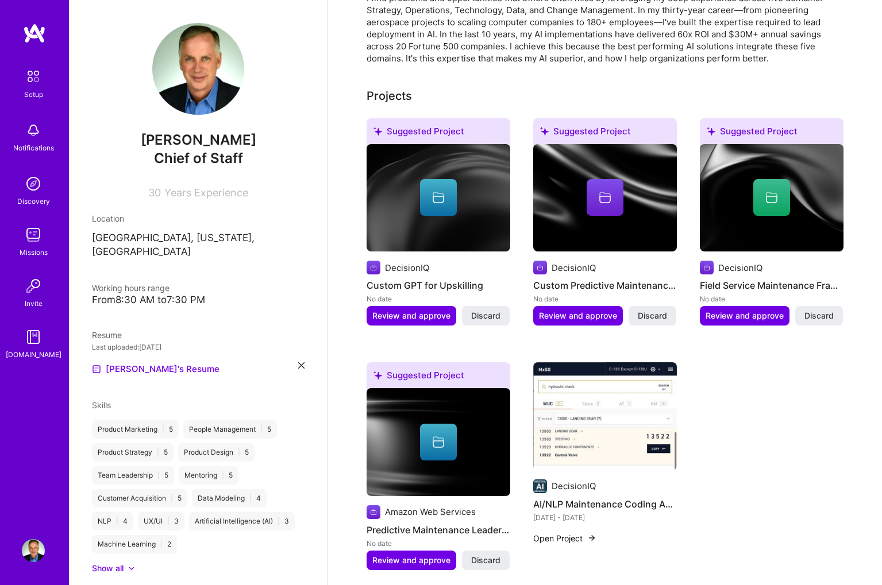
scroll to position [400, 0]
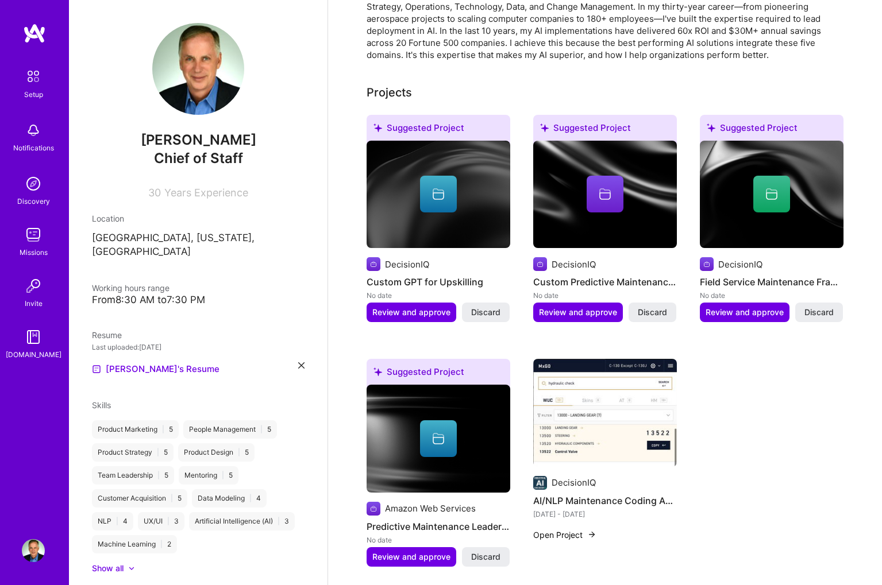
click at [569, 529] on button "Open Project" at bounding box center [564, 535] width 63 height 12
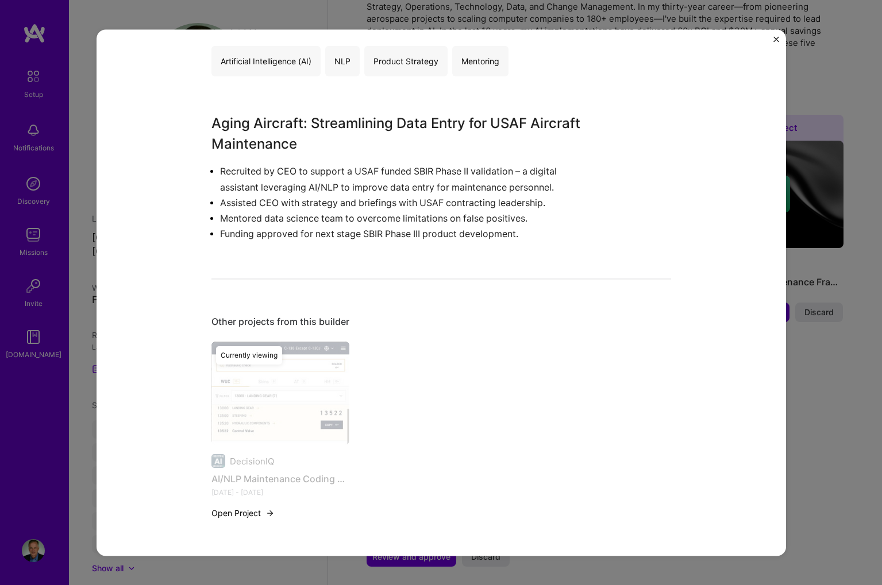
scroll to position [610, 0]
click at [248, 515] on button "Open Project" at bounding box center [242, 514] width 63 height 12
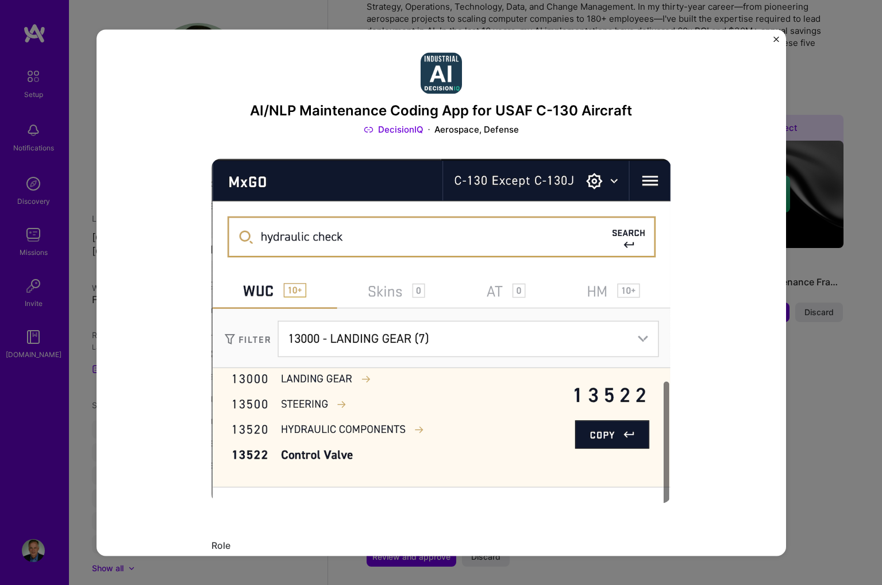
scroll to position [0, 0]
click at [776, 39] on img "Close" at bounding box center [776, 39] width 6 height 6
